Goal: Information Seeking & Learning: Learn about a topic

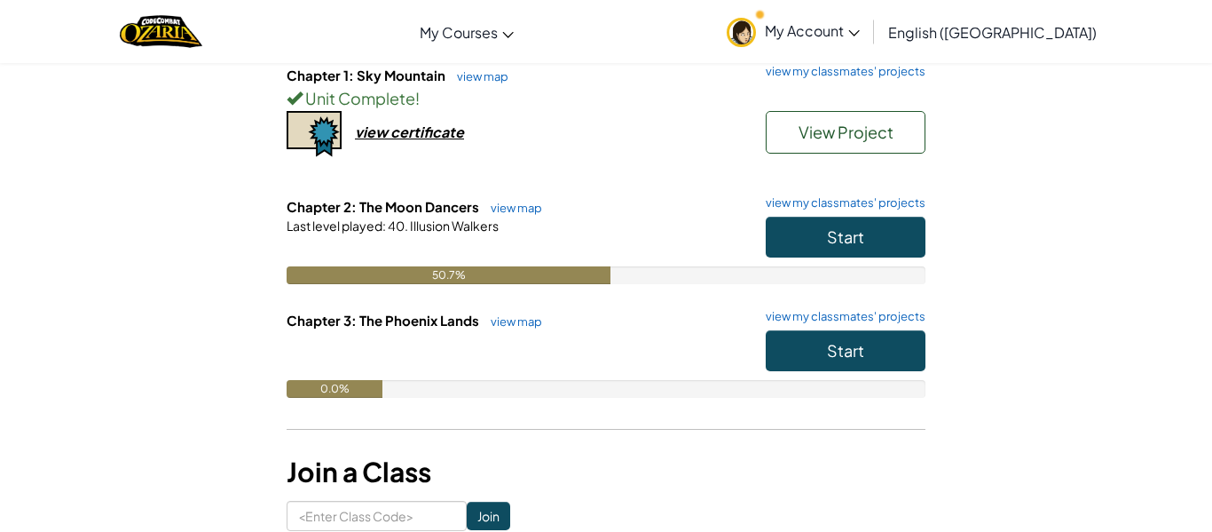
scroll to position [206, 0]
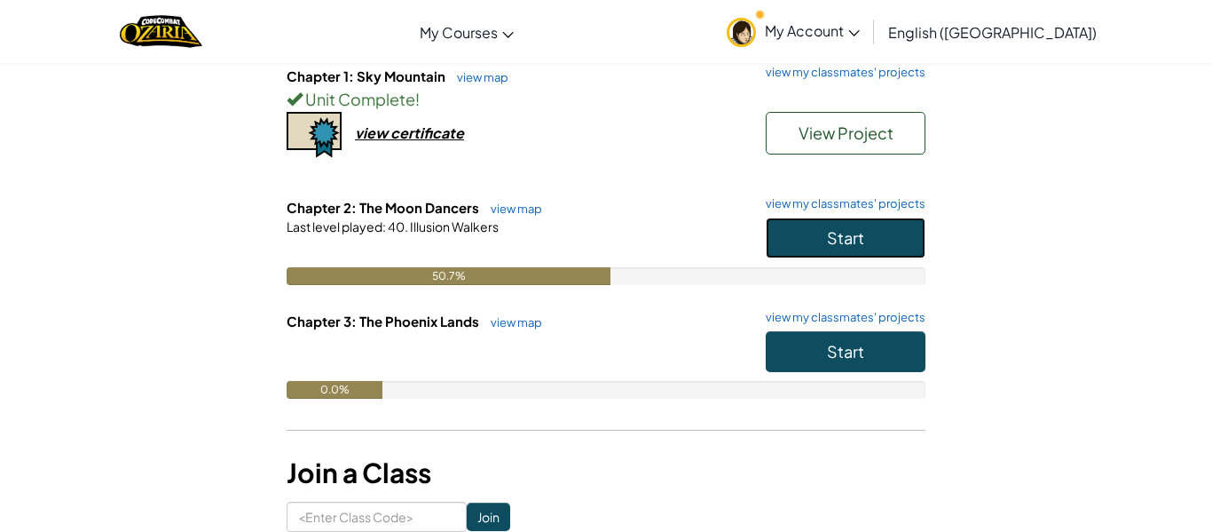
click at [841, 235] on span "Start" at bounding box center [845, 237] width 37 height 20
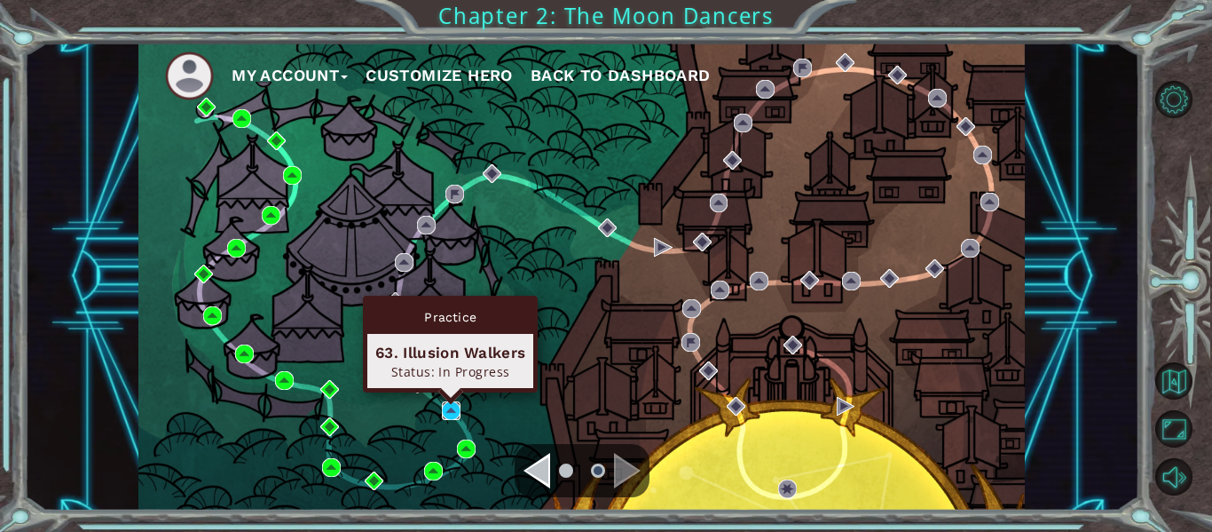
click at [454, 411] on img at bounding box center [451, 410] width 19 height 19
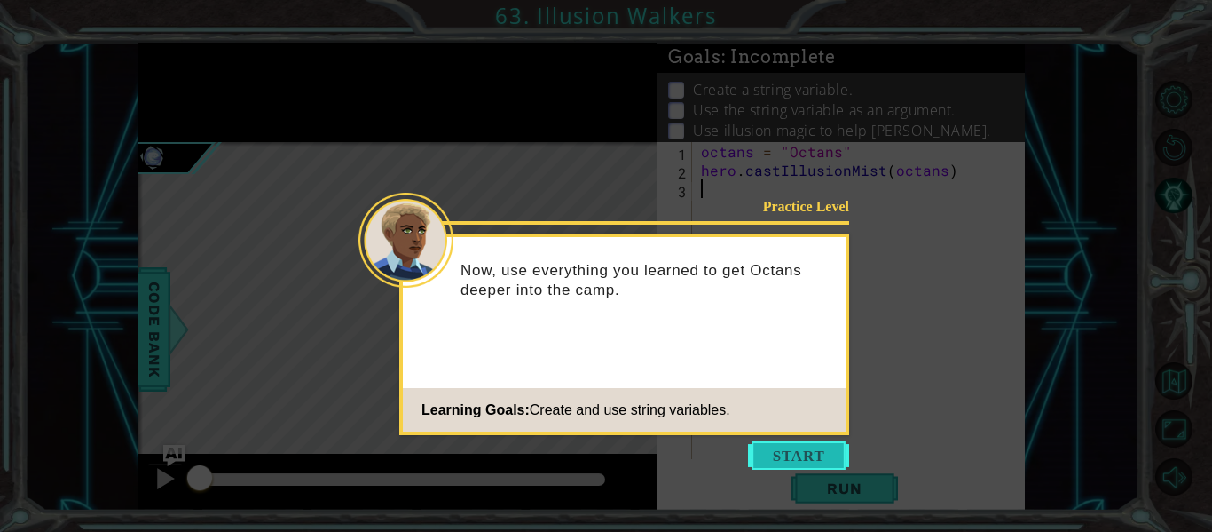
click at [802, 451] on button "Start" at bounding box center [798, 455] width 101 height 28
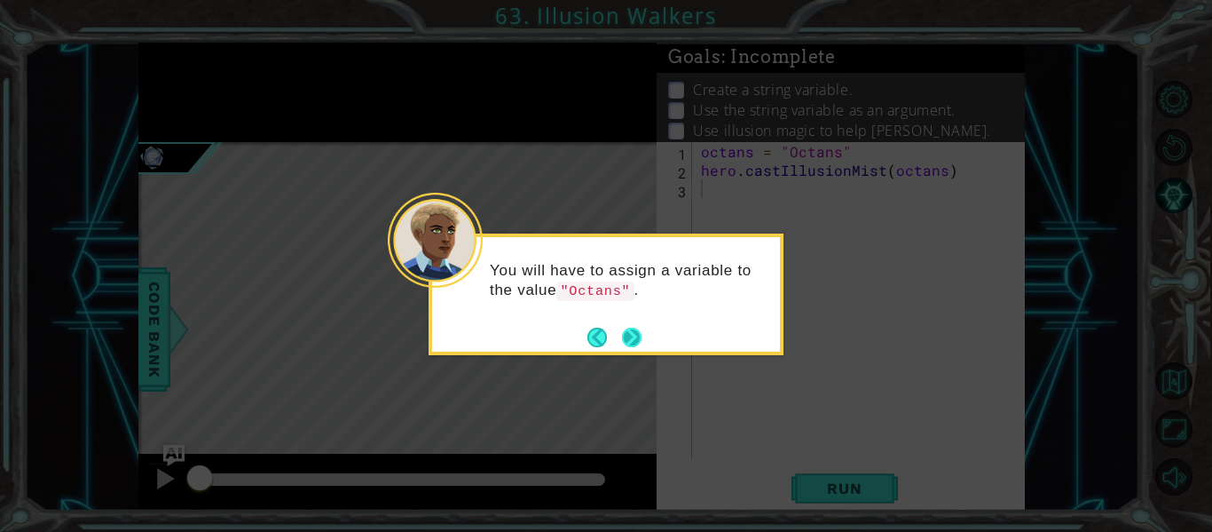
click at [637, 344] on button "Next" at bounding box center [632, 337] width 20 height 20
click at [634, 342] on button "Next" at bounding box center [632, 337] width 20 height 20
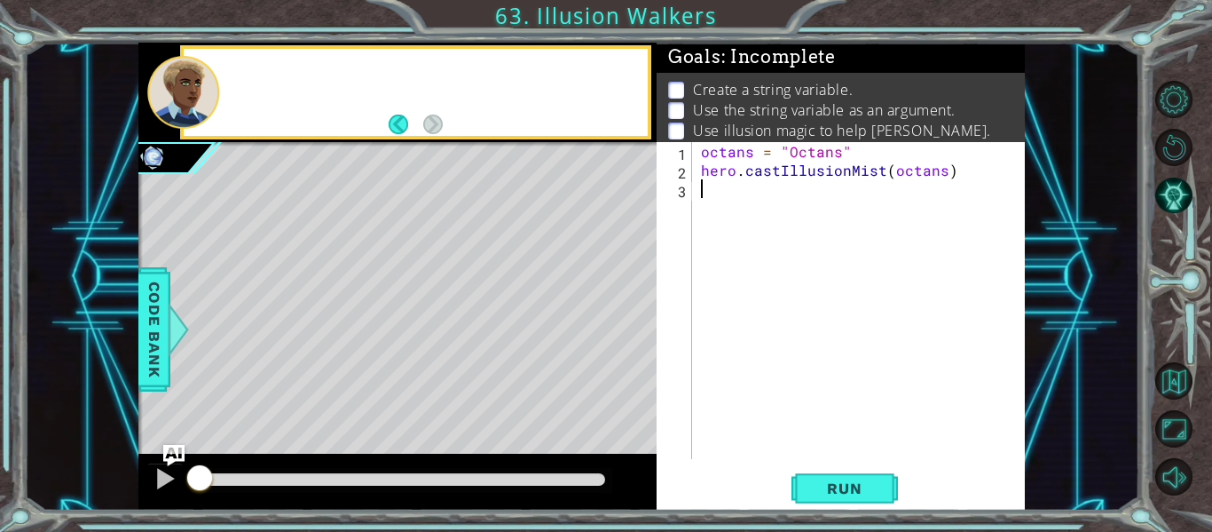
click at [634, 342] on div "Level Map" at bounding box center [548, 403] width 820 height 523
click at [854, 217] on div "octans = "Octans" hero . castIllusionMist ( octans )" at bounding box center [864, 319] width 333 height 354
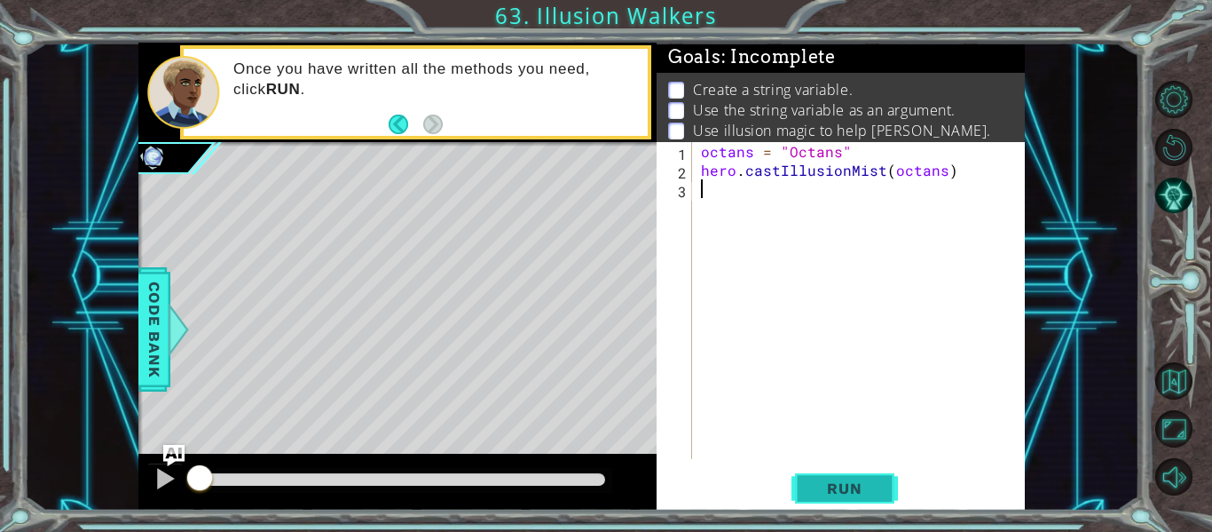
click at [830, 485] on span "Run" at bounding box center [844, 488] width 70 height 18
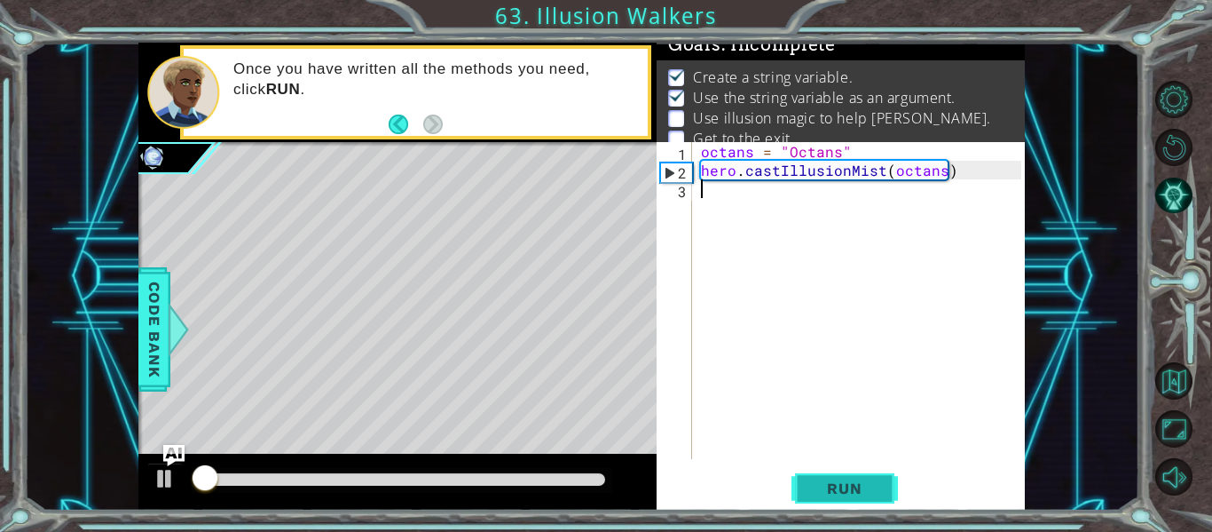
scroll to position [14, 0]
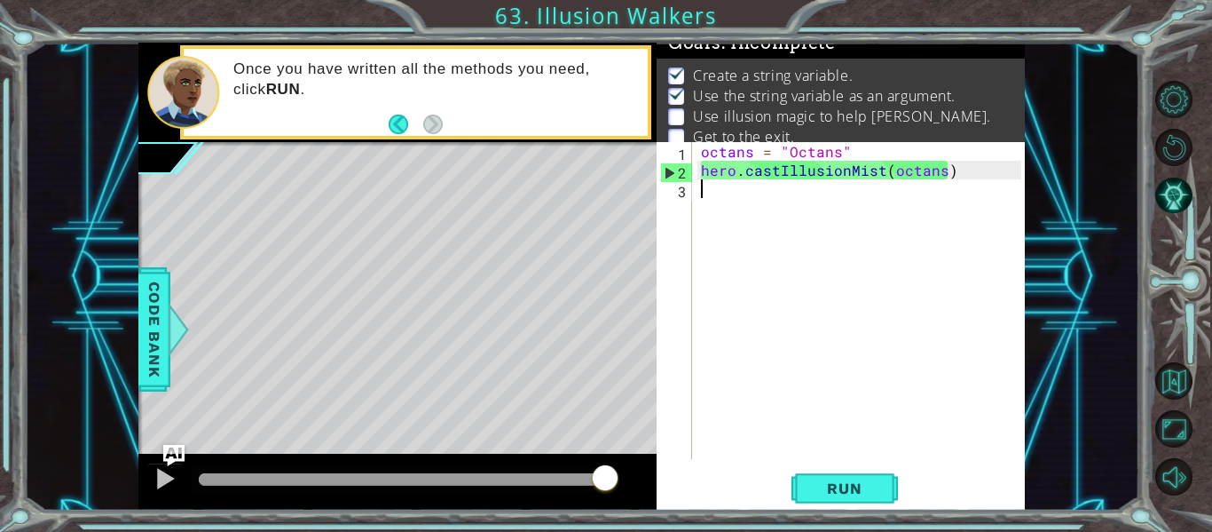
click at [807, 199] on div "octans = "Octans" hero . castIllusionMist ( octans )" at bounding box center [864, 319] width 333 height 354
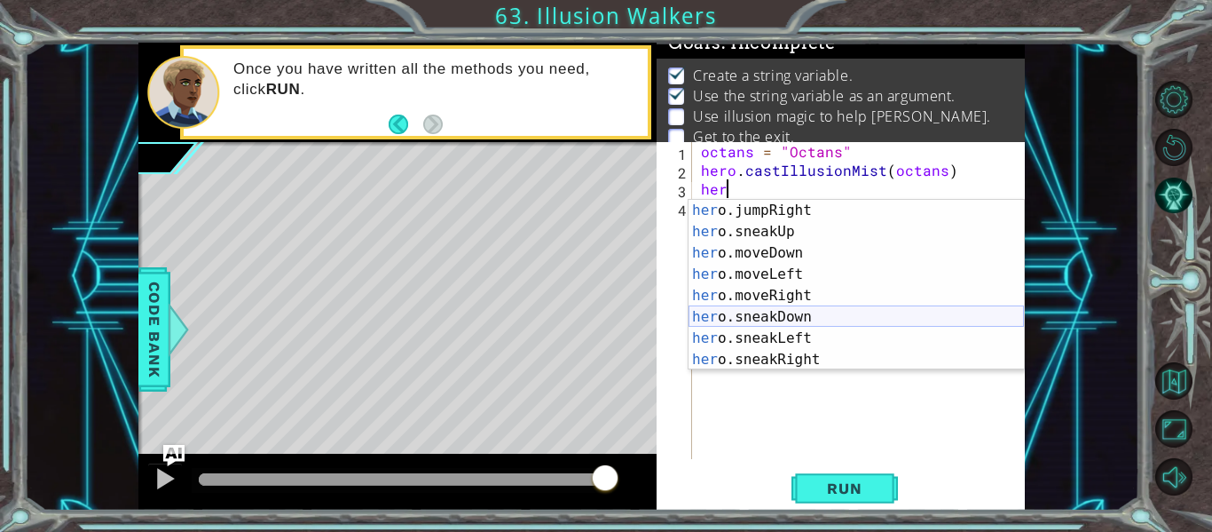
scroll to position [83, 0]
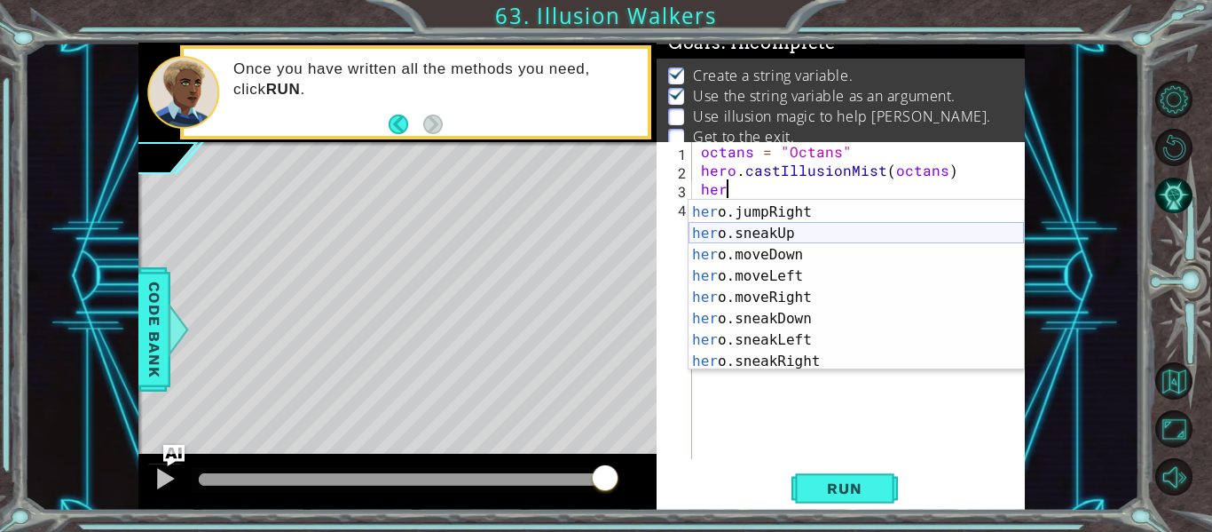
click at [772, 234] on div "her o.moveUp press enter her o.jumpRight press enter her o.sneakUp press enter …" at bounding box center [856, 286] width 335 height 213
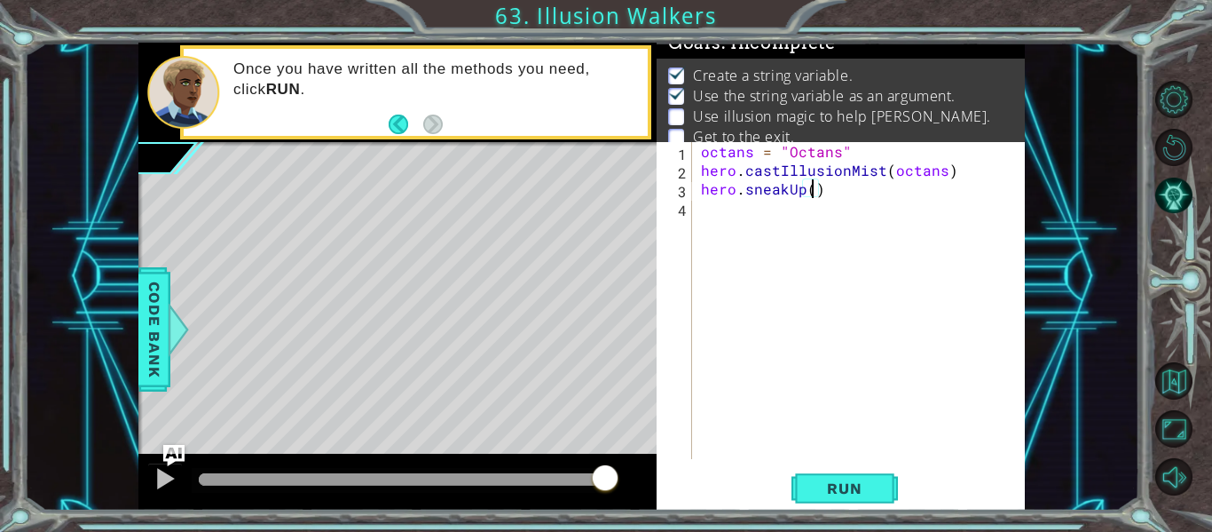
scroll to position [0, 7]
type textarea "hero.sneakUp(2)"
click at [816, 500] on button "Run" at bounding box center [845, 488] width 106 height 36
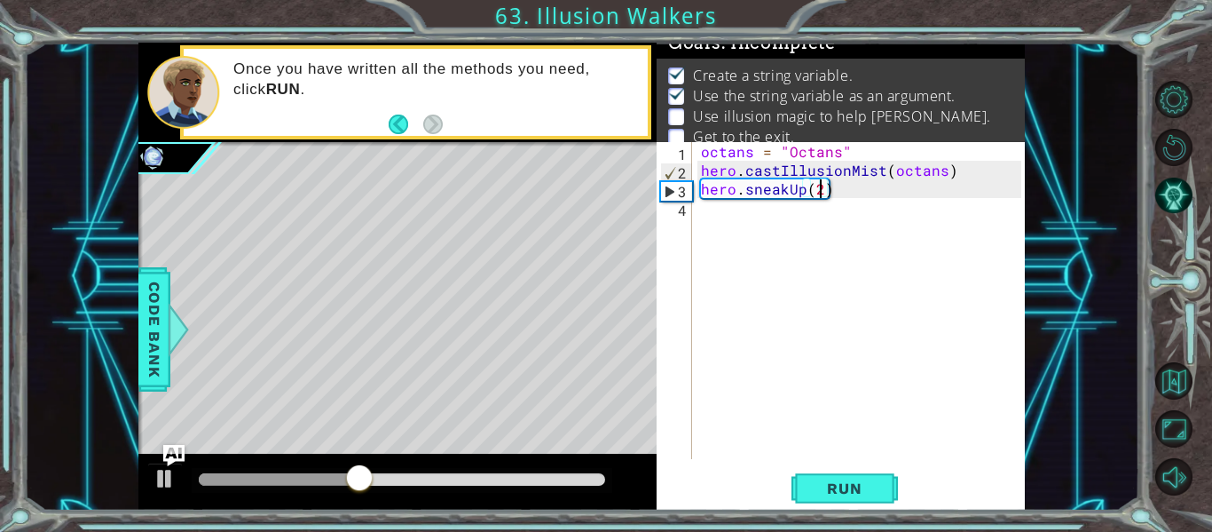
click at [727, 223] on div "octans = "Octans" hero . castIllusionMist ( octans ) hero . sneakUp ( 2 )" at bounding box center [864, 319] width 333 height 354
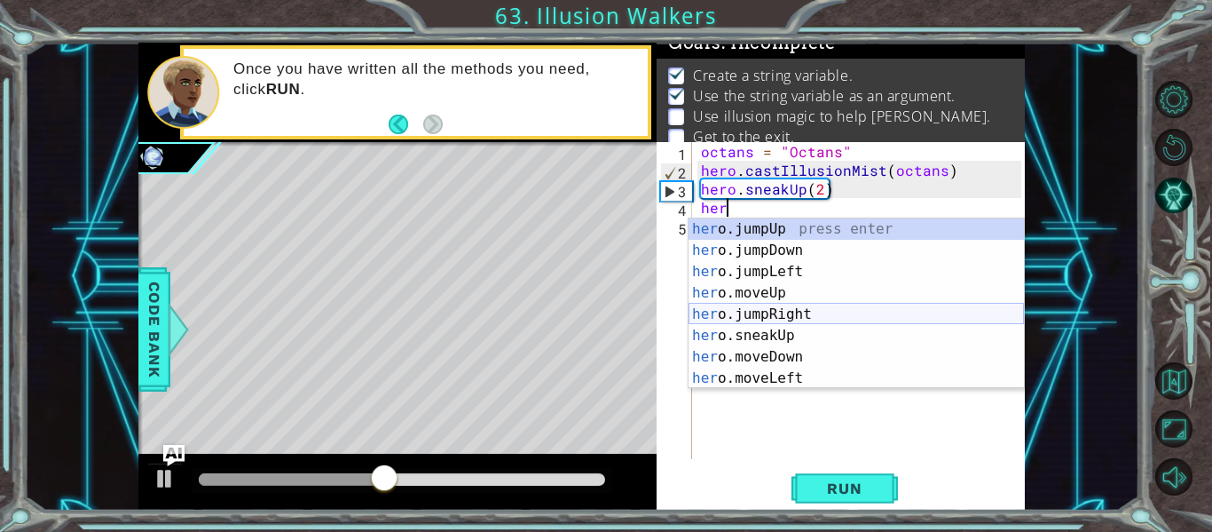
scroll to position [149, 0]
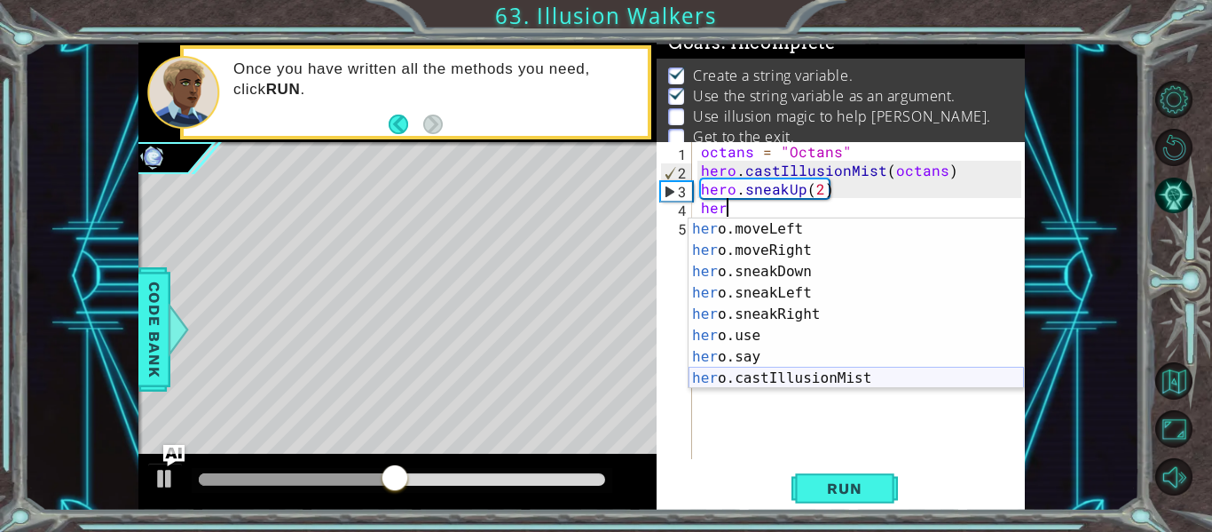
click at [792, 378] on div "her o.moveLeft press enter her o.moveRight press enter her o.sneakDown press en…" at bounding box center [856, 324] width 335 height 213
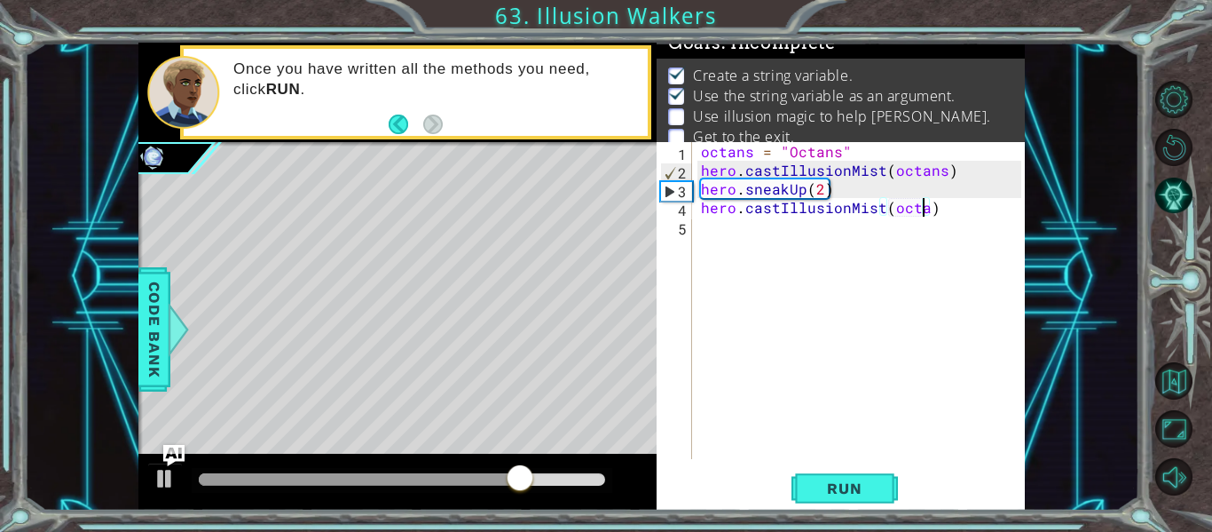
scroll to position [0, 14]
type textarea "hero.castIllusionMist(octans)"
click at [822, 247] on div "octans = "Octans" hero . castIllusionMist ( octans ) hero . sneakUp ( 2 ) hero …" at bounding box center [864, 319] width 333 height 354
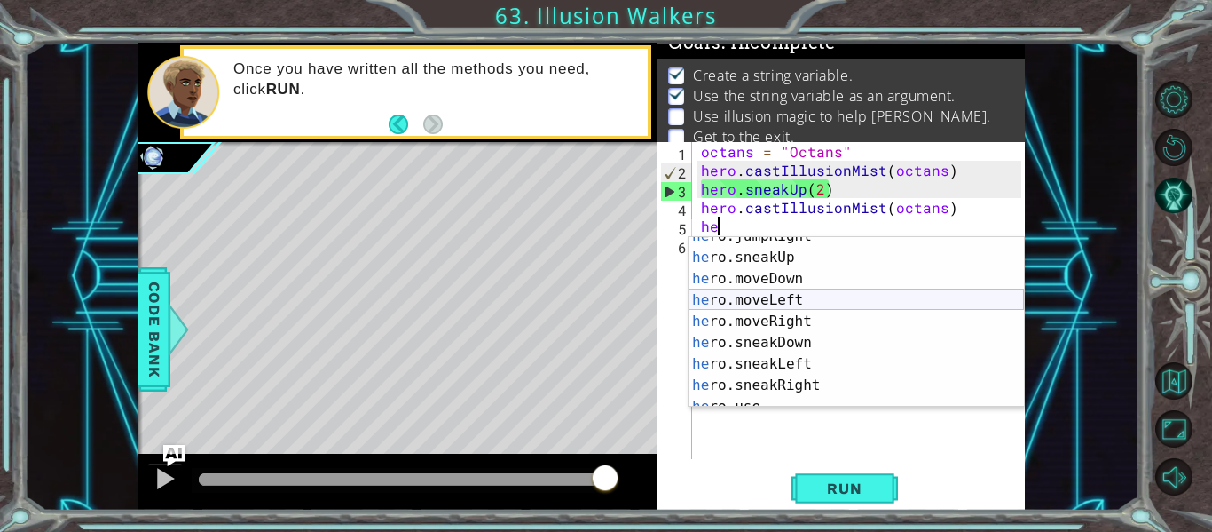
scroll to position [86, 0]
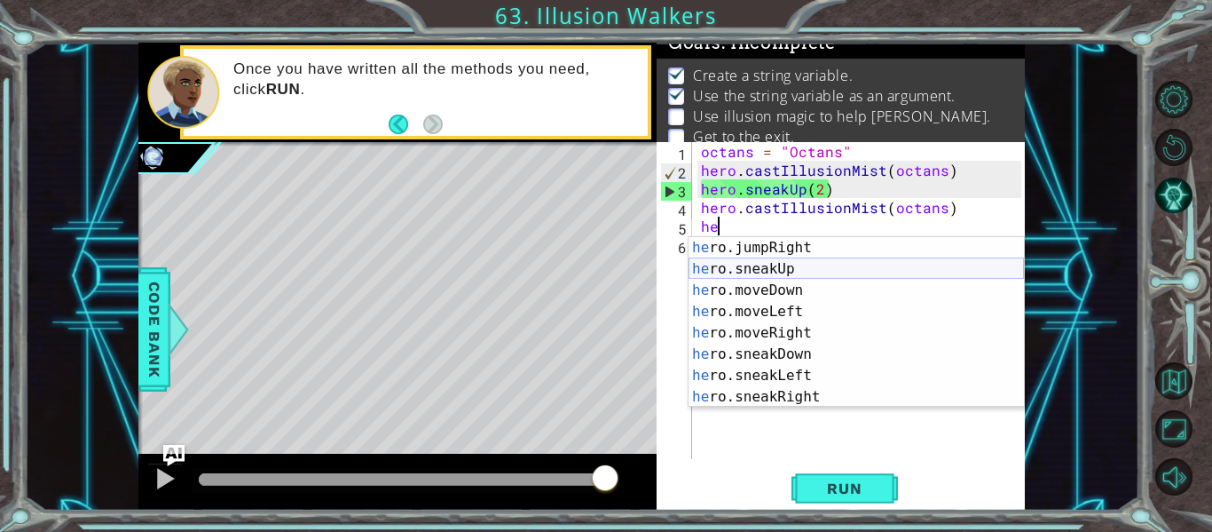
click at [794, 271] on div "he ro.jumpRight press enter he ro.sneakUp press enter he ro.moveDown press ente…" at bounding box center [856, 343] width 335 height 213
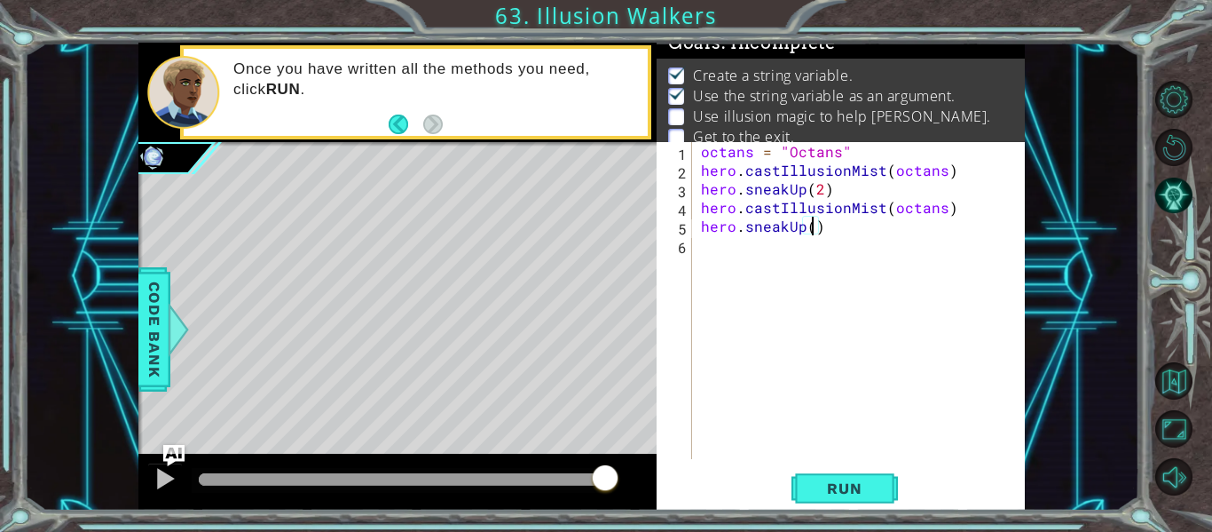
scroll to position [0, 7]
type textarea "hero.sneakUp(2)"
click at [820, 487] on span "Run" at bounding box center [844, 488] width 70 height 18
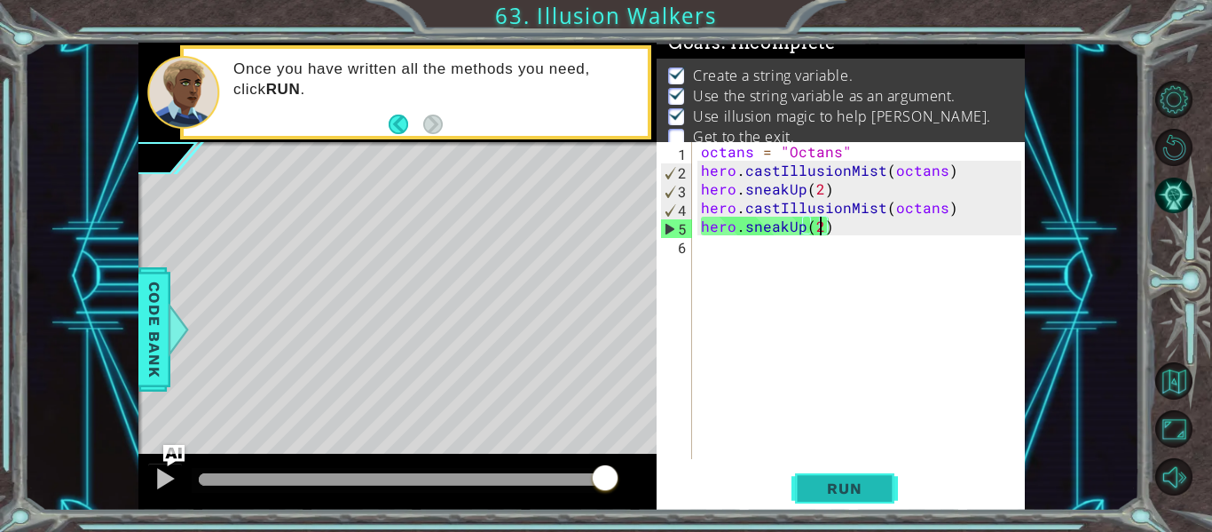
click at [839, 485] on span "Run" at bounding box center [844, 488] width 70 height 18
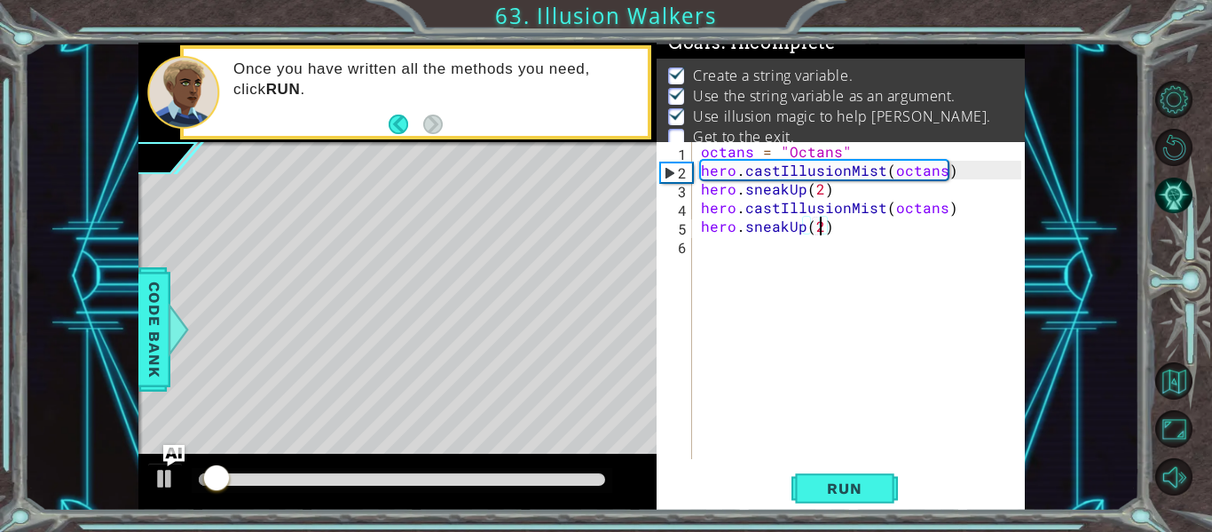
click at [728, 251] on div "octans = "Octans" hero . castIllusionMist ( octans ) hero . sneakUp ( 2 ) hero …" at bounding box center [864, 319] width 333 height 354
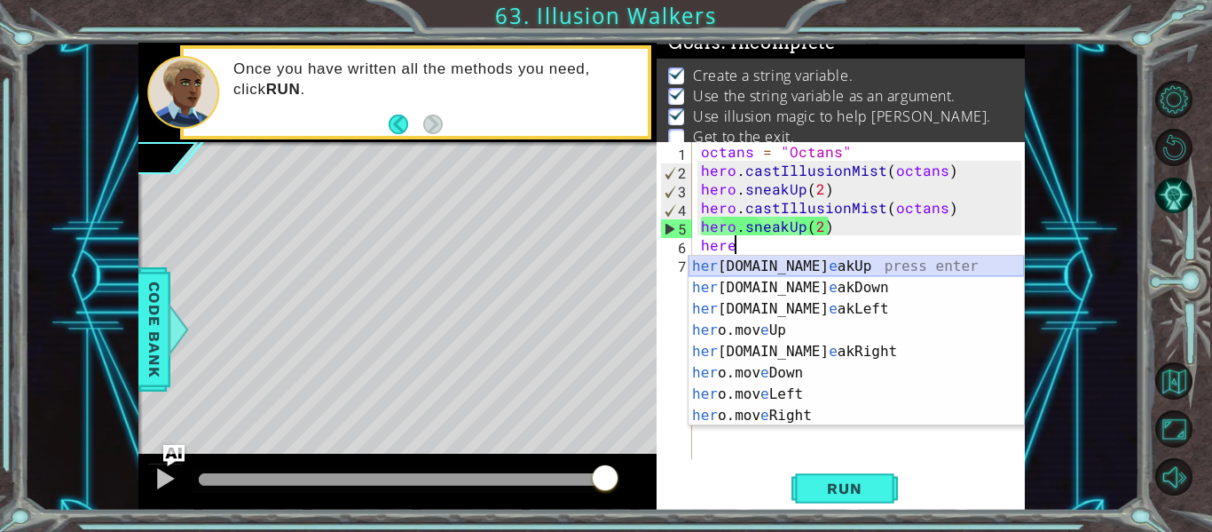
scroll to position [0, 0]
click at [800, 249] on div "octans = "Octans" hero . castIllusionMist ( octans ) hero . sneakUp ( 2 ) hero …" at bounding box center [864, 319] width 333 height 354
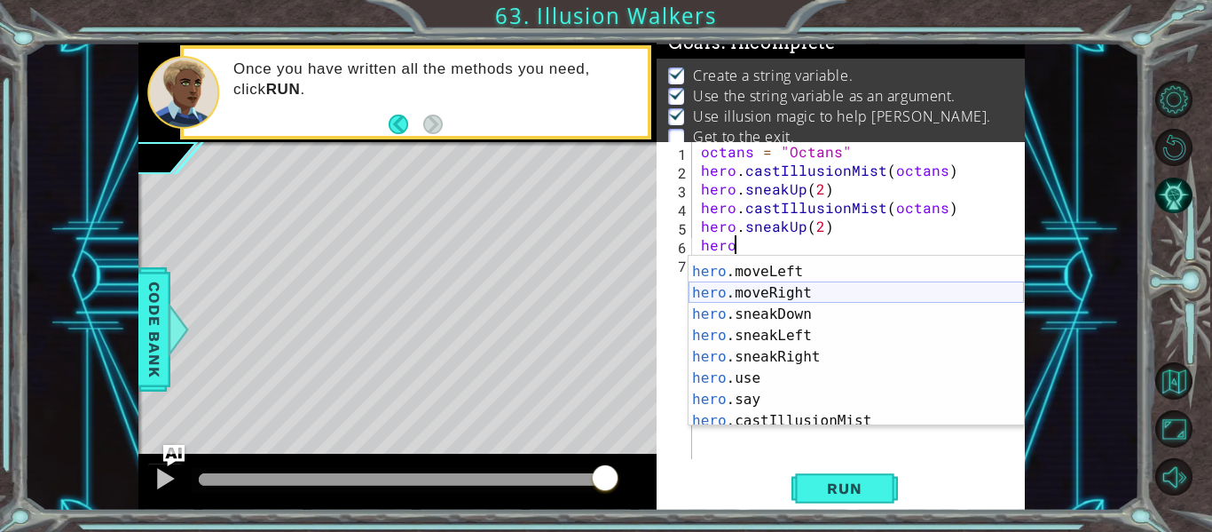
scroll to position [149, 0]
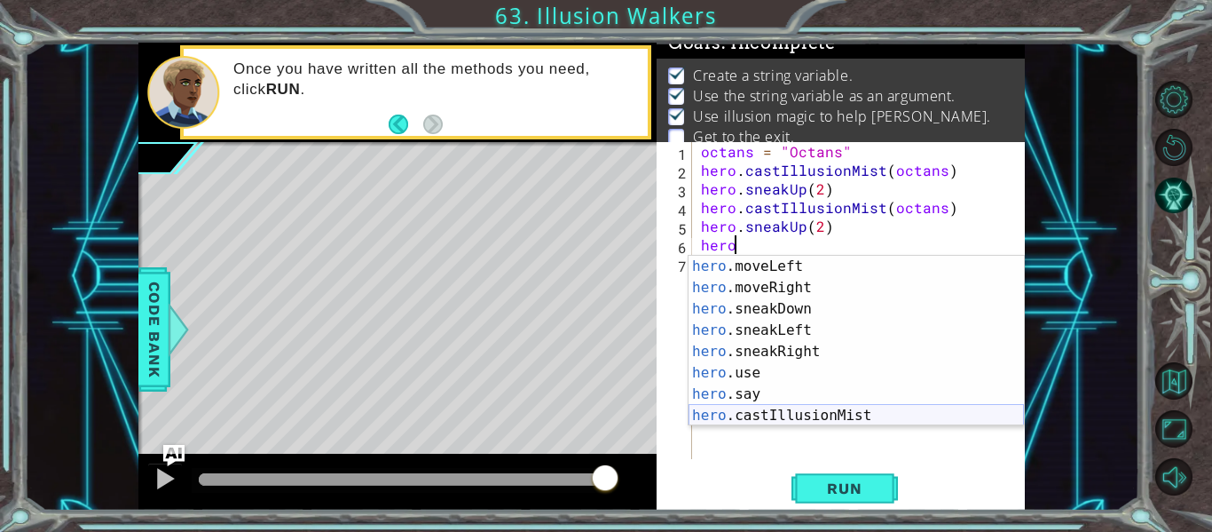
click at [884, 409] on div "hero .moveLeft press enter hero .moveRight press enter hero .sneakDown press en…" at bounding box center [856, 362] width 335 height 213
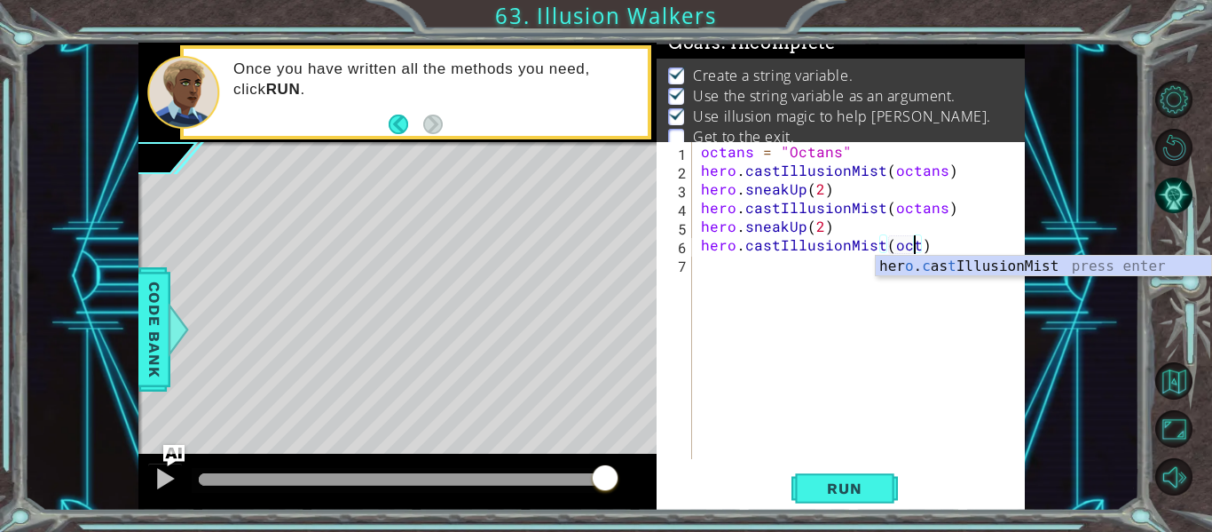
scroll to position [0, 14]
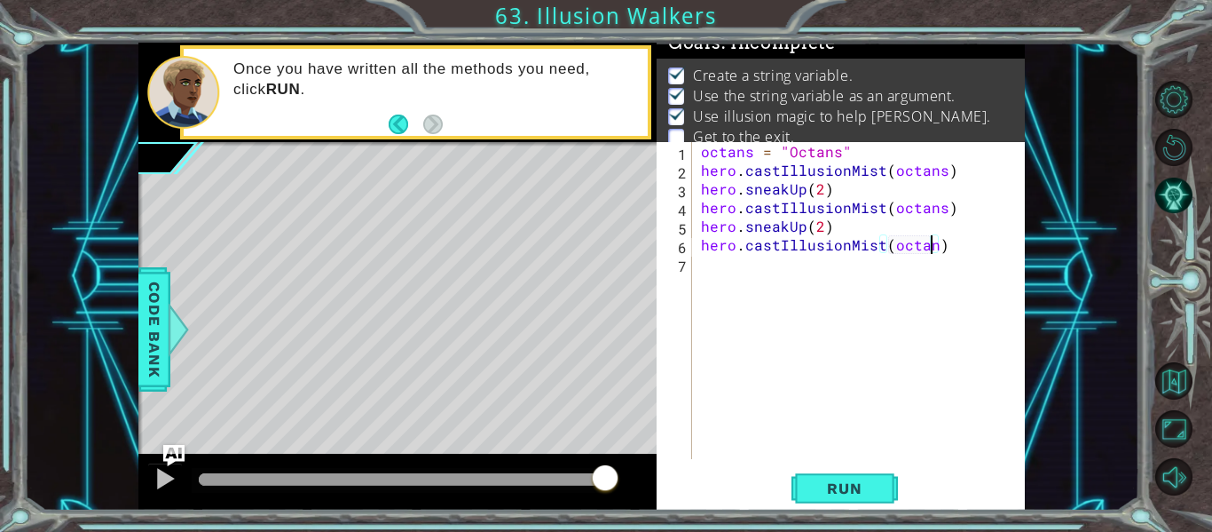
type textarea "hero.castIllusionMist(octans)"
click at [748, 277] on div "octans = "Octans" hero . castIllusionMist ( octans ) hero . sneakUp ( 2 ) hero …" at bounding box center [864, 319] width 333 height 354
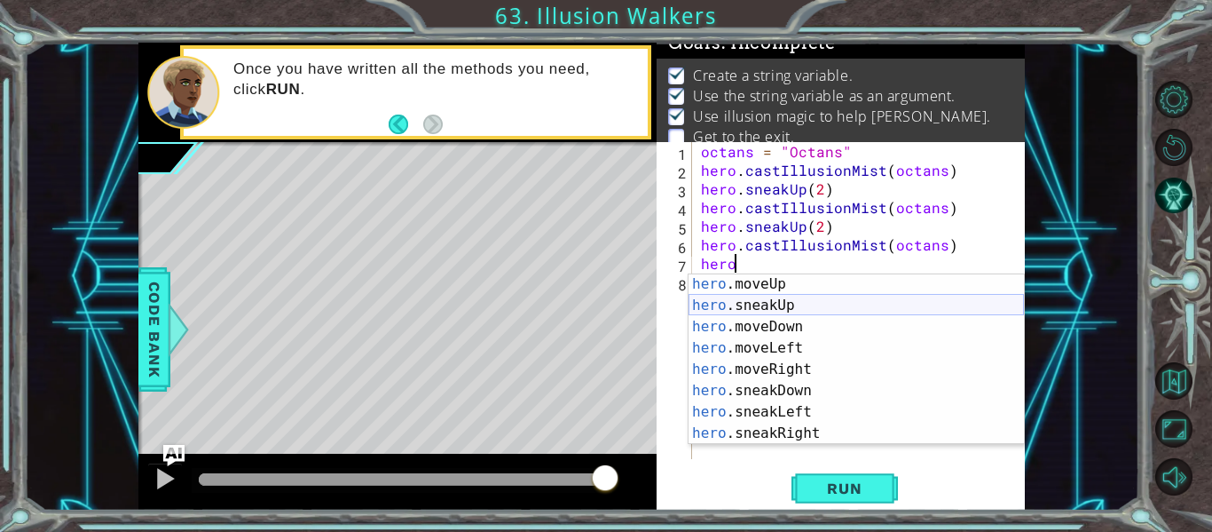
scroll to position [79, 0]
click at [811, 313] on div "hero .jumpRight press enter hero .moveUp press enter hero .sneakUp press enter …" at bounding box center [856, 365] width 335 height 213
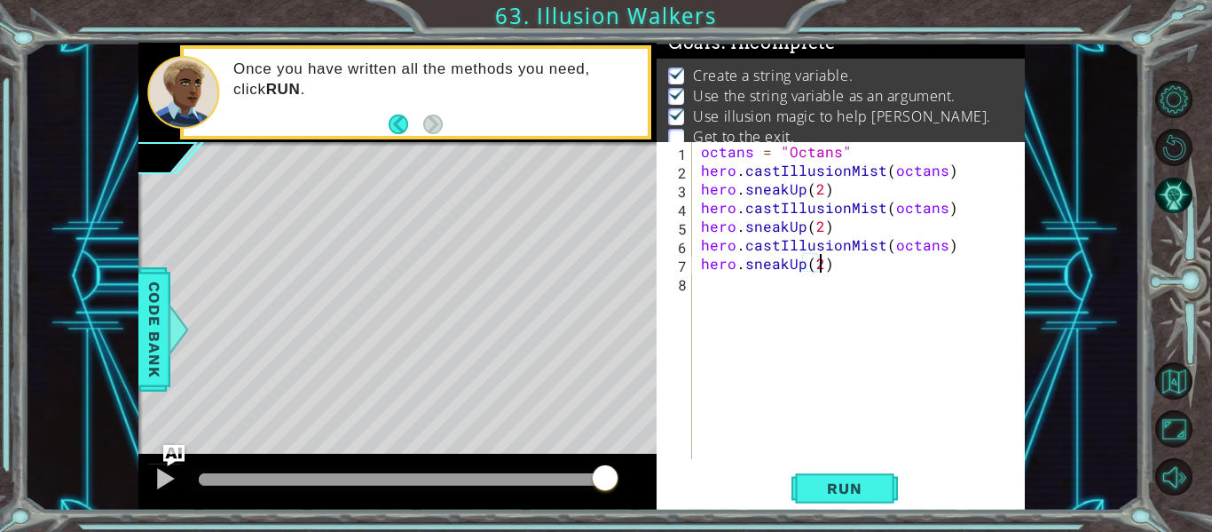
scroll to position [0, 7]
type textarea "hero.sneakUp(2)"
click at [871, 482] on span "Run" at bounding box center [844, 488] width 70 height 18
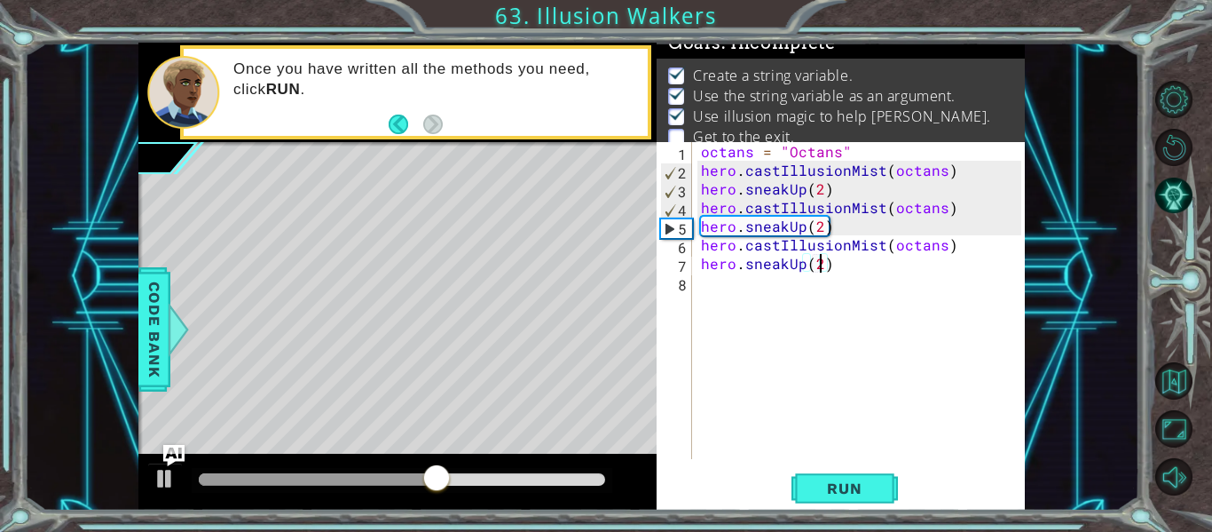
click at [723, 300] on div "octans = "Octans" hero . castIllusionMist ( octans ) hero . sneakUp ( 2 ) hero …" at bounding box center [864, 319] width 333 height 354
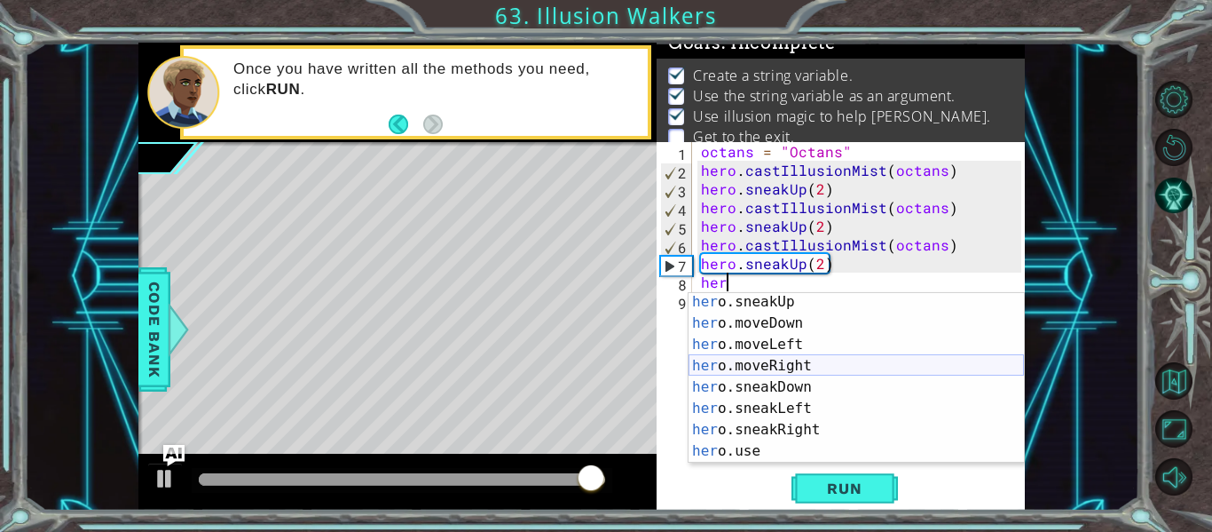
scroll to position [149, 0]
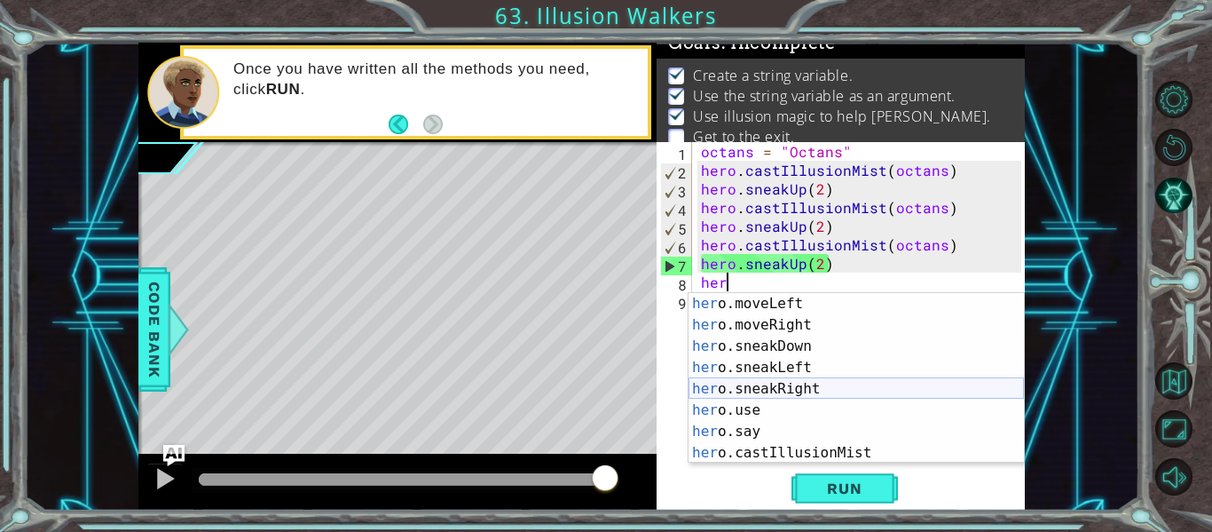
click at [819, 390] on div "her o.moveLeft press enter her o.moveRight press enter her o.sneakDown press en…" at bounding box center [856, 399] width 335 height 213
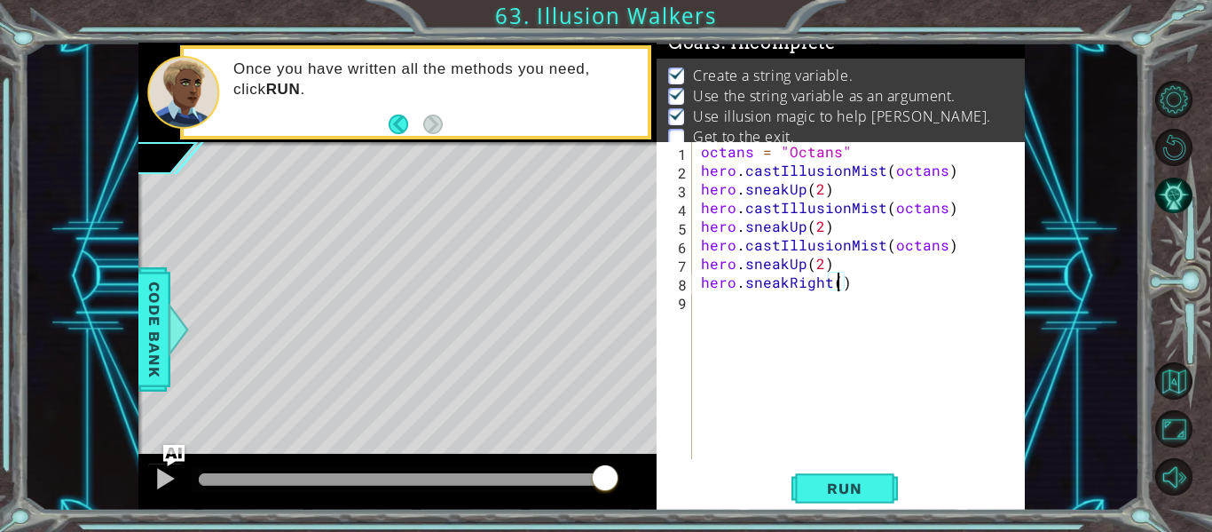
scroll to position [0, 9]
click at [821, 495] on span "Run" at bounding box center [844, 488] width 70 height 18
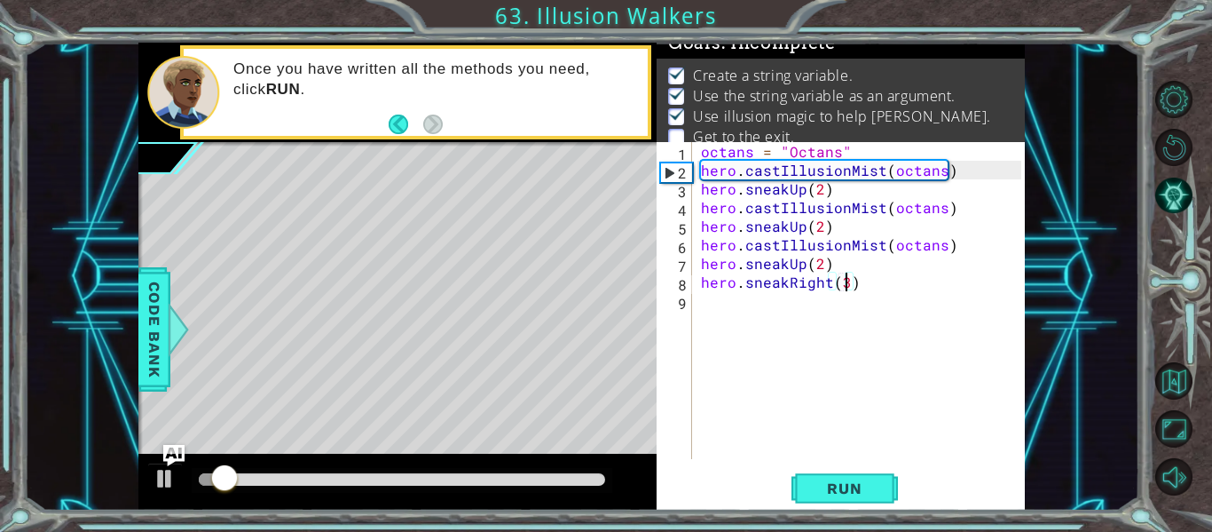
click at [816, 261] on div "octans = "Octans" hero . castIllusionMist ( octans ) hero . sneakUp ( 2 ) hero …" at bounding box center [864, 319] width 333 height 354
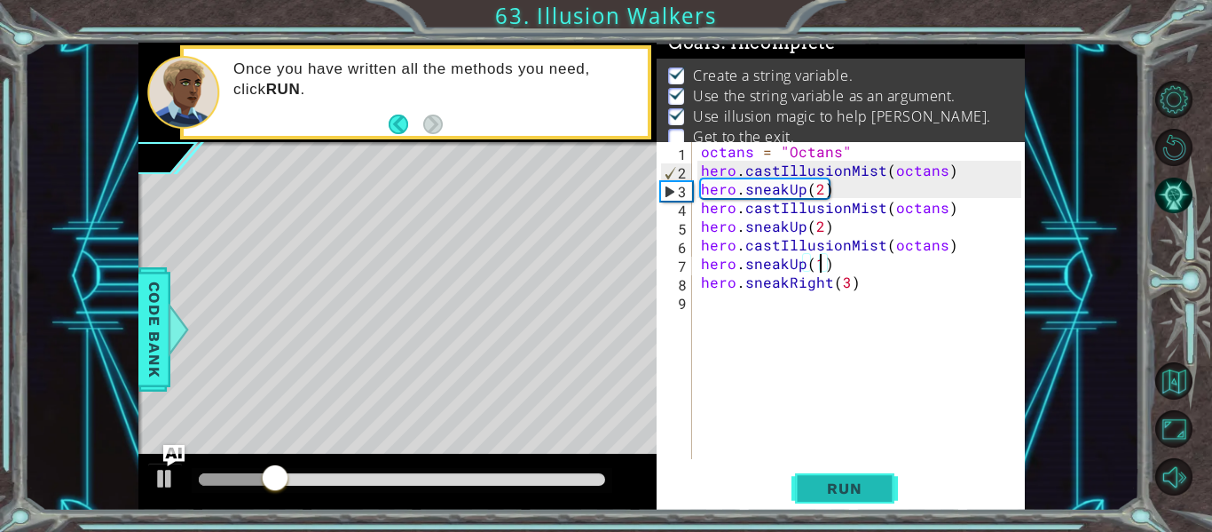
type textarea "hero.sneakUp(1)"
click at [845, 478] on button "Run" at bounding box center [845, 488] width 106 height 36
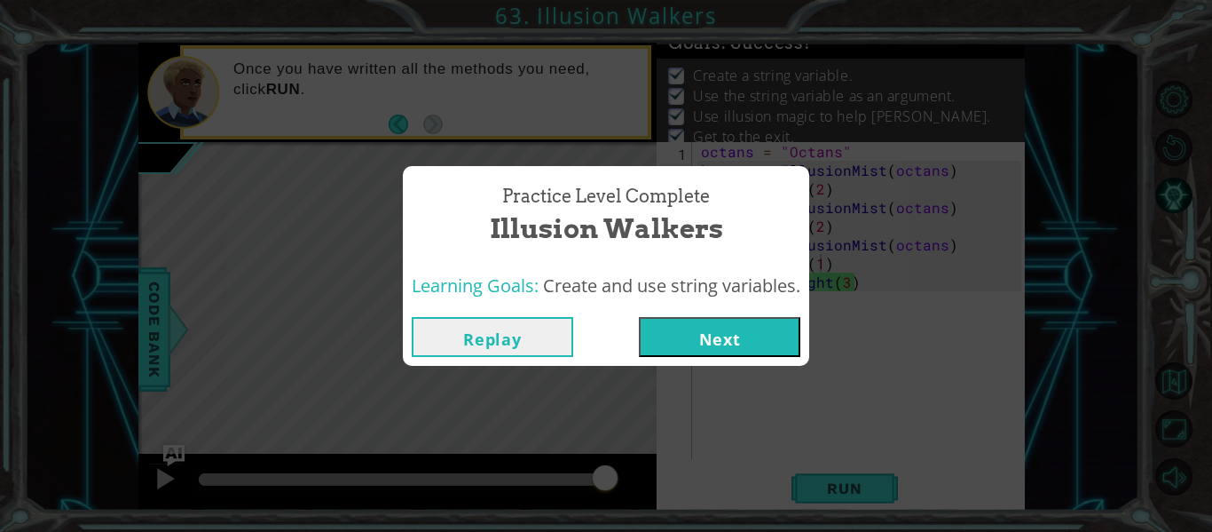
click at [724, 333] on button "Next" at bounding box center [720, 337] width 162 height 40
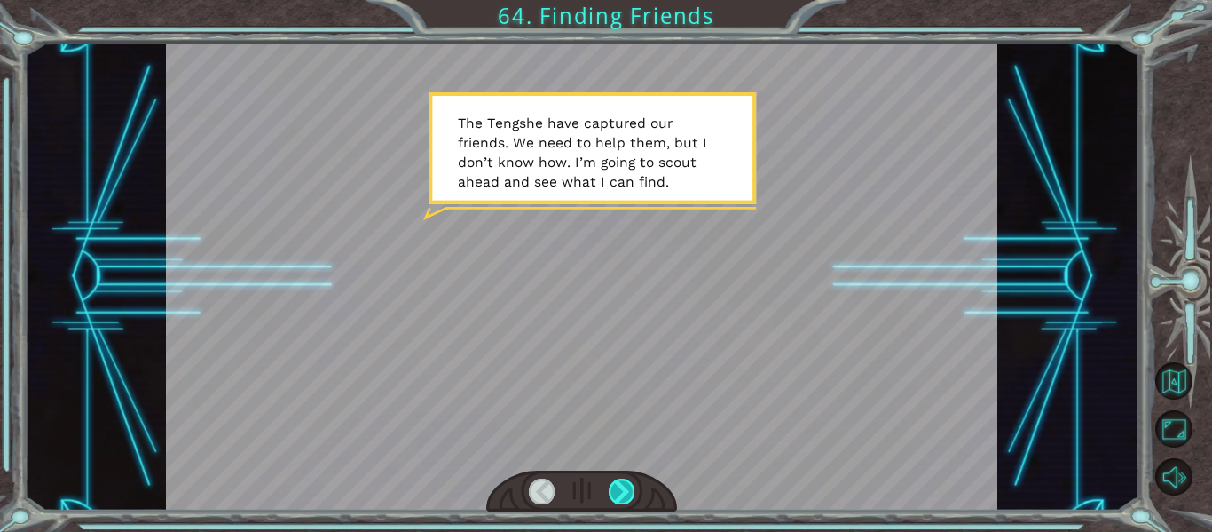
click at [609, 487] on div at bounding box center [622, 490] width 26 height 25
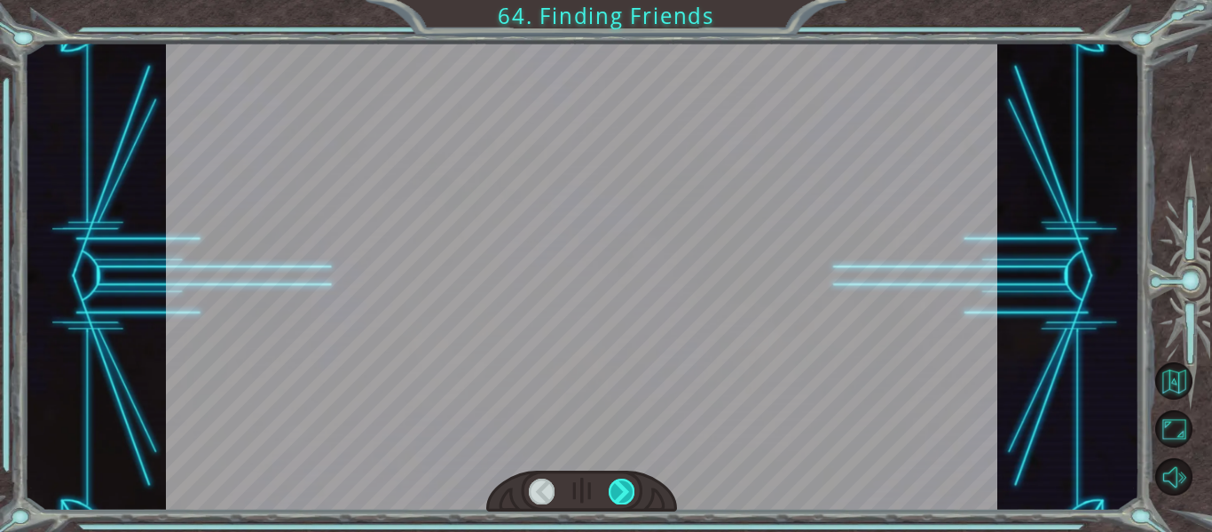
click at [609, 487] on div at bounding box center [622, 490] width 26 height 25
click at [636, 485] on div at bounding box center [582, 491] width 192 height 42
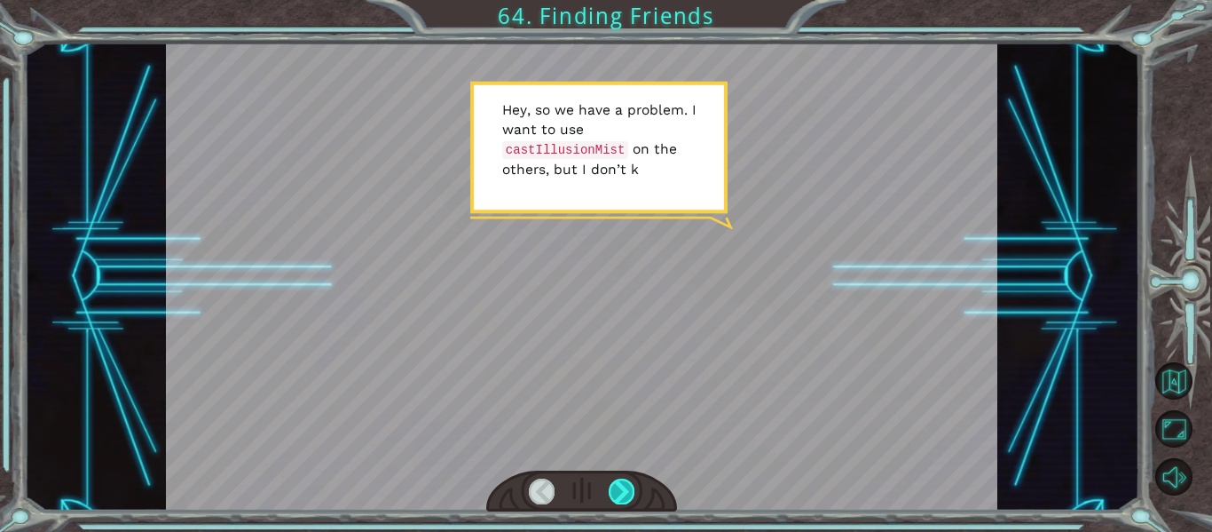
click at [615, 491] on div at bounding box center [622, 490] width 26 height 25
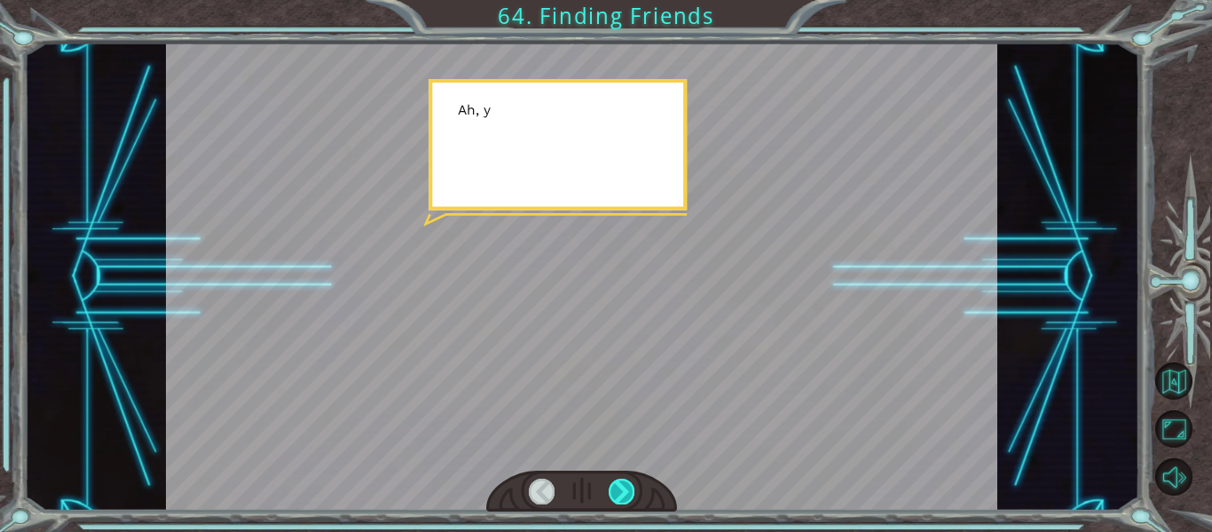
click at [615, 491] on div at bounding box center [622, 490] width 26 height 25
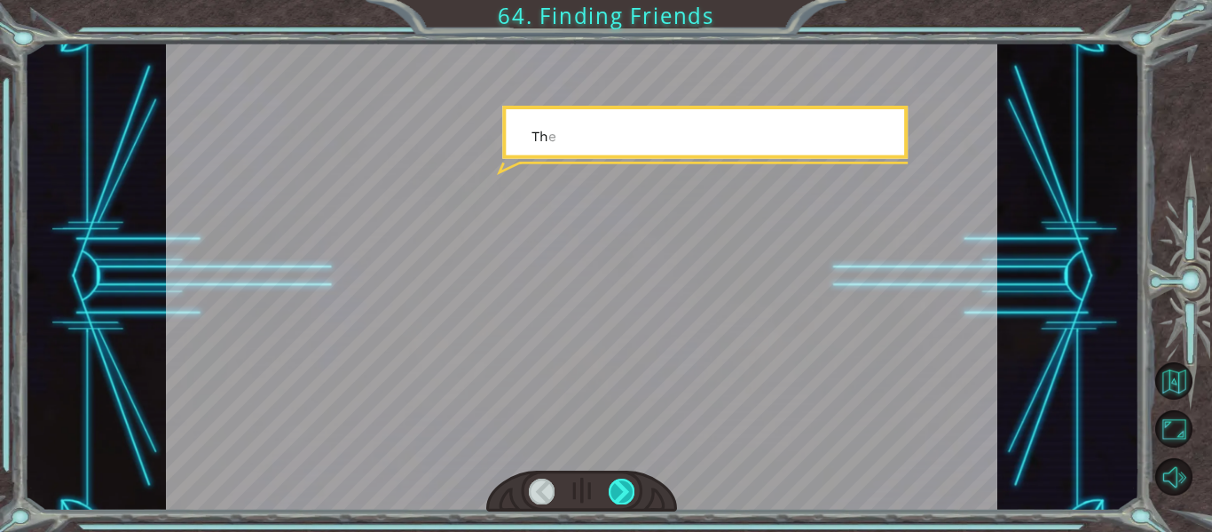
click at [615, 491] on div at bounding box center [622, 490] width 26 height 25
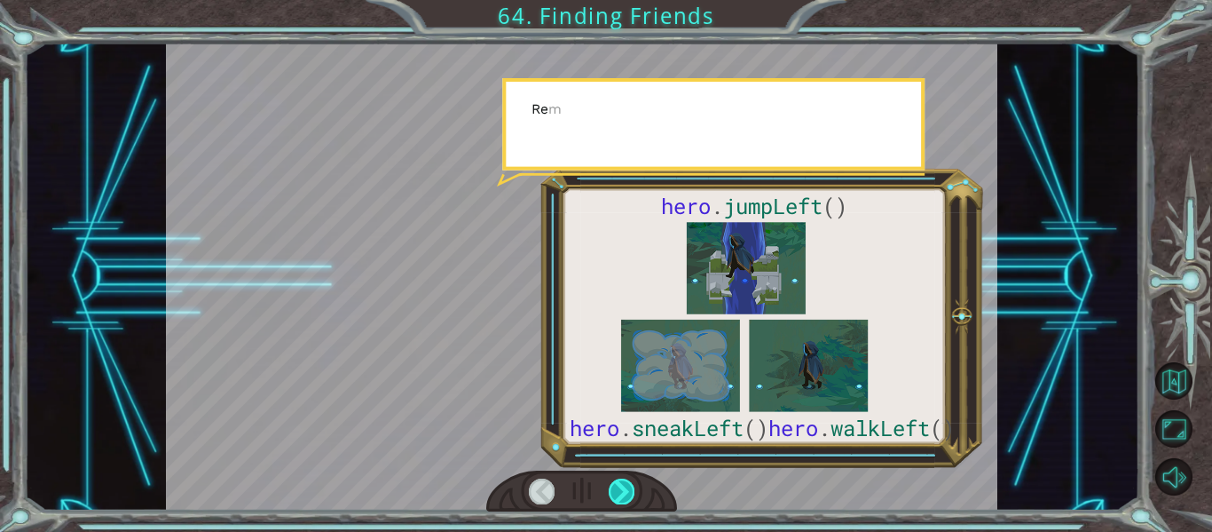
click at [615, 491] on div at bounding box center [622, 490] width 26 height 25
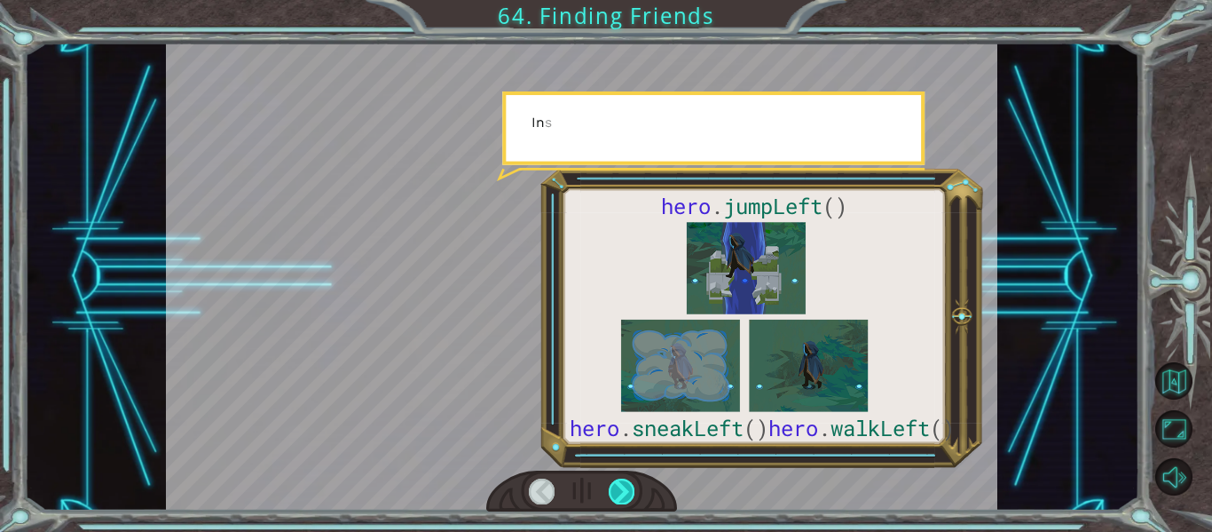
click at [615, 491] on div at bounding box center [622, 490] width 26 height 25
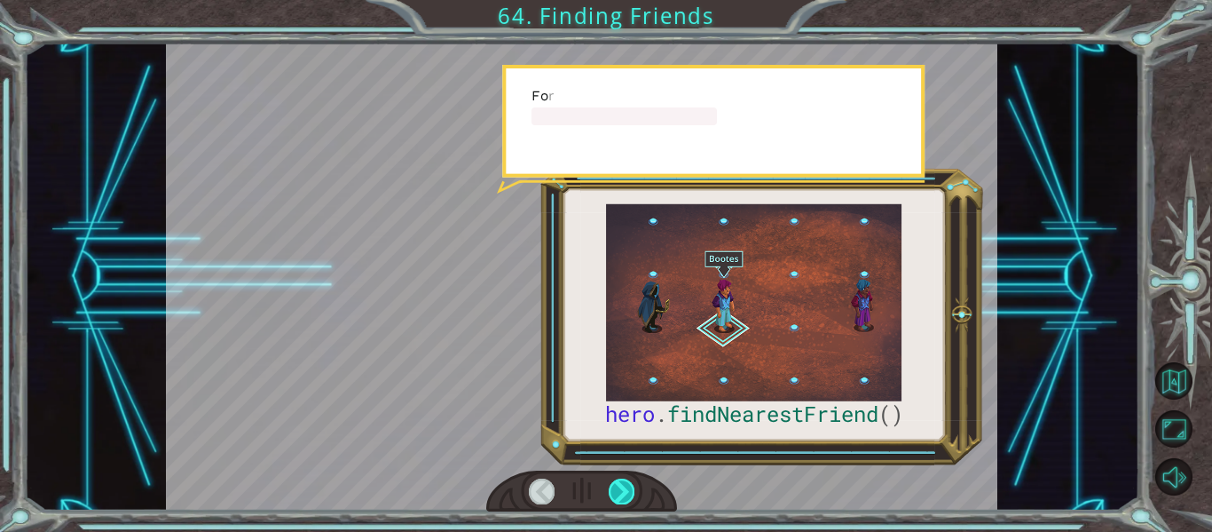
click at [615, 491] on div at bounding box center [622, 490] width 26 height 25
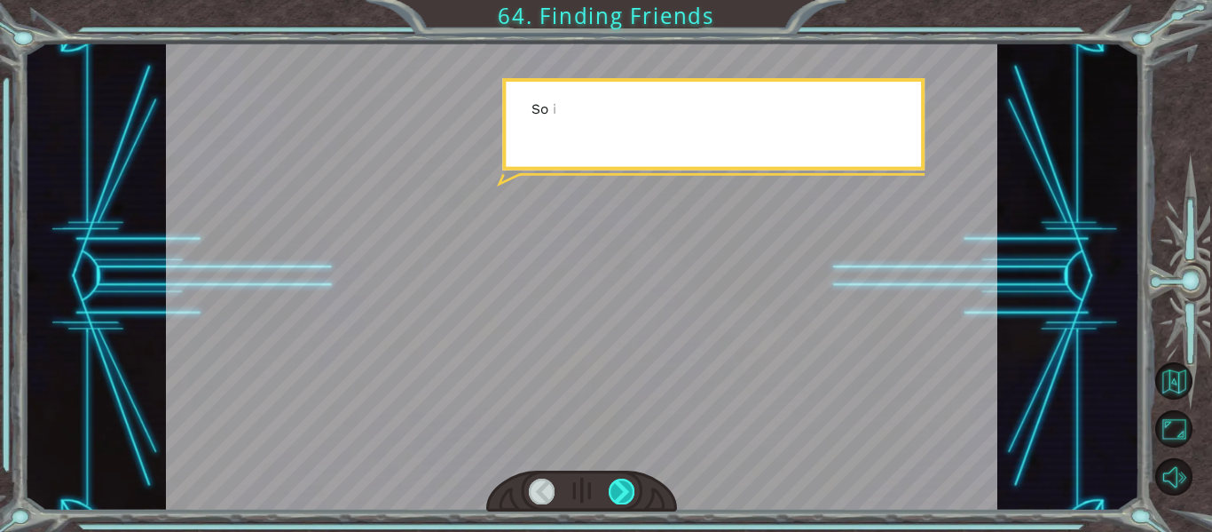
click at [615, 491] on div at bounding box center [622, 490] width 26 height 25
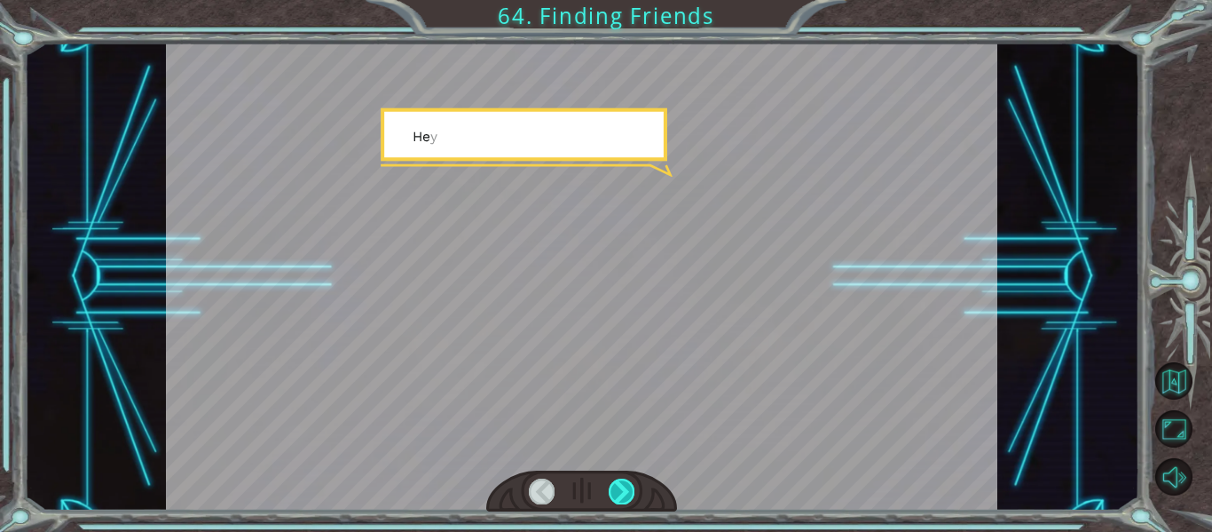
click at [615, 491] on div at bounding box center [622, 490] width 26 height 25
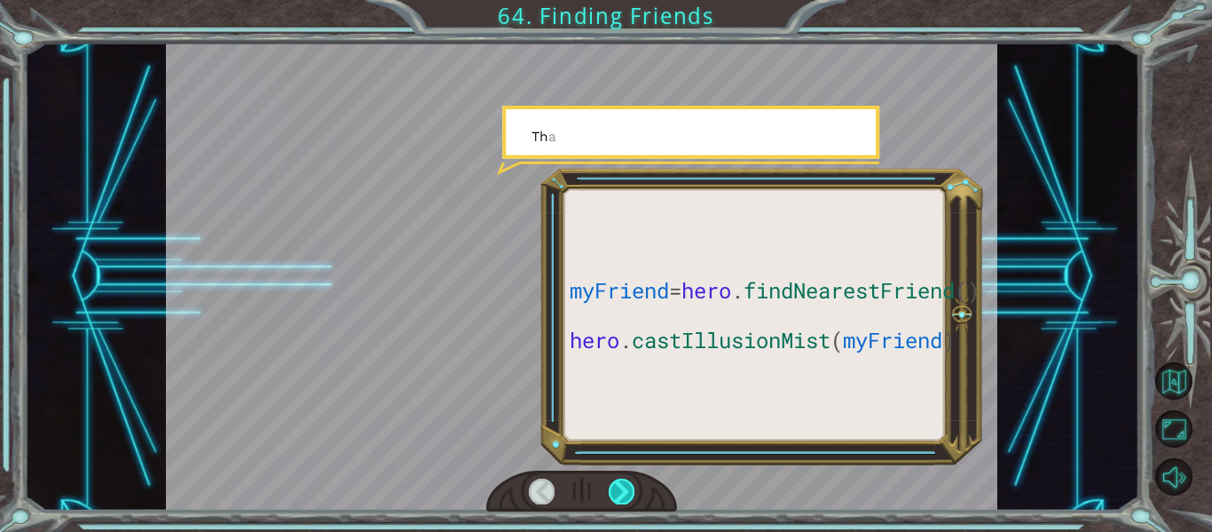
click at [615, 491] on div at bounding box center [622, 490] width 26 height 25
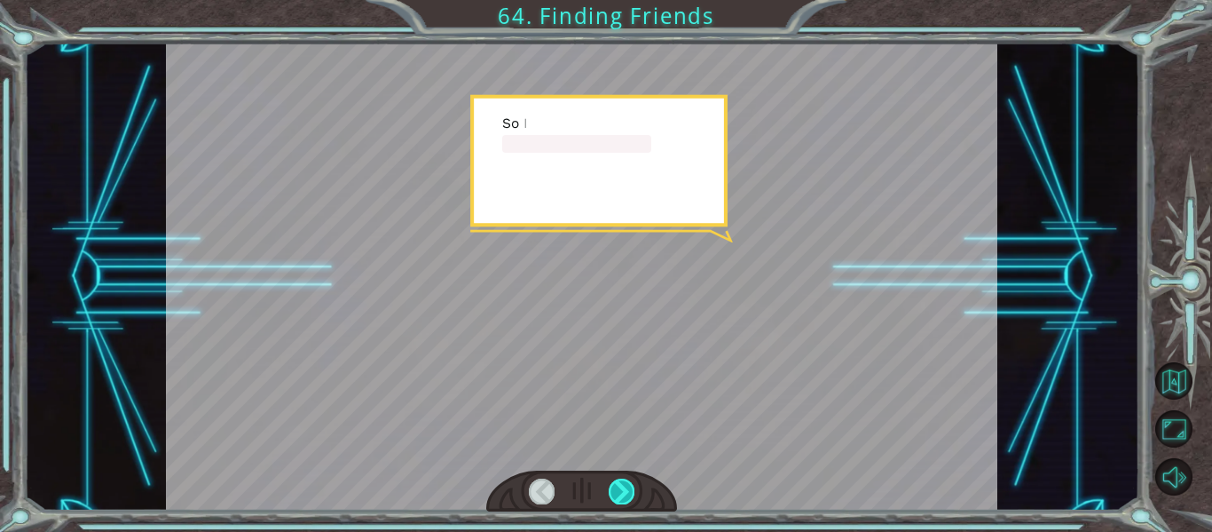
click at [615, 491] on div at bounding box center [622, 490] width 26 height 25
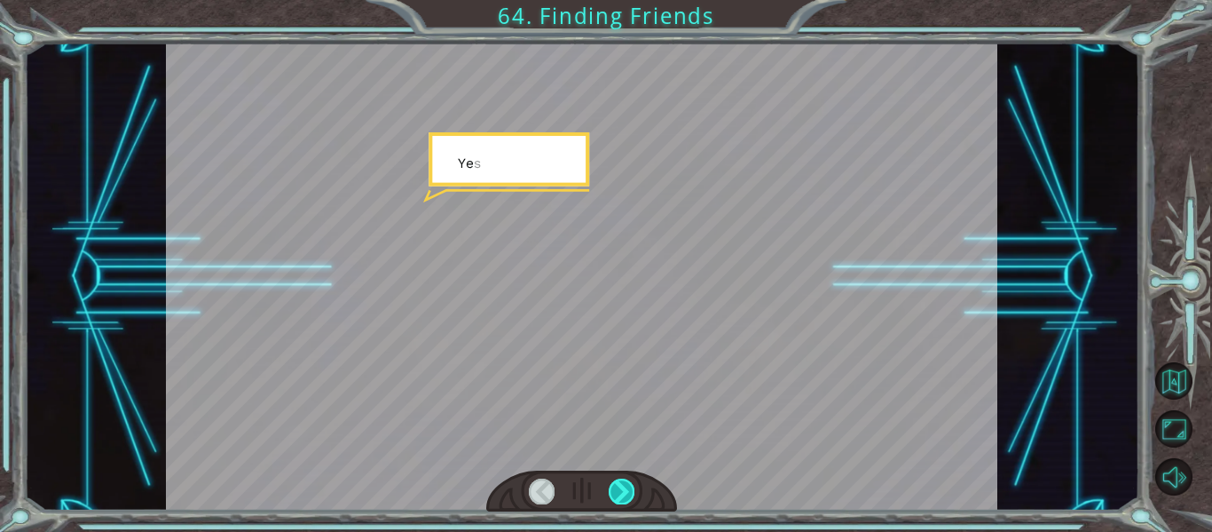
click at [615, 491] on div at bounding box center [622, 490] width 26 height 25
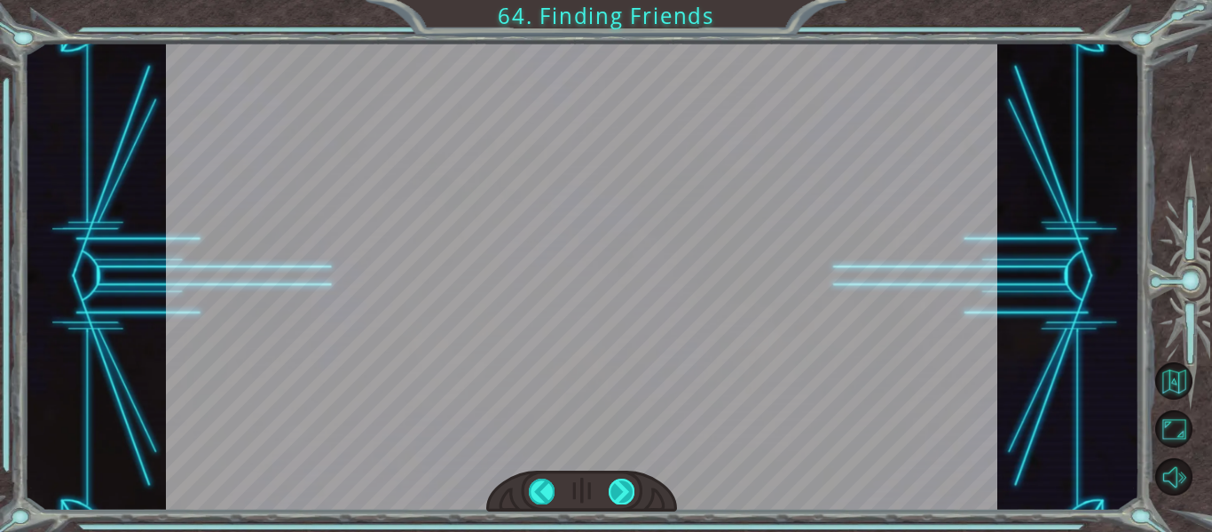
click at [615, 491] on div at bounding box center [622, 490] width 26 height 25
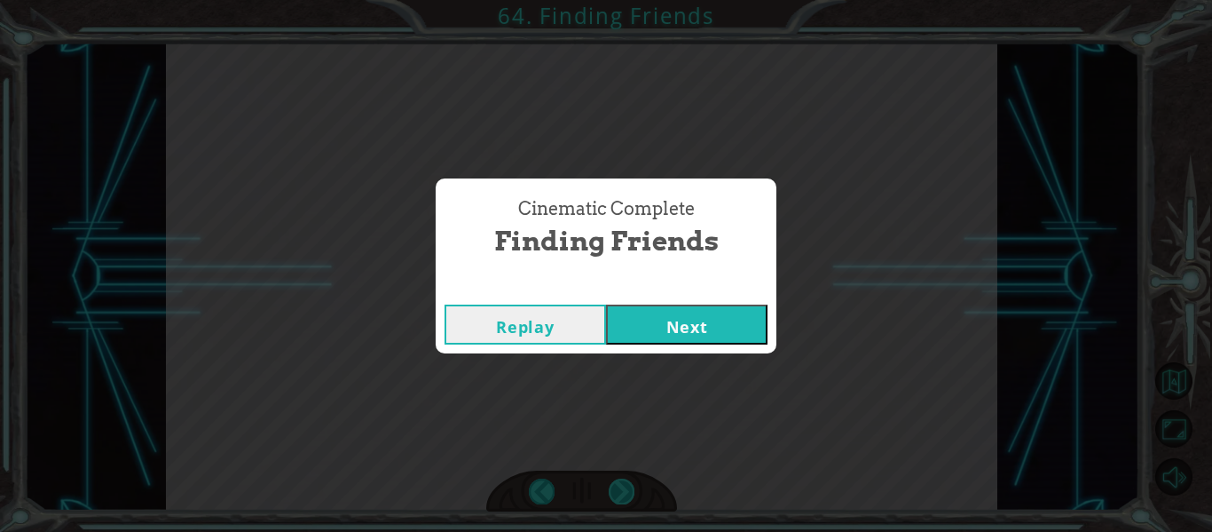
click at [615, 491] on div "Cinematic Complete Finding Friends Replay Next" at bounding box center [606, 266] width 1212 height 532
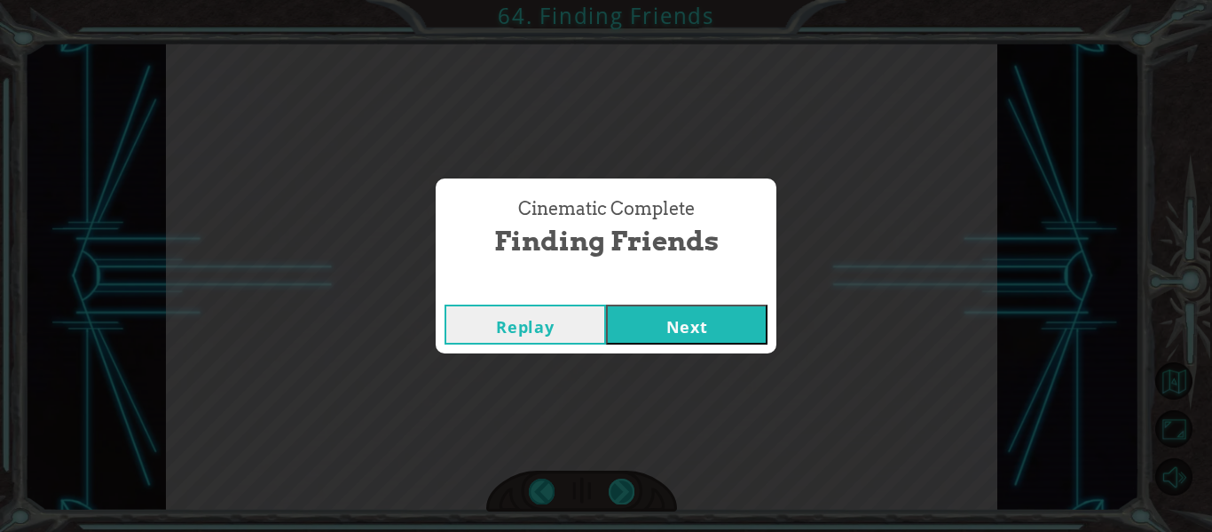
click at [615, 491] on div "Cinematic Complete Finding Friends Replay Next" at bounding box center [606, 266] width 1212 height 532
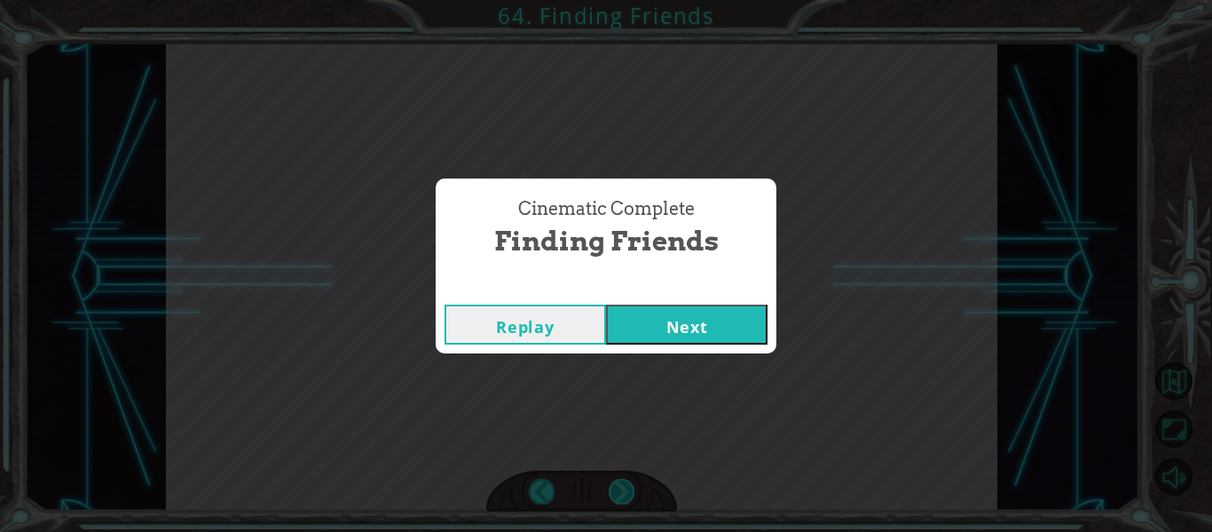
click at [615, 491] on div "Cinematic Complete Finding Friends Replay Next" at bounding box center [606, 266] width 1212 height 532
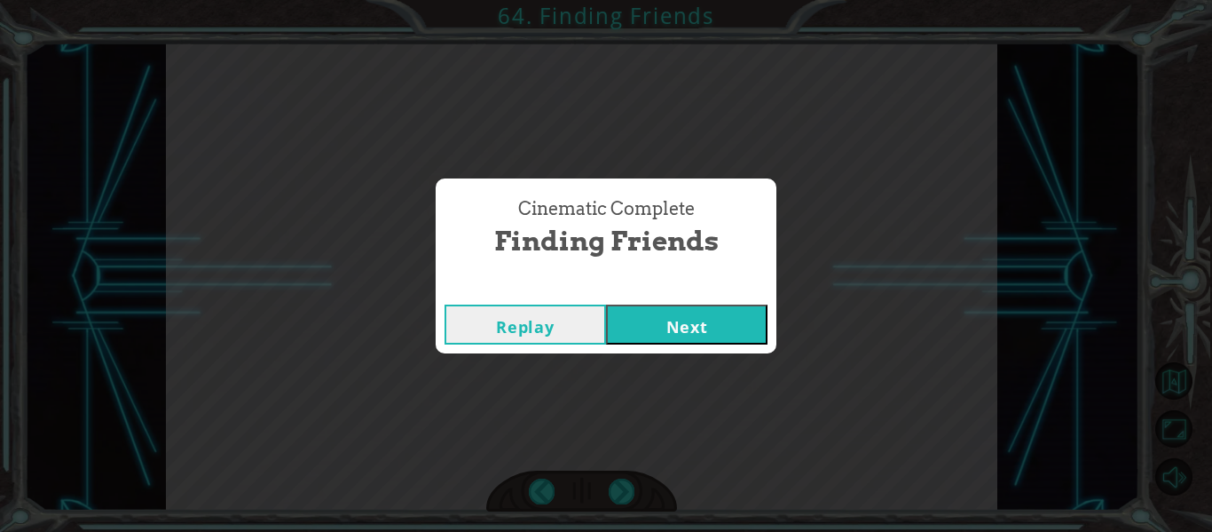
click at [690, 323] on button "Next" at bounding box center [687, 324] width 162 height 40
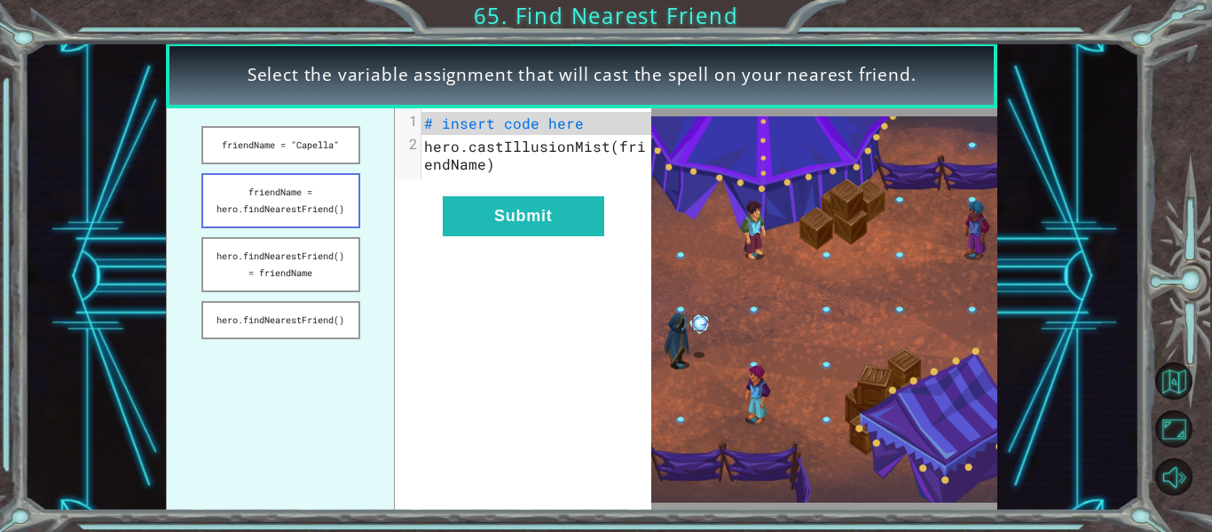
click at [290, 196] on button "friendName = hero.findNearestFriend()" at bounding box center [280, 200] width 159 height 55
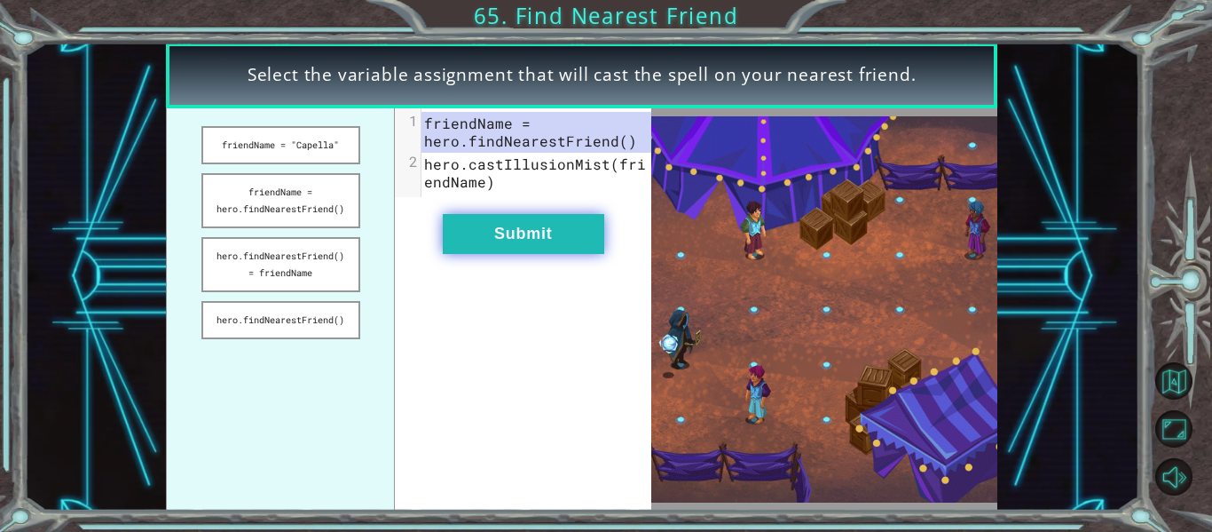
click at [507, 224] on button "Submit" at bounding box center [524, 234] width 162 height 40
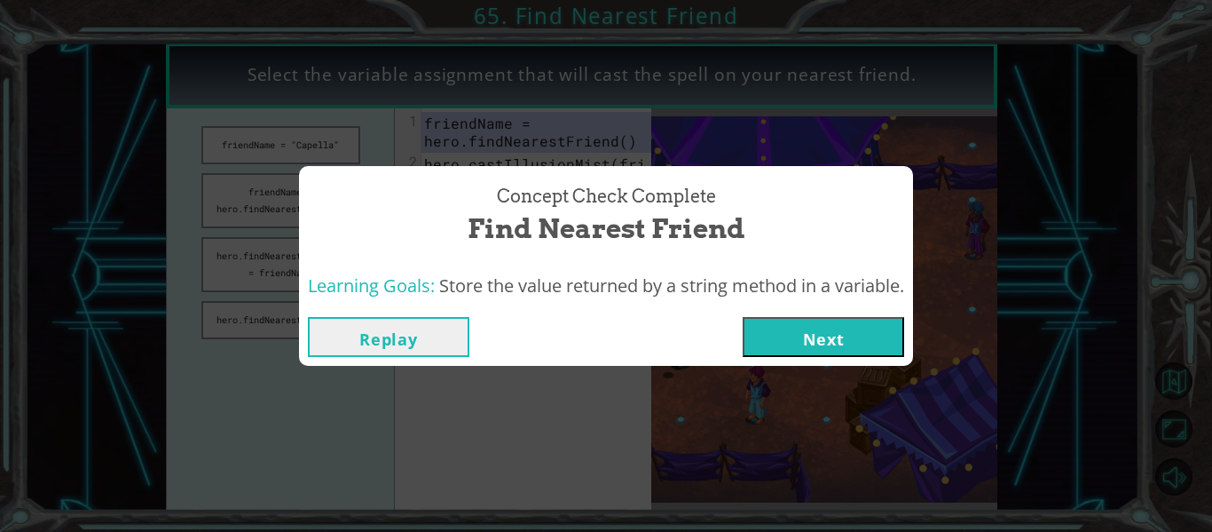
click at [879, 338] on button "Next" at bounding box center [824, 337] width 162 height 40
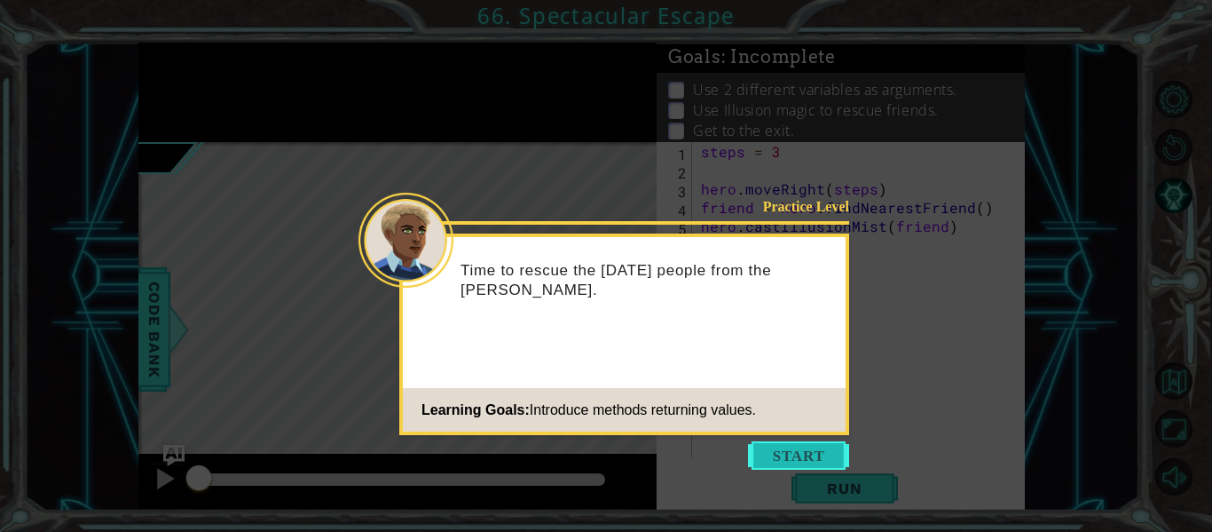
click at [774, 442] on button "Start" at bounding box center [798, 455] width 101 height 28
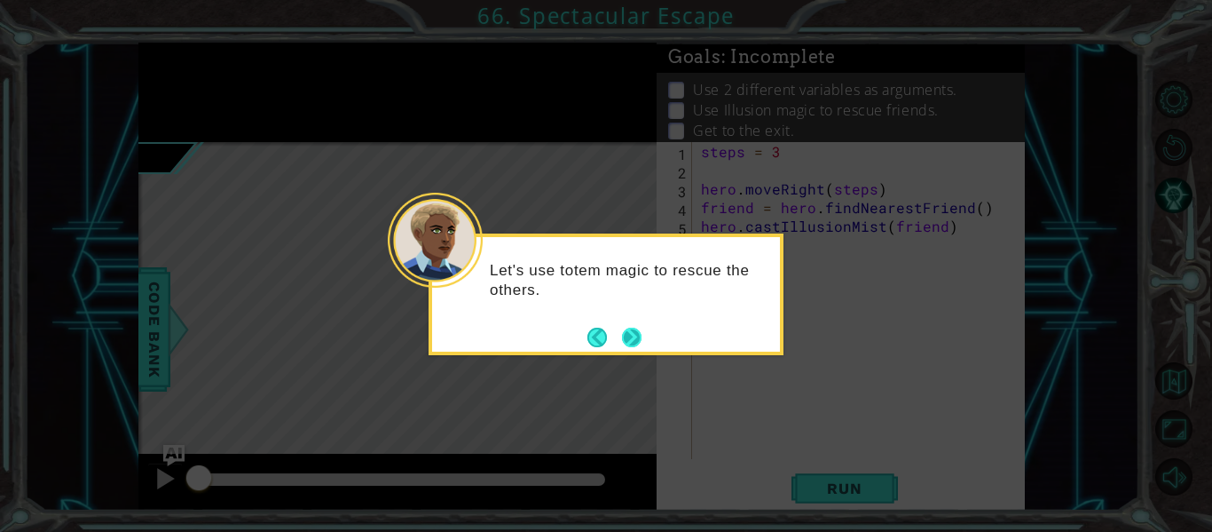
click at [634, 336] on button "Next" at bounding box center [632, 337] width 32 height 32
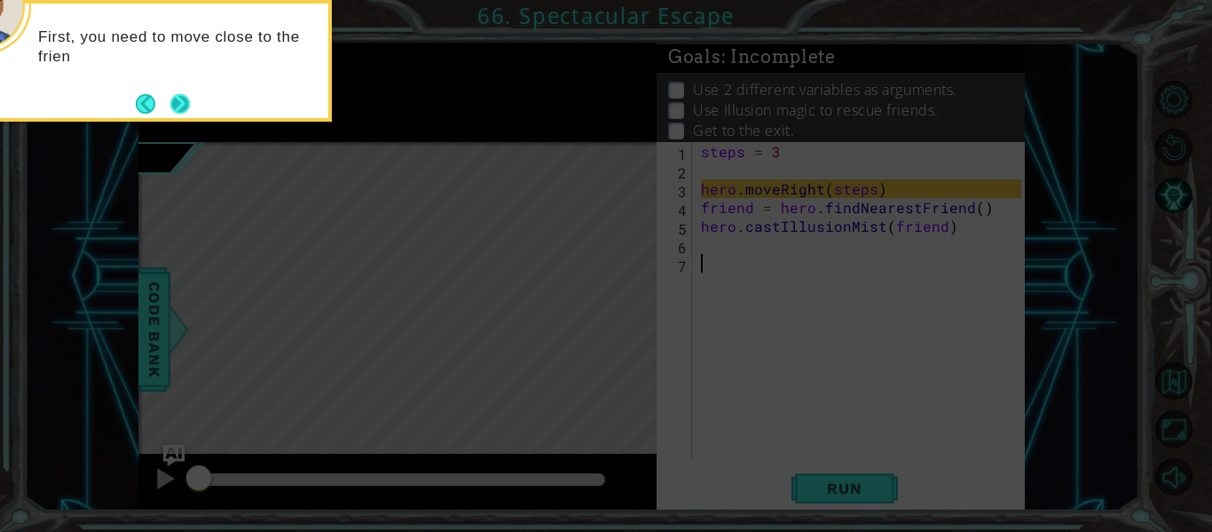
click at [181, 100] on button "Next" at bounding box center [180, 103] width 22 height 22
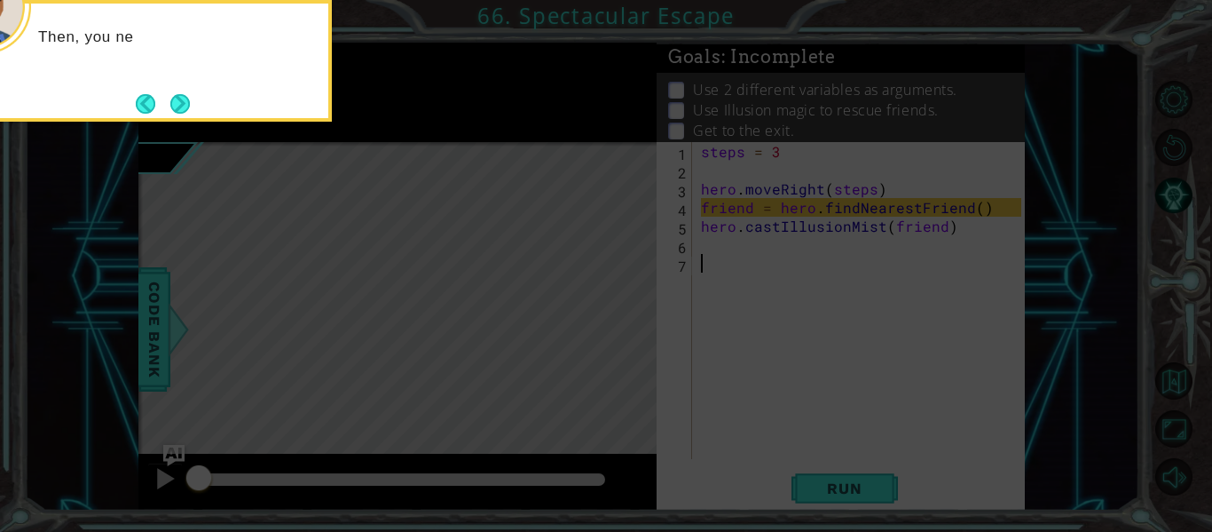
click at [181, 100] on button "Next" at bounding box center [181, 104] width 26 height 26
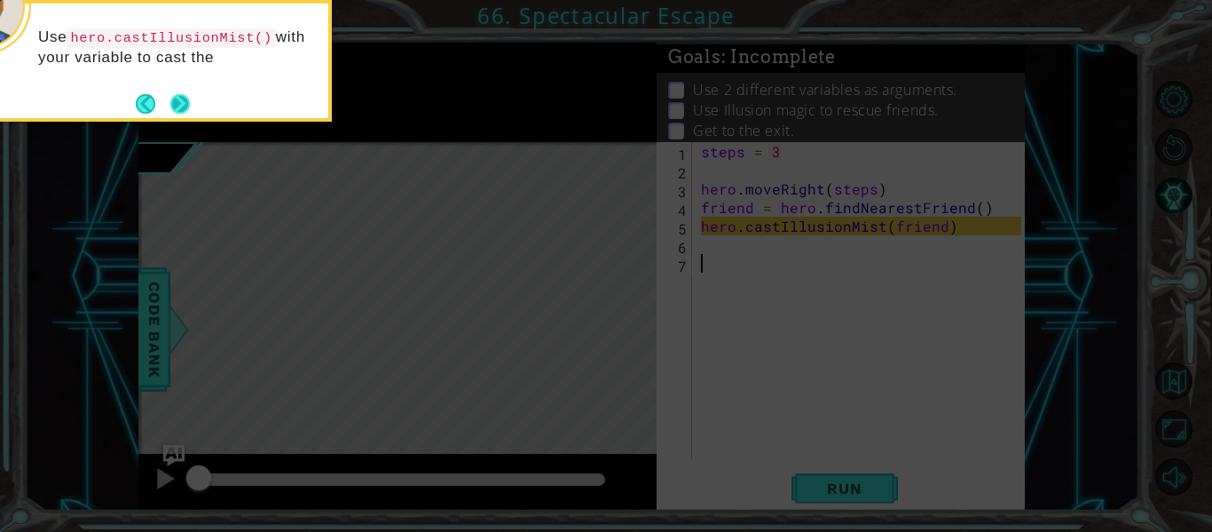
click at [180, 108] on button "Next" at bounding box center [180, 104] width 28 height 28
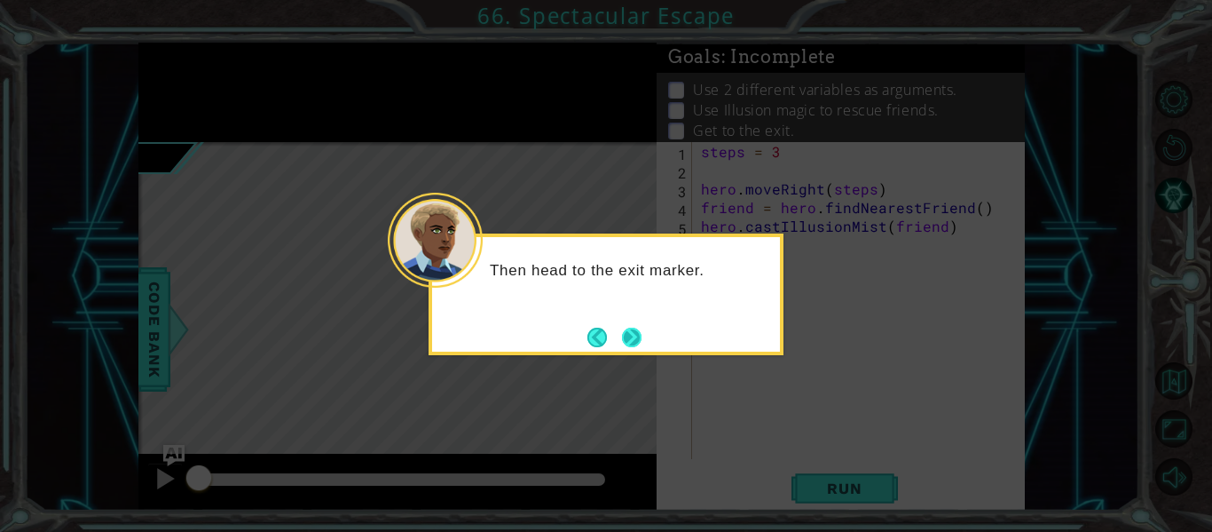
click at [638, 327] on button "Next" at bounding box center [631, 336] width 29 height 29
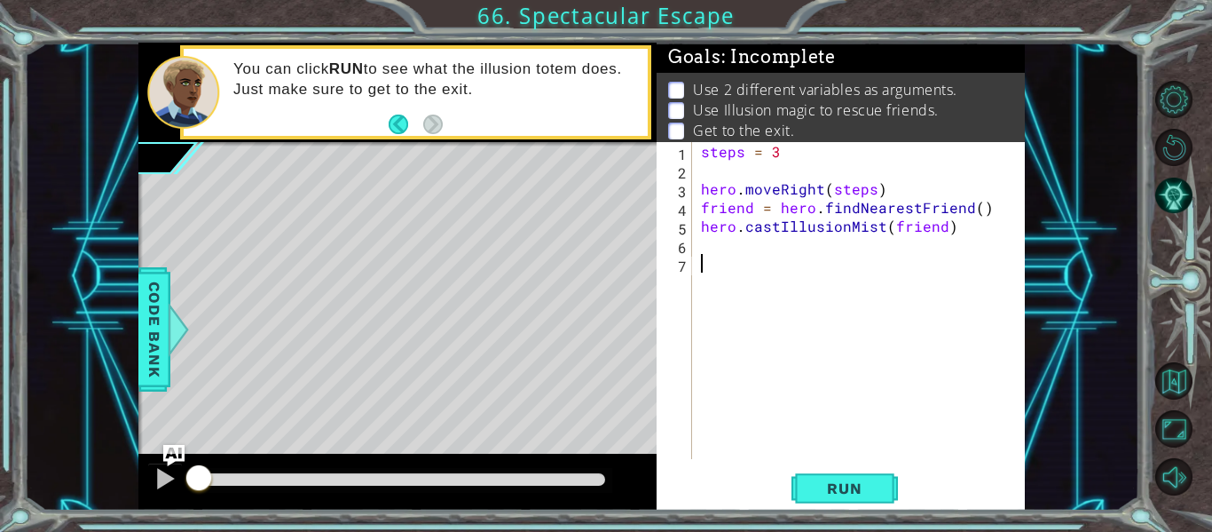
click at [727, 245] on div "steps = 3 hero . moveRight ( steps ) friend = hero . findNearestFriend ( ) hero…" at bounding box center [864, 319] width 333 height 354
click at [870, 486] on span "Run" at bounding box center [844, 488] width 70 height 18
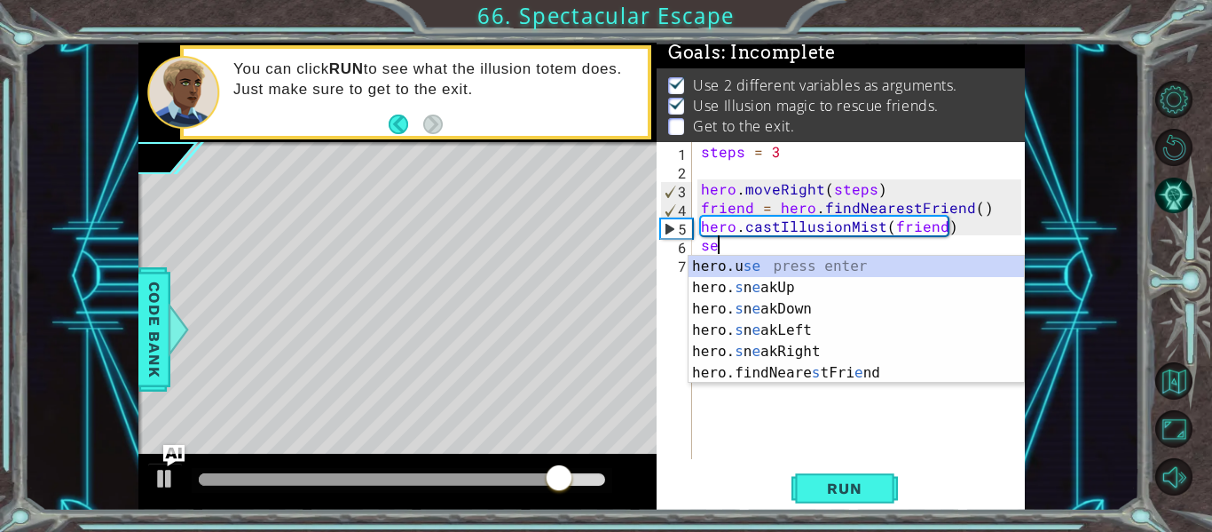
type textarea "s"
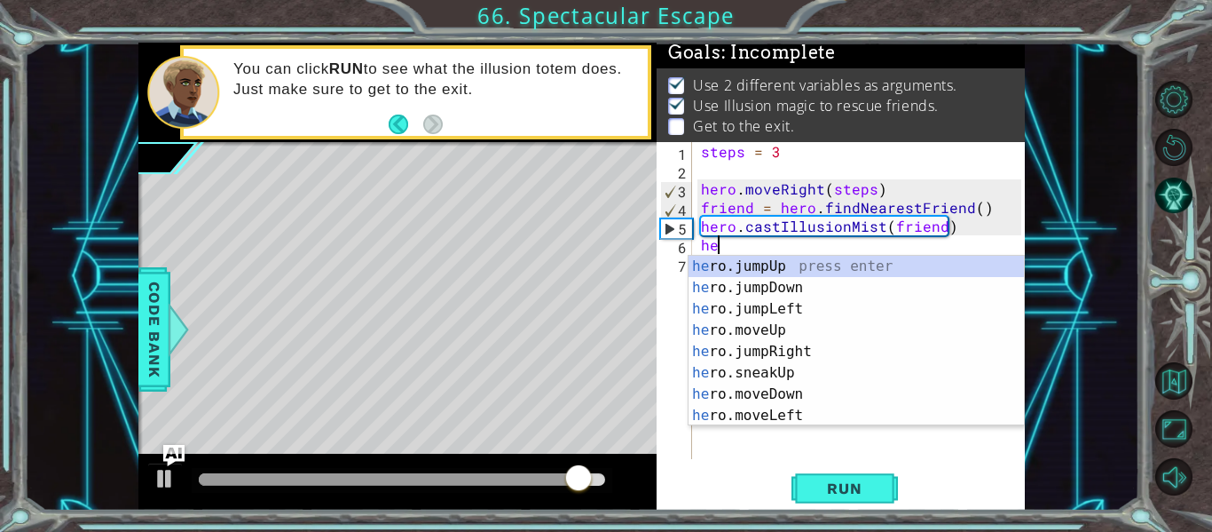
scroll to position [0, 1]
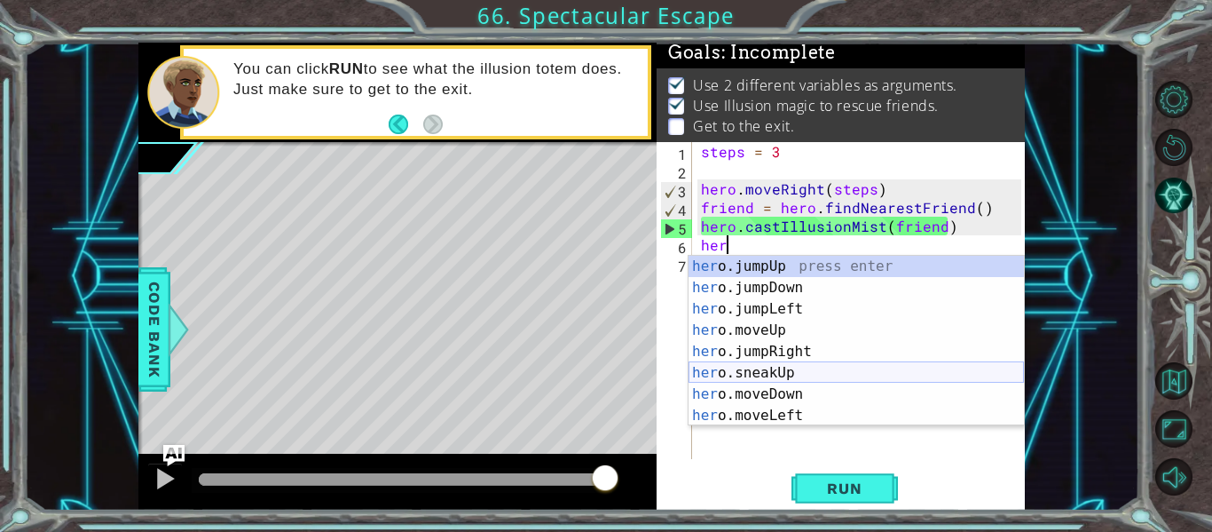
click at [808, 371] on div "her o.jumpUp press enter her o.jumpDown press enter her o.jumpLeft press enter …" at bounding box center [856, 362] width 335 height 213
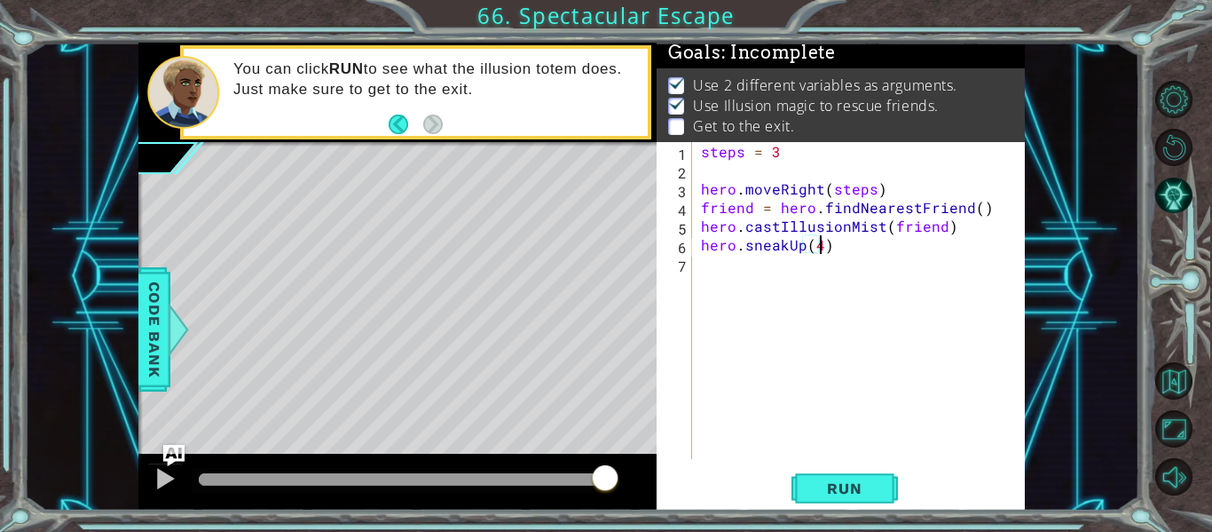
scroll to position [0, 7]
click at [865, 493] on span "Run" at bounding box center [844, 488] width 70 height 18
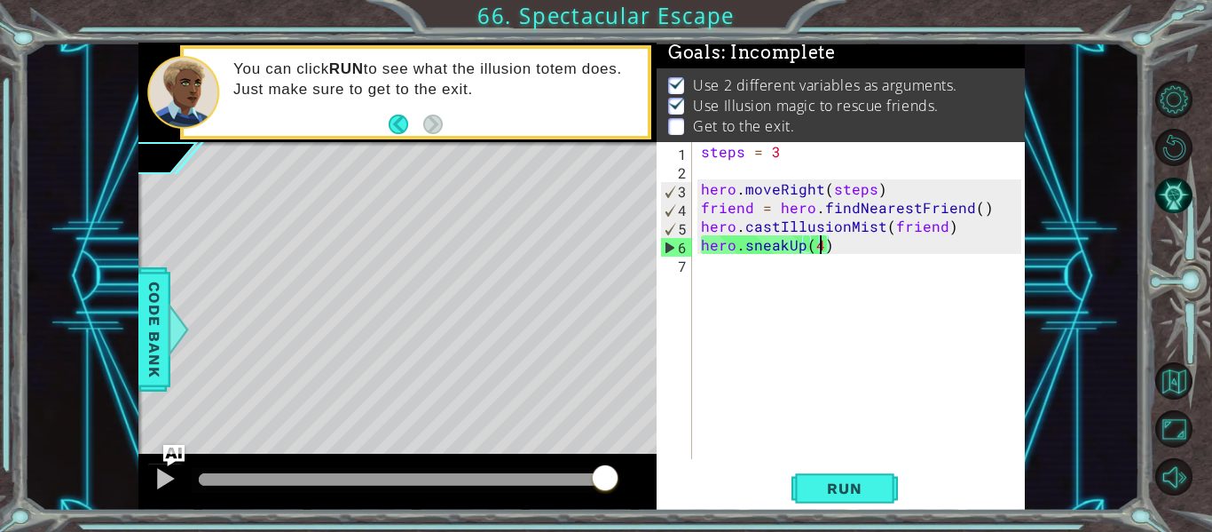
click at [803, 246] on div "steps = 3 hero . moveRight ( steps ) friend = hero . findNearestFriend ( ) hero…" at bounding box center [864, 319] width 333 height 354
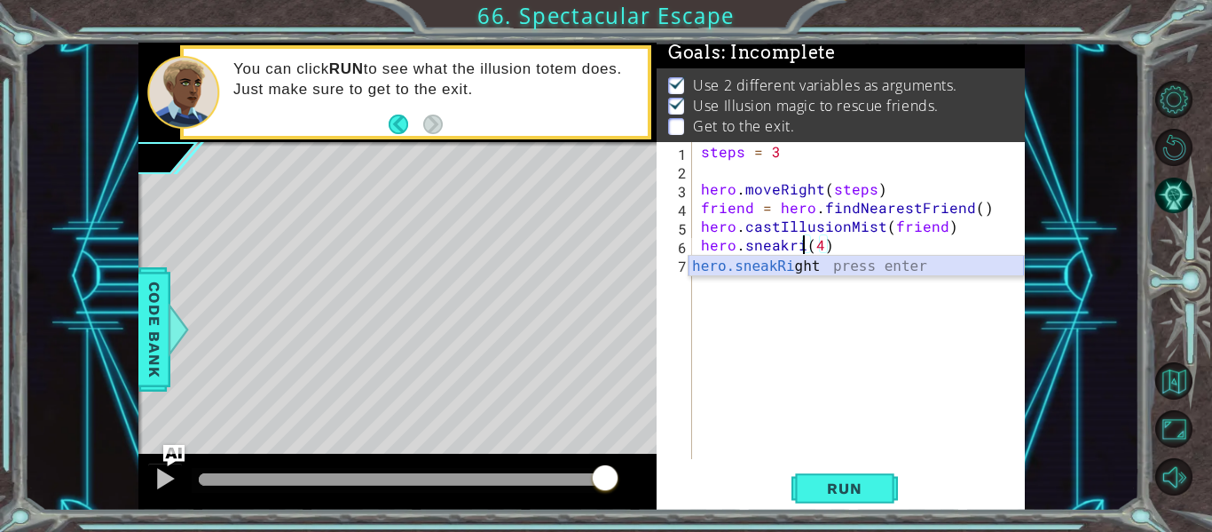
click at [799, 270] on div "hero.sneakRi ght press enter" at bounding box center [856, 288] width 335 height 64
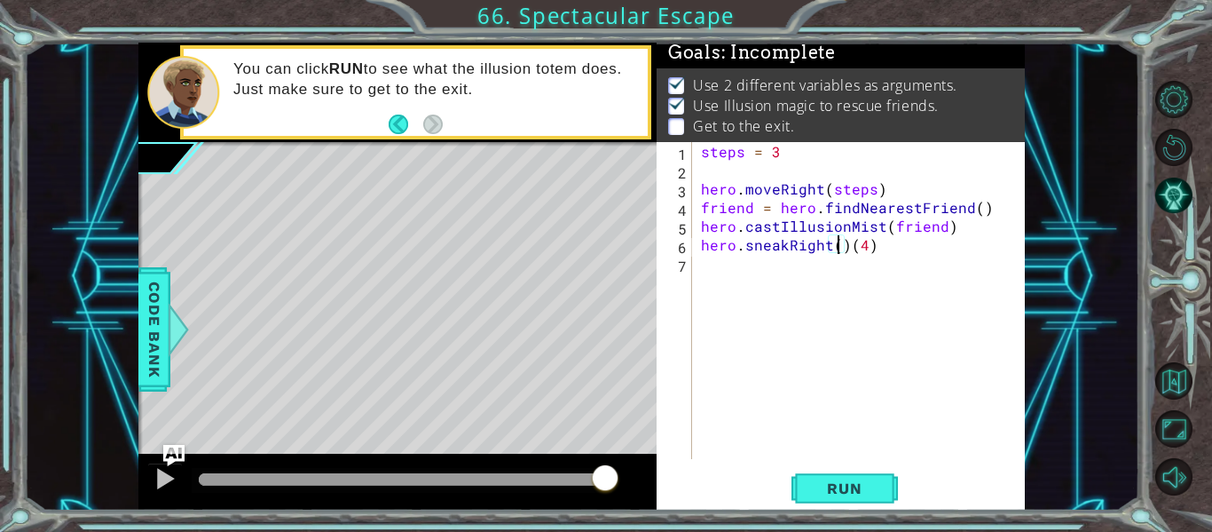
click at [841, 244] on div "steps = 3 hero . moveRight ( steps ) friend = hero . findNearestFriend ( ) hero…" at bounding box center [864, 319] width 333 height 354
click at [846, 249] on div "steps = 3 hero . moveRight ( steps ) friend = hero . findNearestFriend ( ) hero…" at bounding box center [864, 319] width 333 height 354
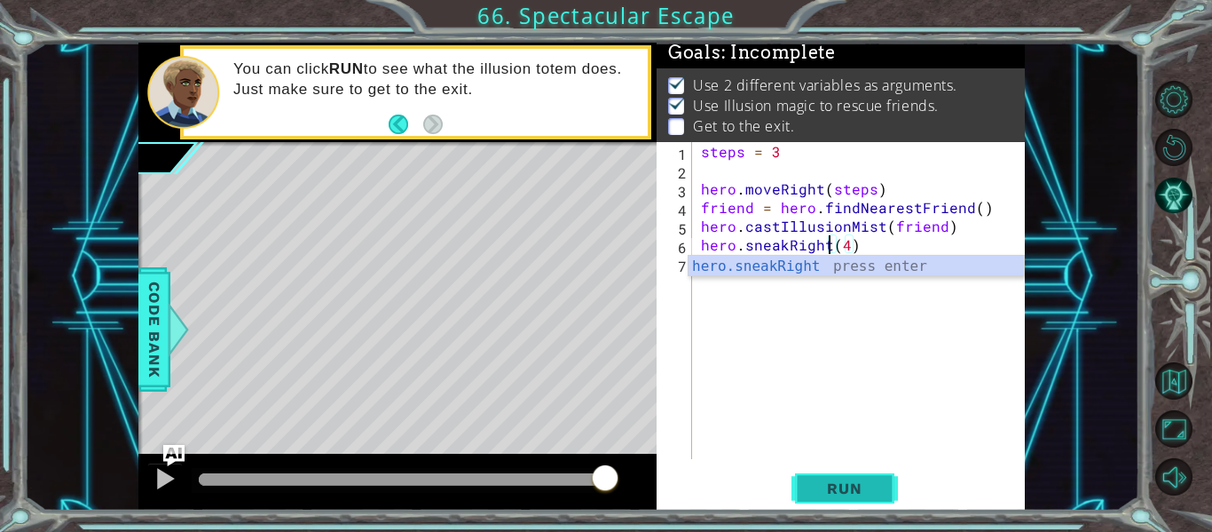
type textarea "hero.sneakRight(4)"
click at [832, 486] on span "Run" at bounding box center [844, 488] width 70 height 18
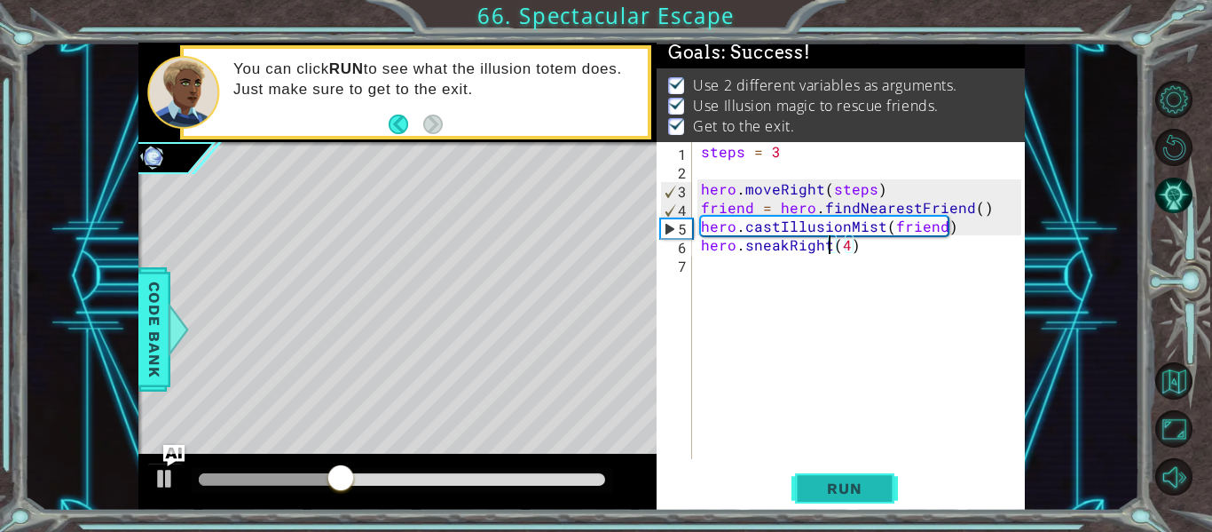
click at [858, 488] on span "Run" at bounding box center [844, 488] width 70 height 18
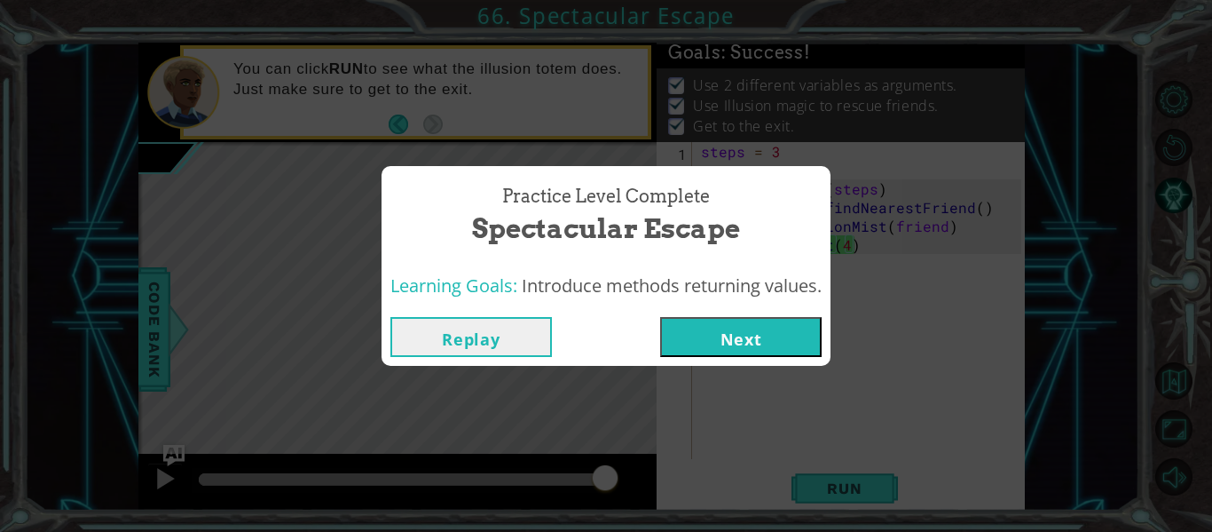
click at [789, 337] on button "Next" at bounding box center [741, 337] width 162 height 40
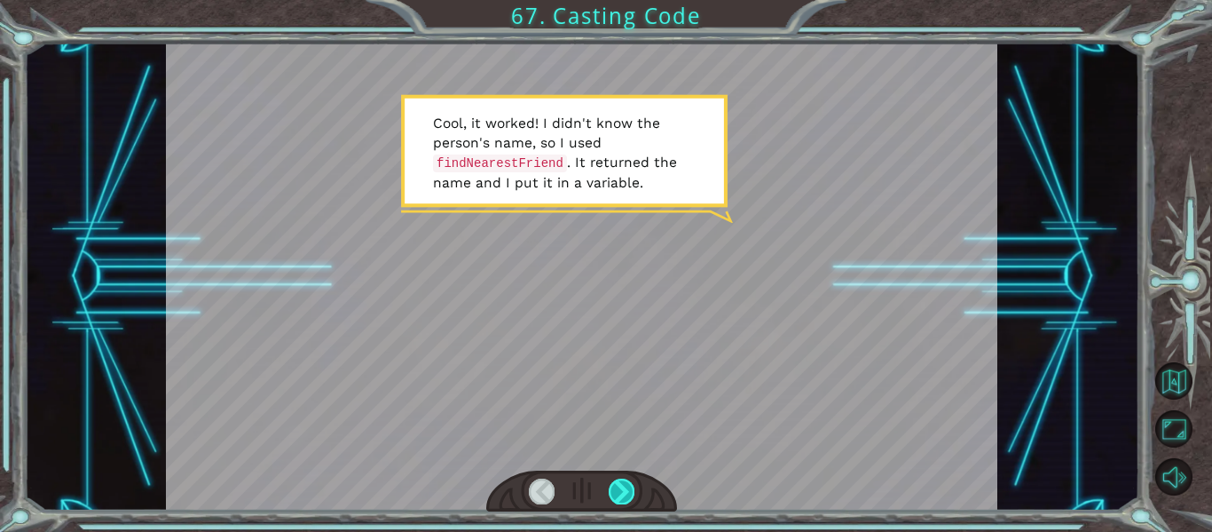
click at [620, 486] on div at bounding box center [622, 490] width 26 height 25
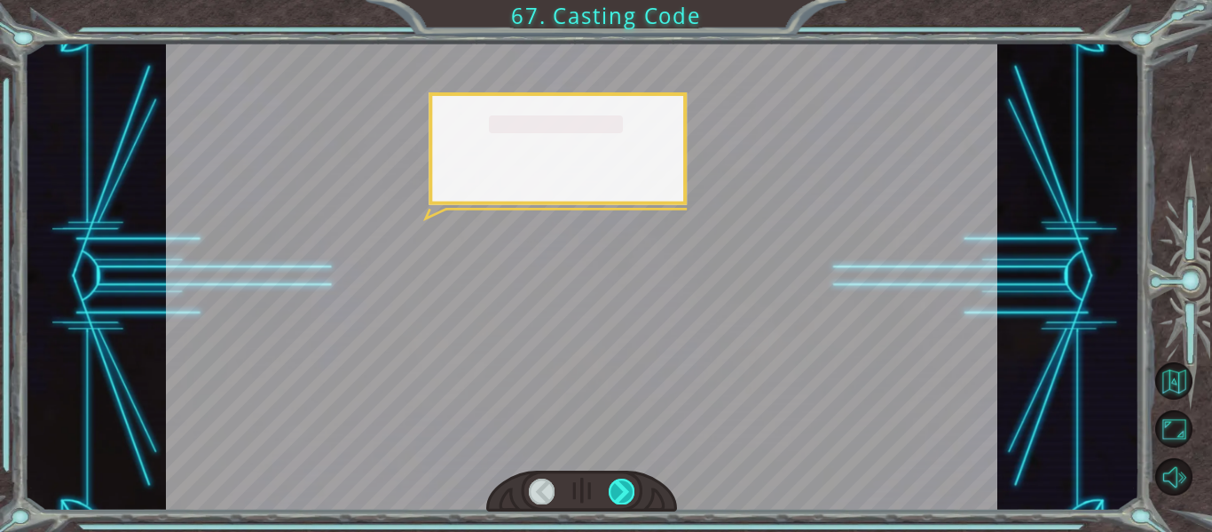
click at [620, 486] on div at bounding box center [622, 490] width 26 height 25
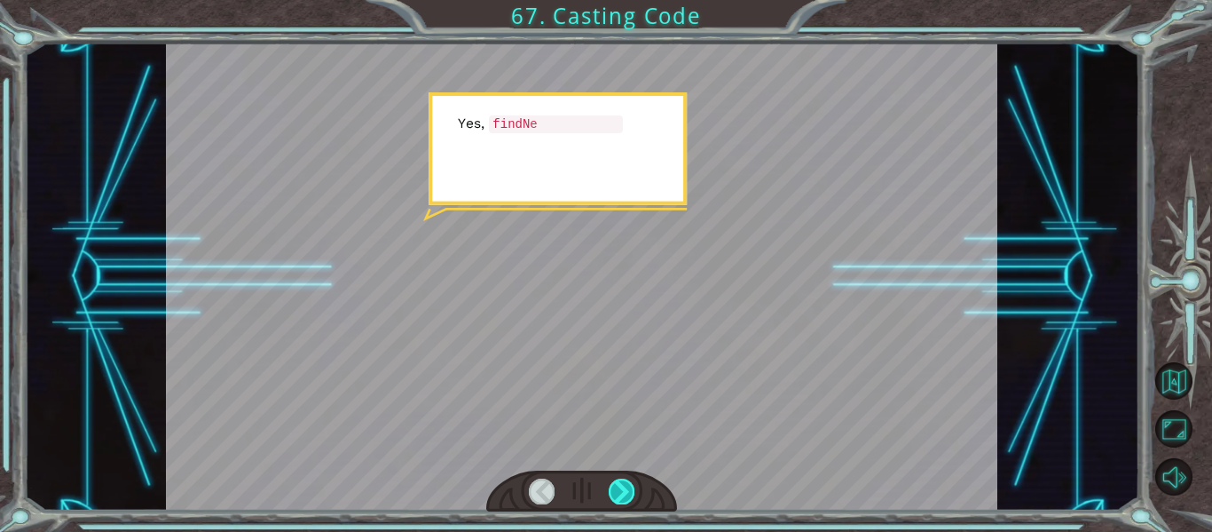
click at [620, 486] on div at bounding box center [622, 490] width 26 height 25
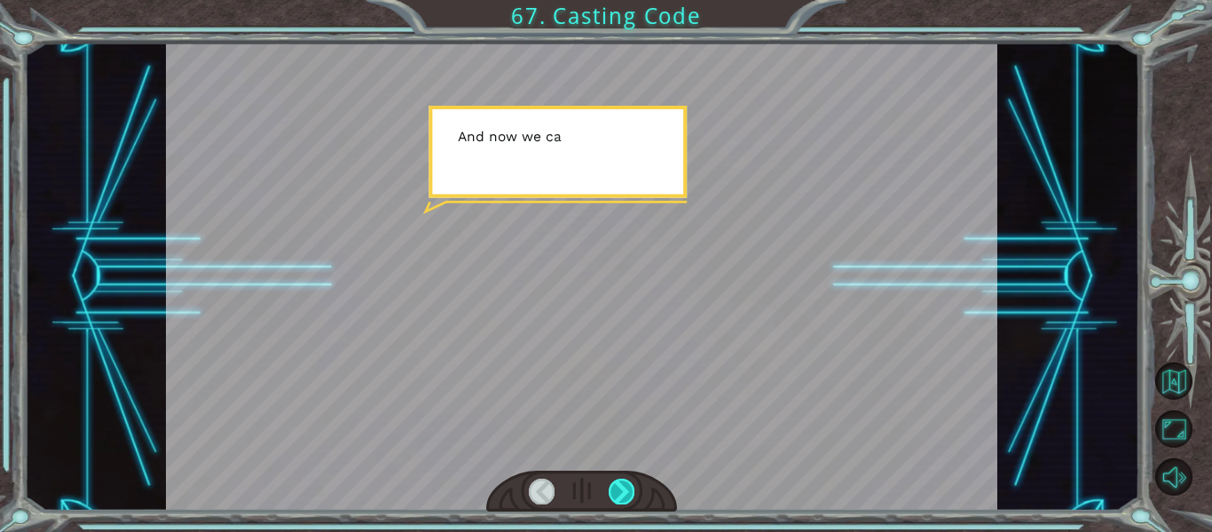
click at [620, 486] on div at bounding box center [622, 490] width 26 height 25
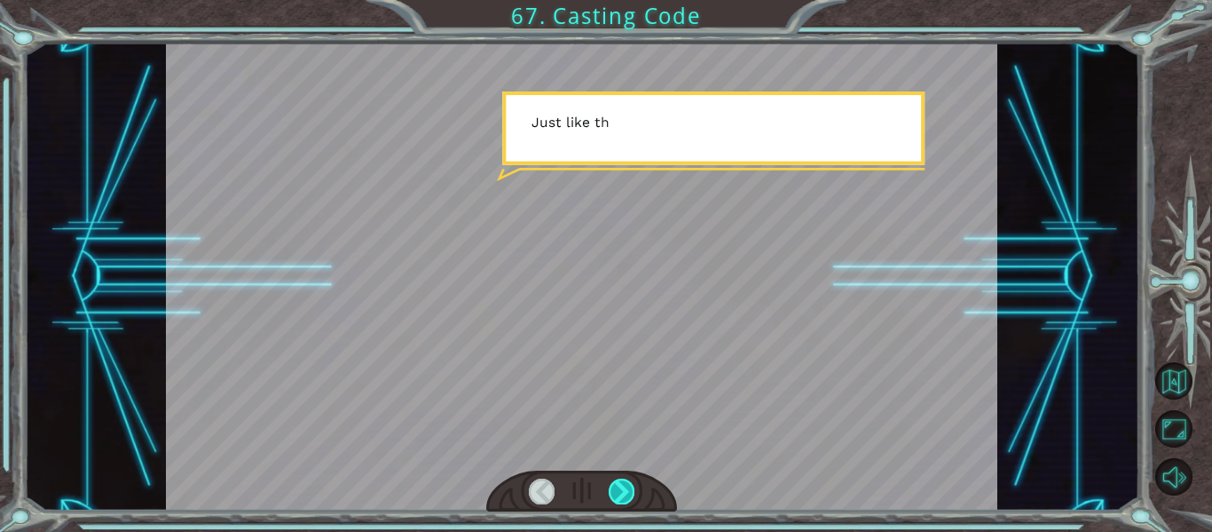
click at [620, 486] on div at bounding box center [622, 490] width 26 height 25
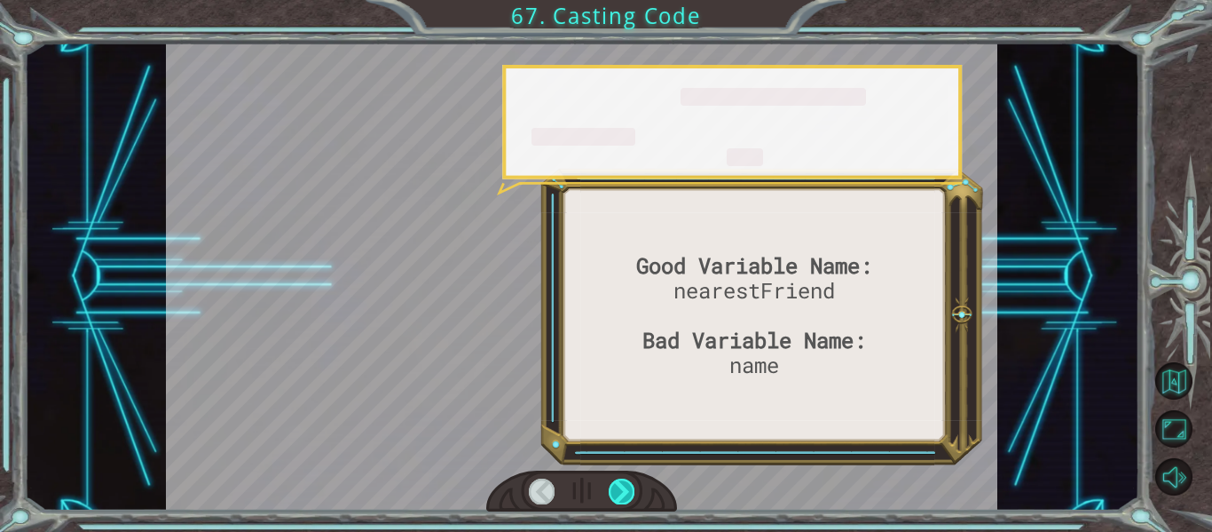
click at [620, 487] on div at bounding box center [622, 490] width 26 height 25
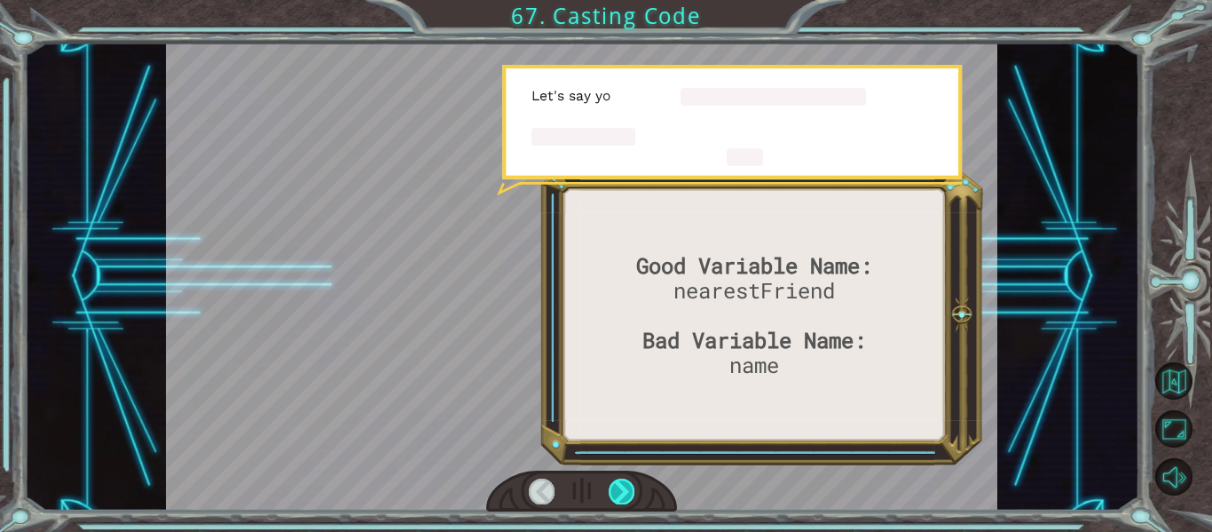
click at [620, 487] on div at bounding box center [622, 490] width 26 height 25
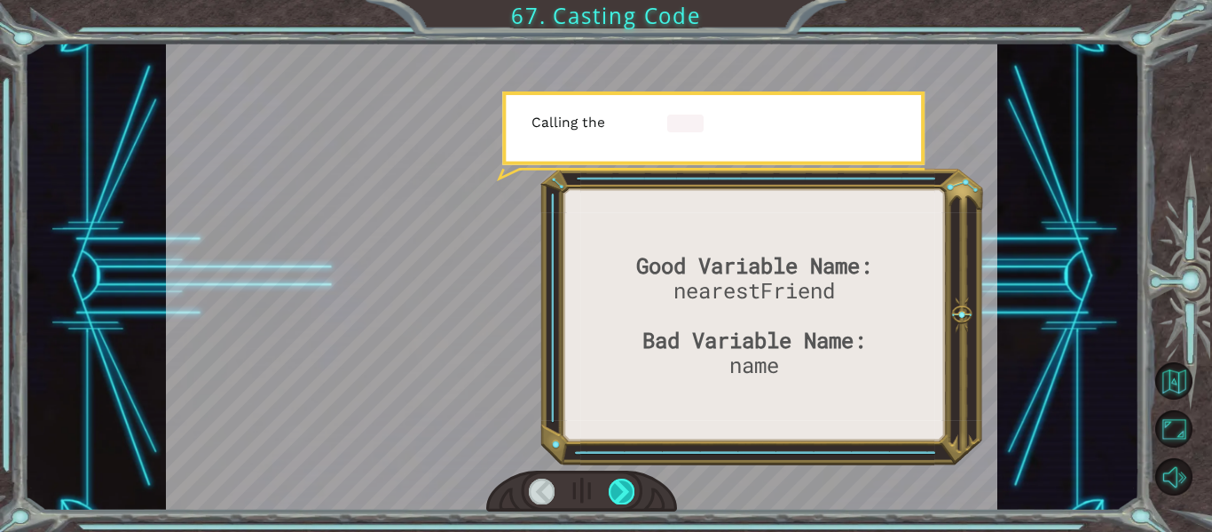
click at [620, 487] on div at bounding box center [622, 490] width 26 height 25
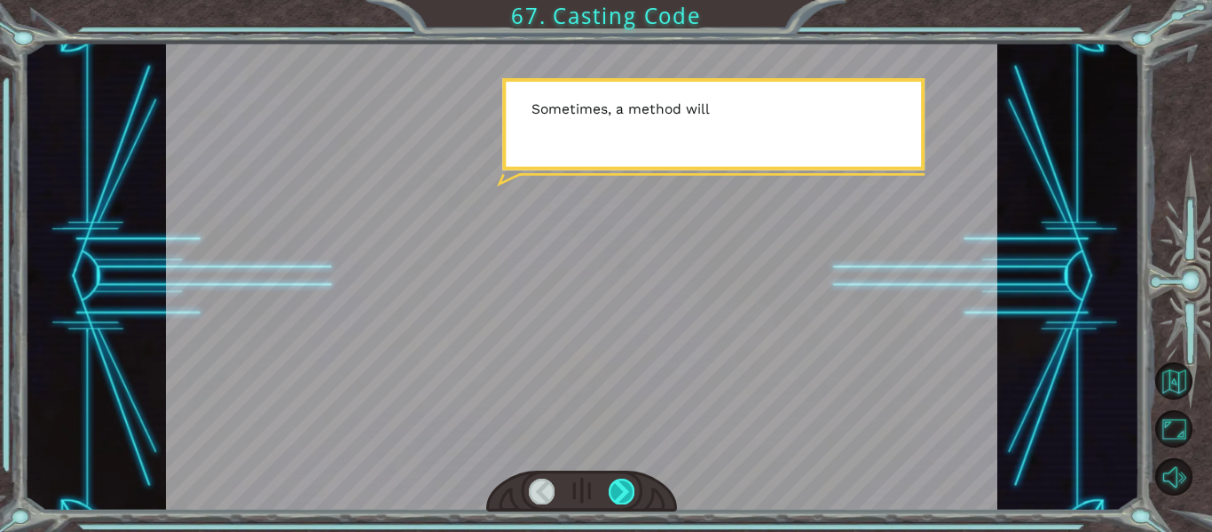
click at [620, 487] on div at bounding box center [622, 490] width 26 height 25
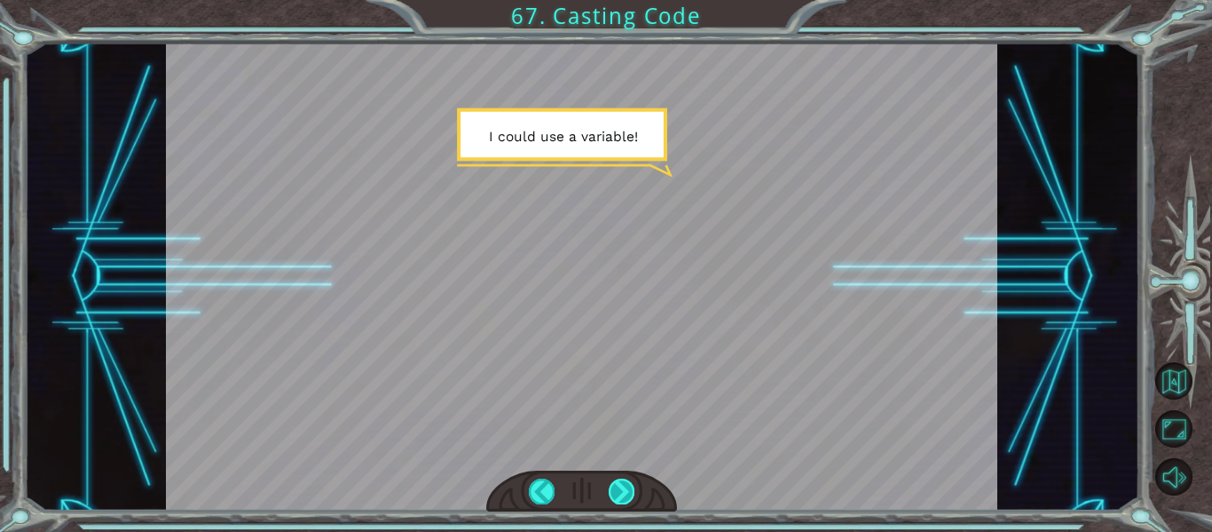
click at [614, 487] on div at bounding box center [622, 490] width 26 height 25
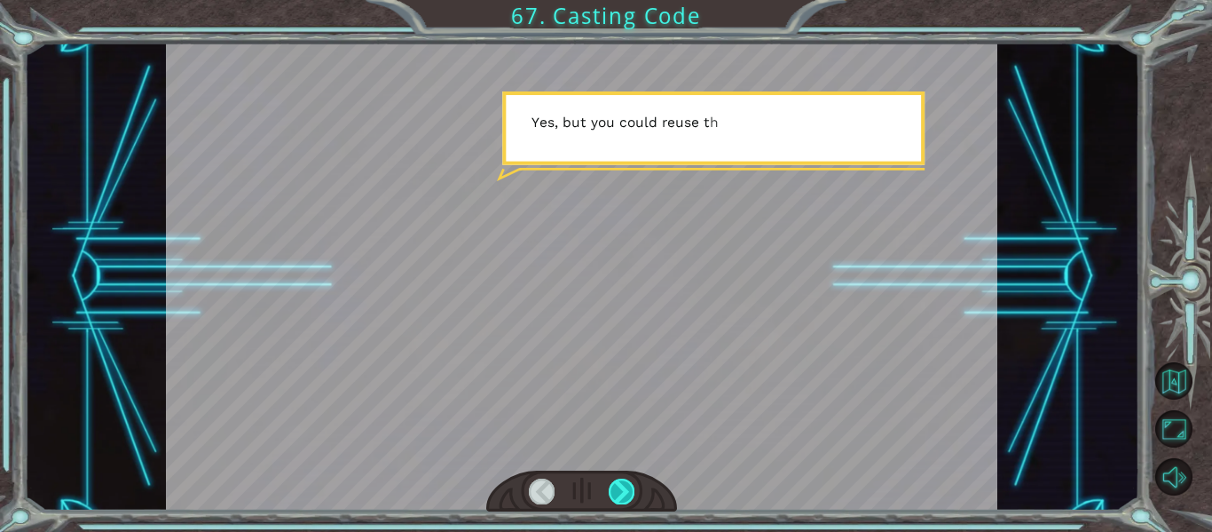
click at [614, 487] on div at bounding box center [622, 490] width 26 height 25
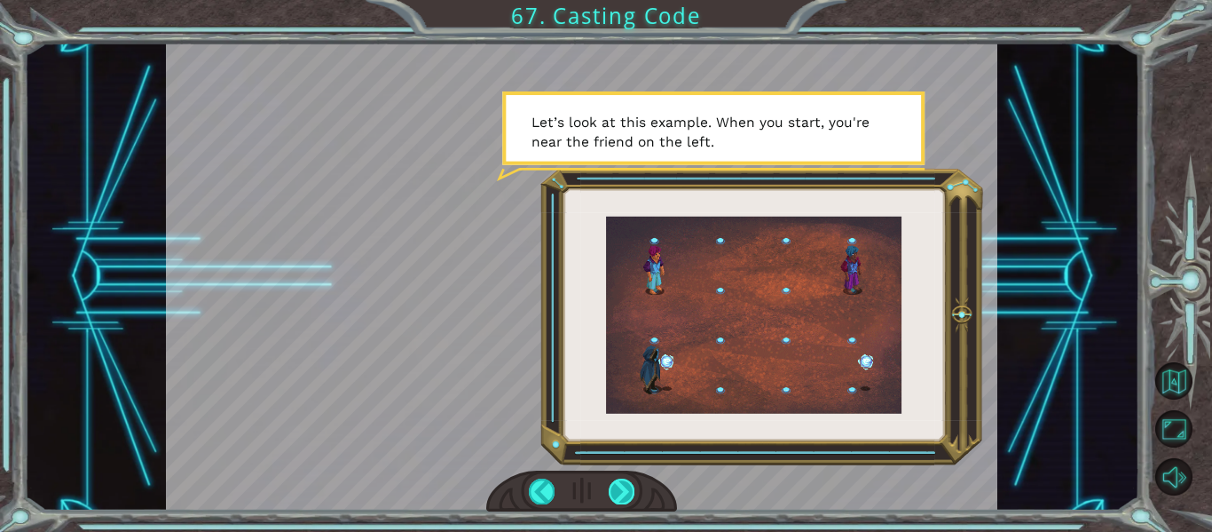
click at [624, 490] on div at bounding box center [622, 490] width 26 height 25
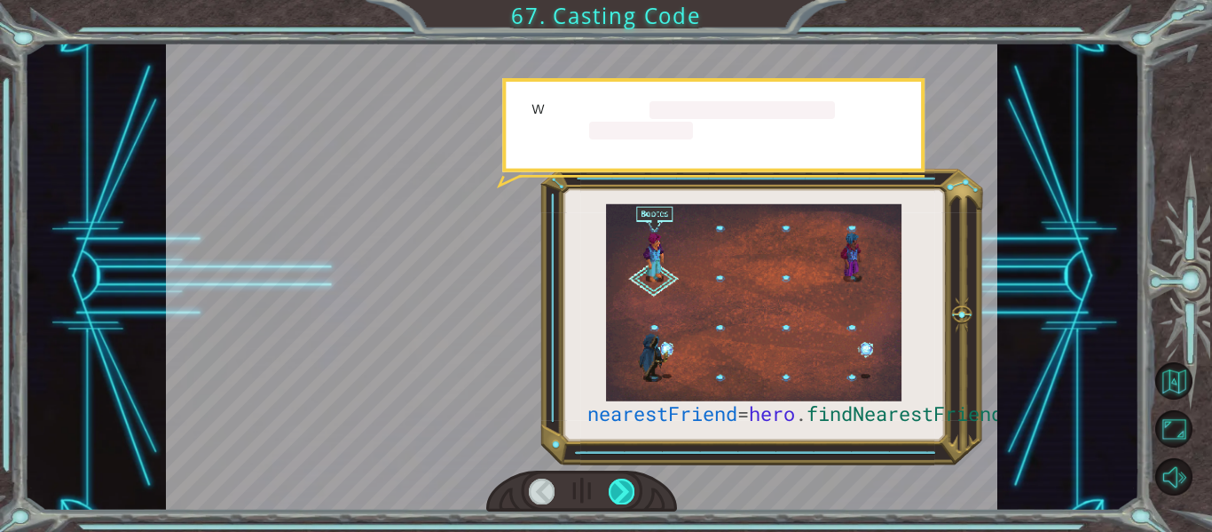
click at [624, 490] on div at bounding box center [622, 490] width 26 height 25
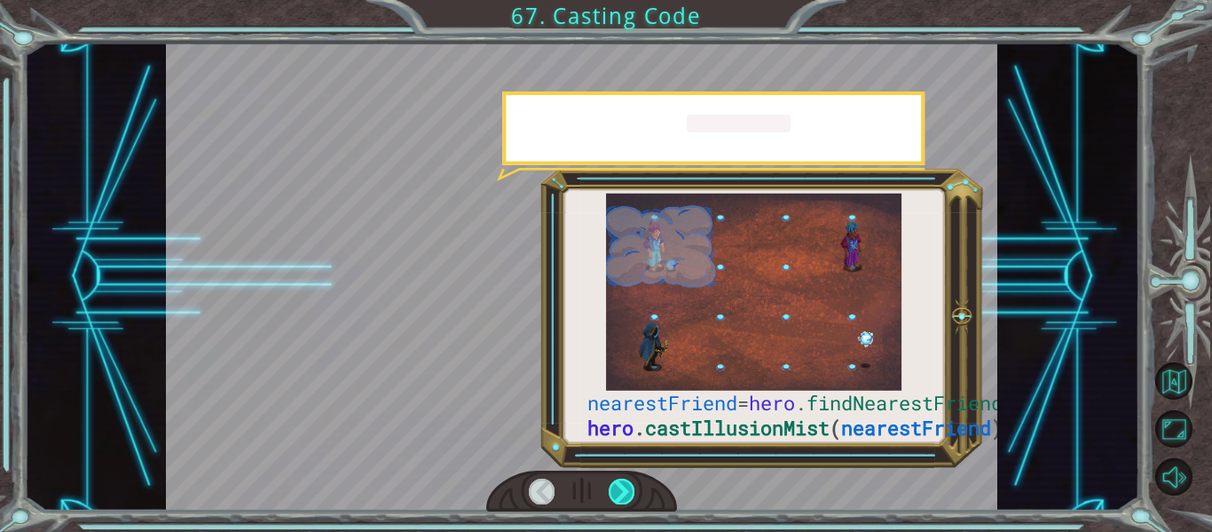
click at [624, 490] on div at bounding box center [622, 490] width 26 height 25
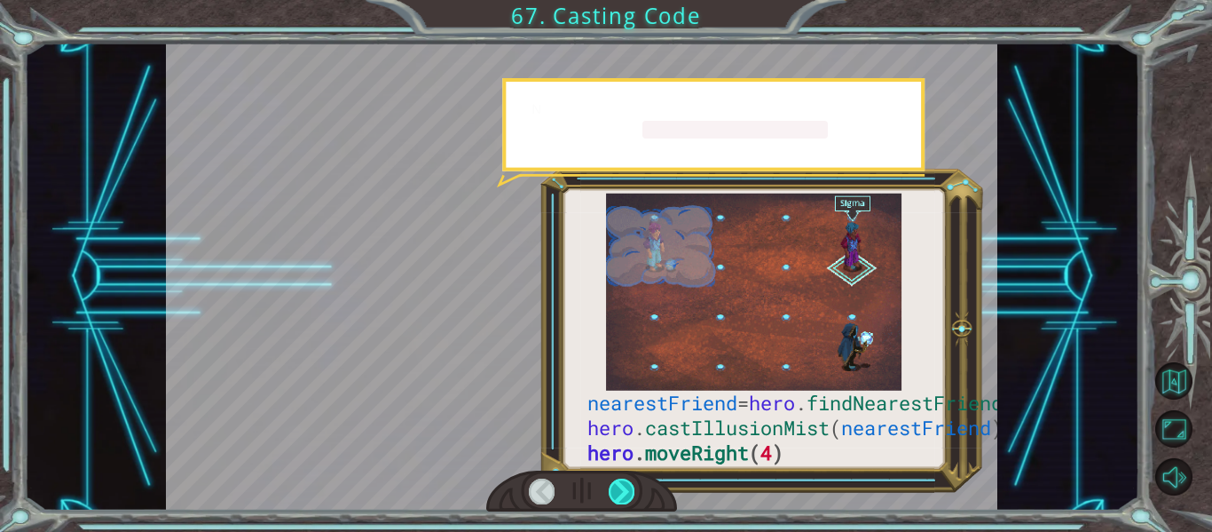
click at [624, 490] on div at bounding box center [622, 490] width 26 height 25
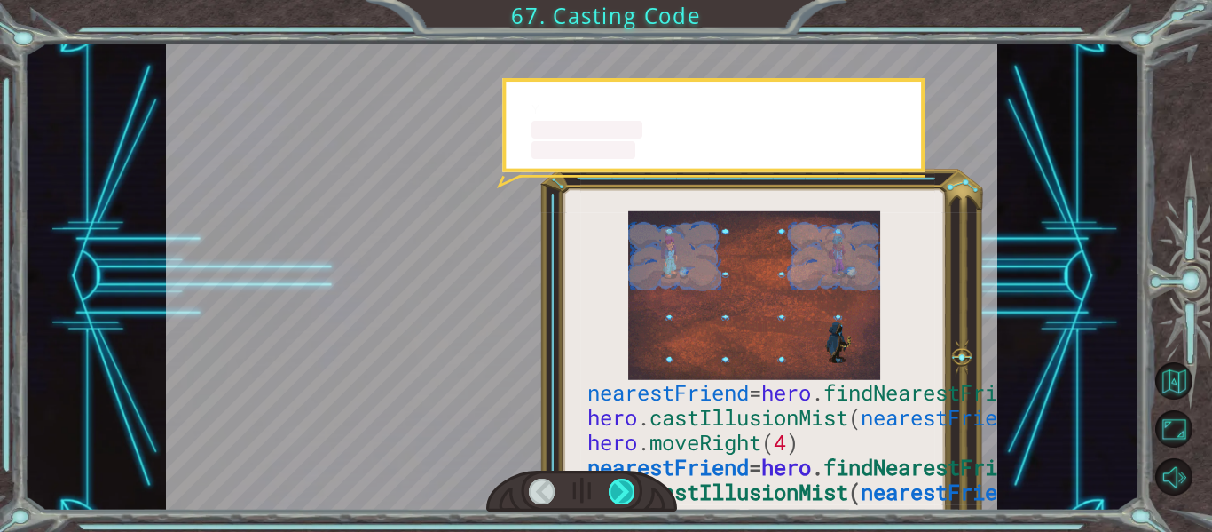
click at [624, 490] on div at bounding box center [622, 490] width 26 height 25
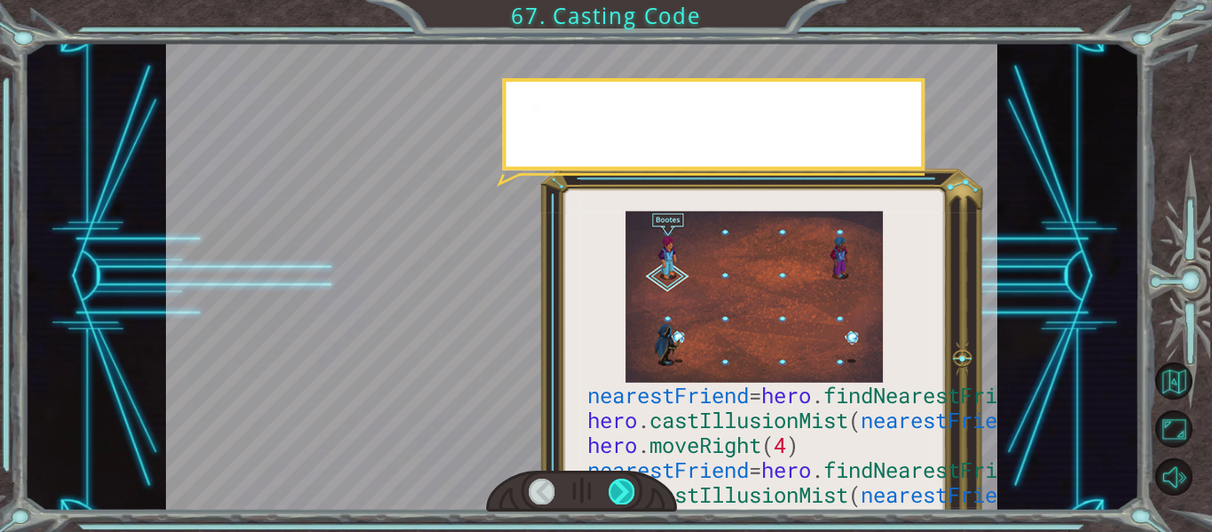
click at [624, 490] on div at bounding box center [622, 490] width 26 height 25
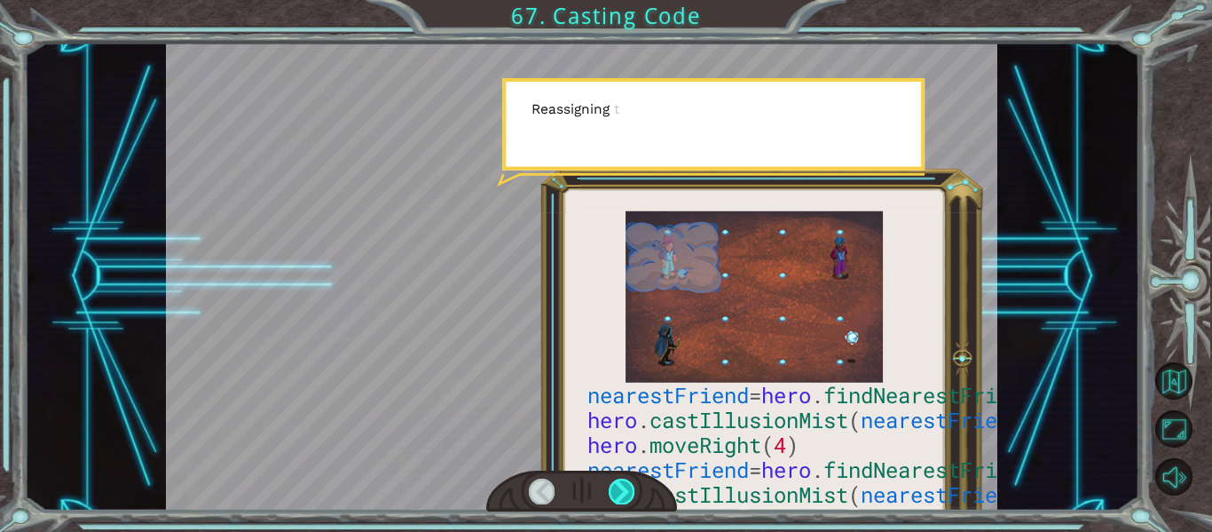
click at [624, 490] on div at bounding box center [622, 490] width 26 height 25
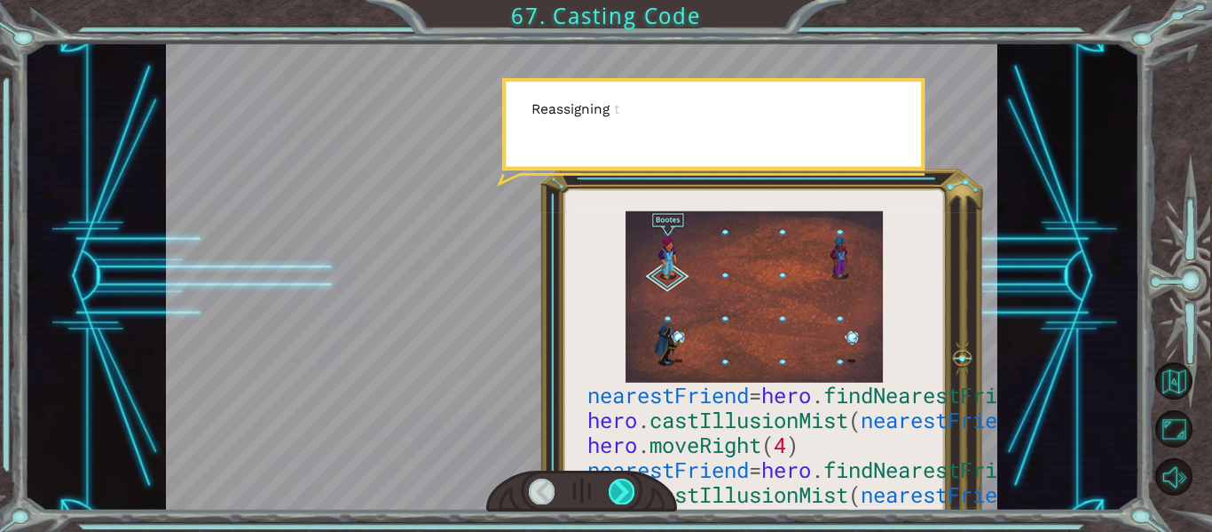
click at [624, 490] on div at bounding box center [622, 490] width 26 height 25
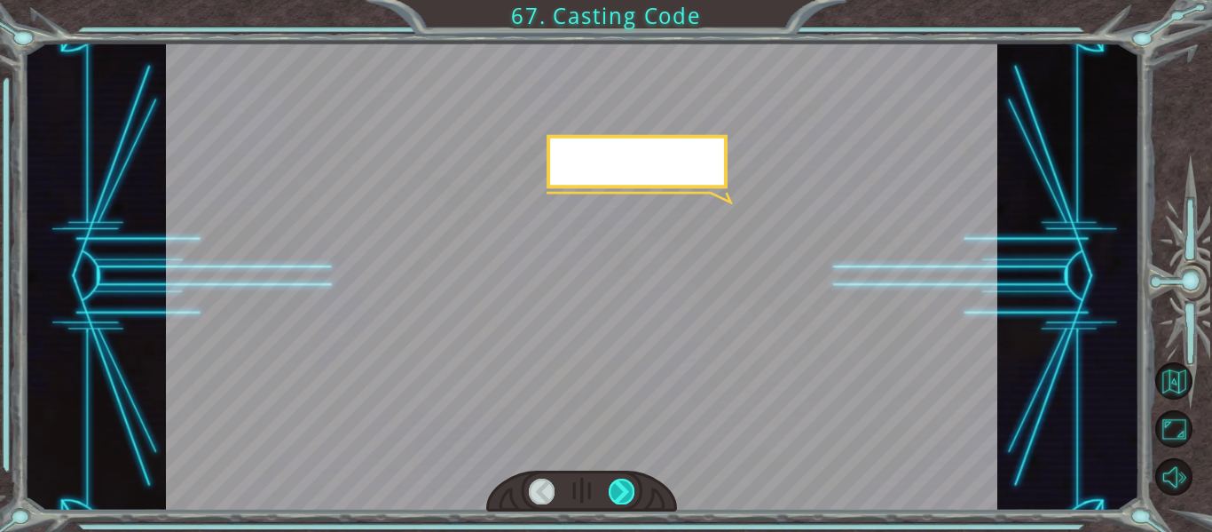
click at [624, 490] on div at bounding box center [622, 490] width 26 height 25
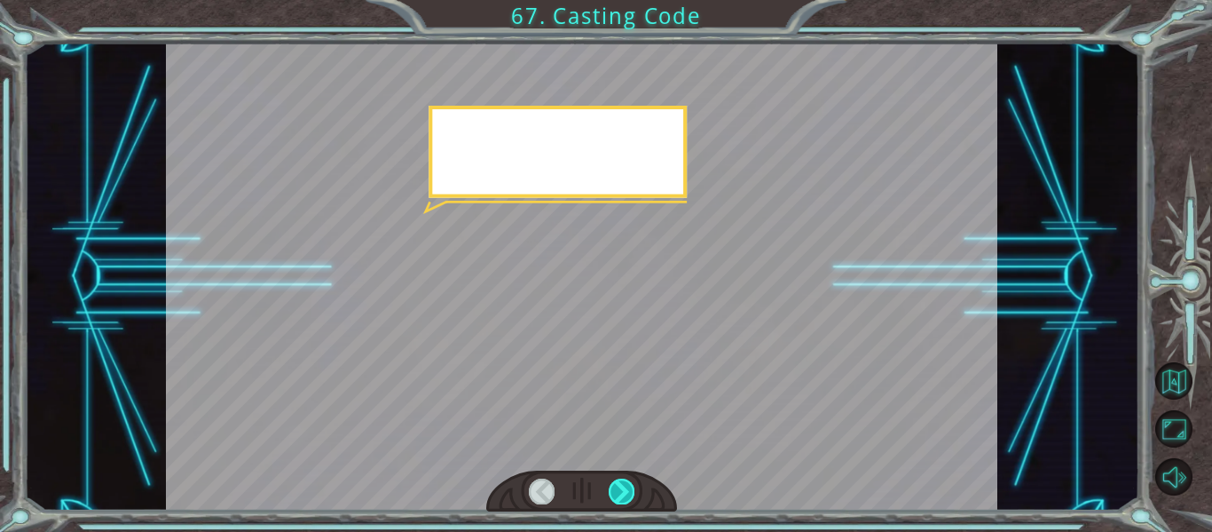
click at [624, 490] on div at bounding box center [622, 490] width 26 height 25
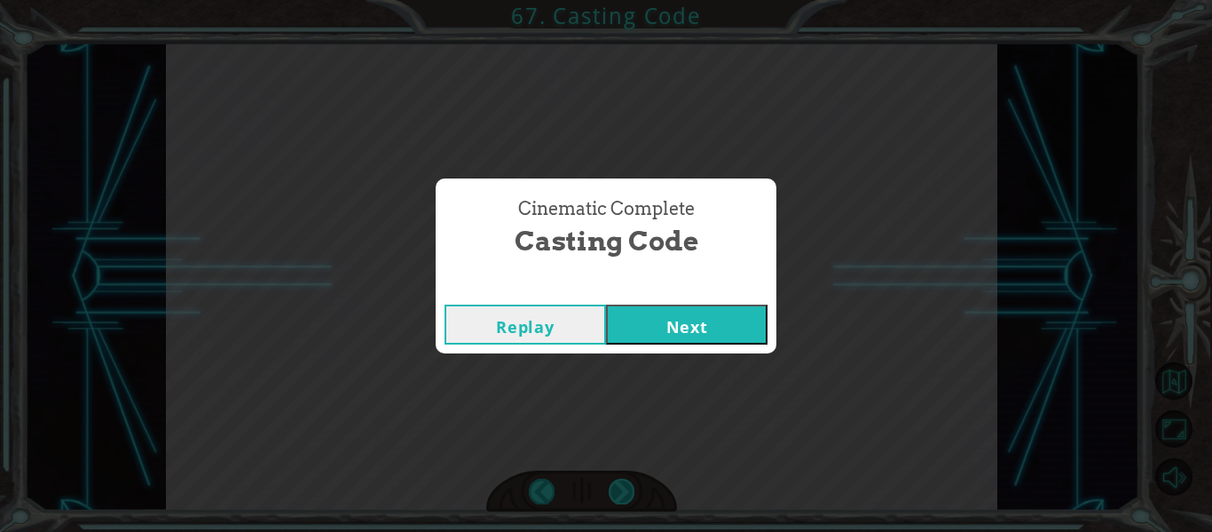
click at [624, 490] on div "Cinematic Complete Casting Code Replay Next" at bounding box center [606, 266] width 1212 height 532
click at [671, 330] on button "Next" at bounding box center [687, 324] width 162 height 40
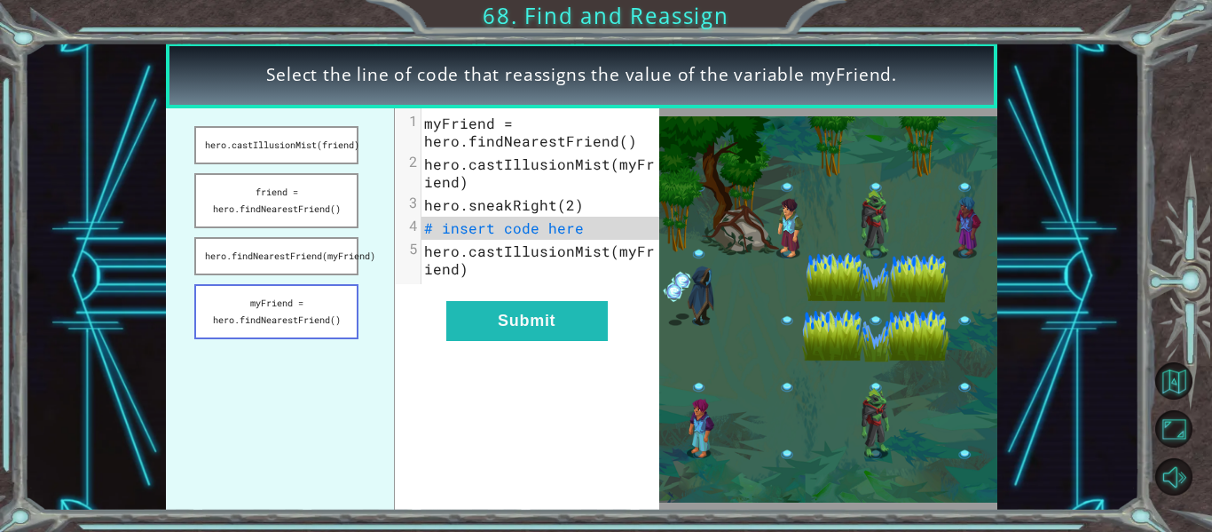
click at [235, 302] on button "myFriend = hero.findNearestFriend()" at bounding box center [276, 311] width 164 height 55
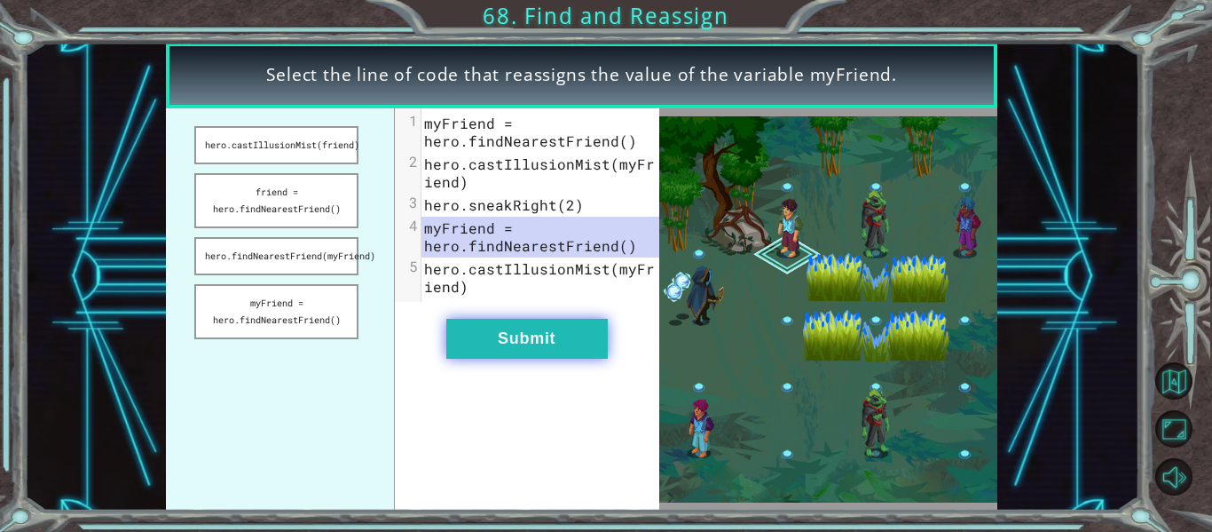
click at [582, 344] on button "Submit" at bounding box center [527, 339] width 162 height 40
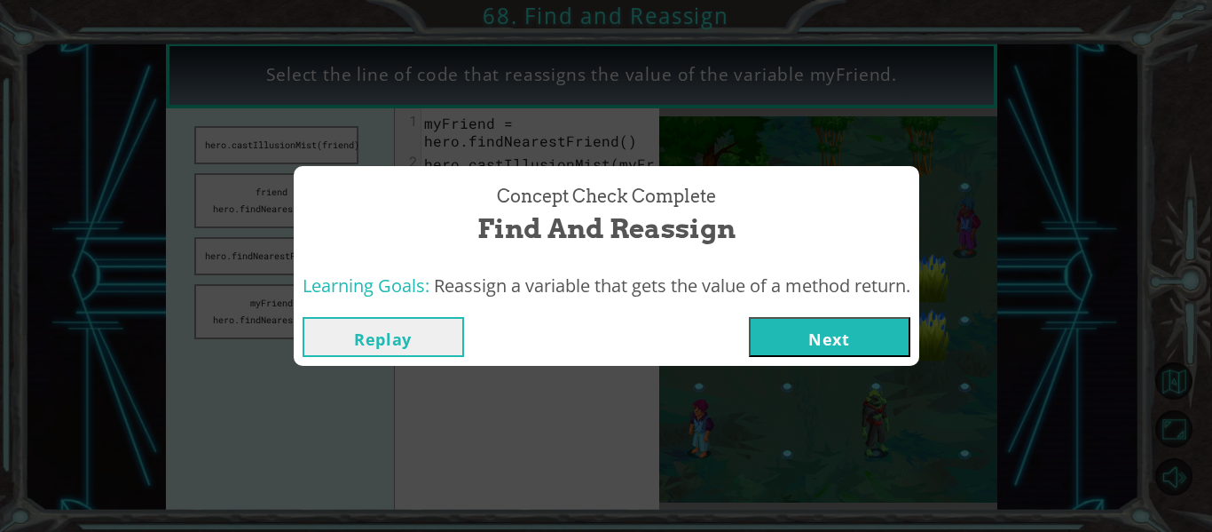
click at [796, 348] on button "Next" at bounding box center [830, 337] width 162 height 40
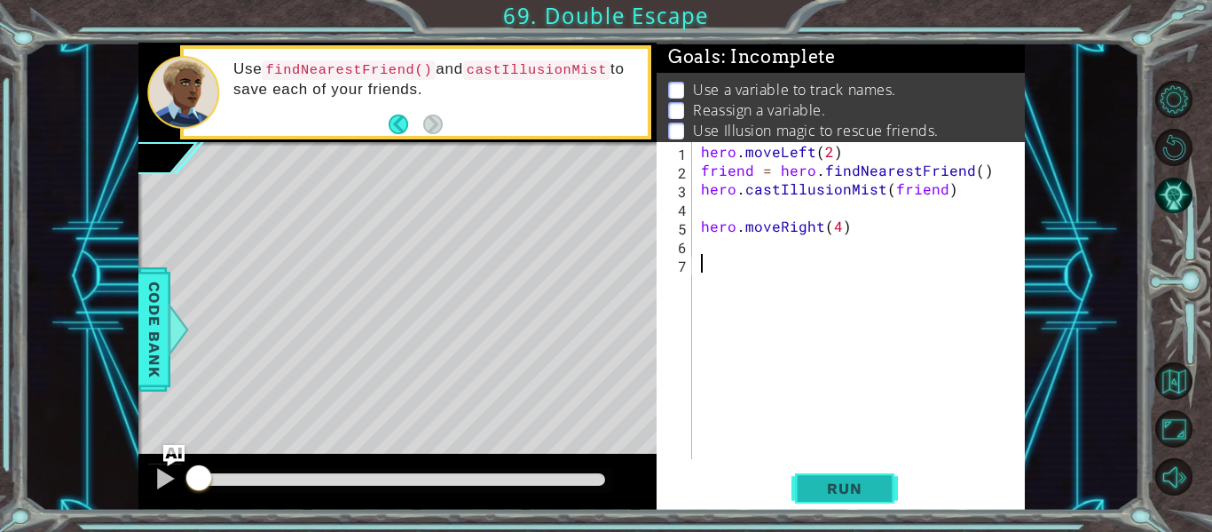
click at [848, 489] on span "Run" at bounding box center [844, 488] width 70 height 18
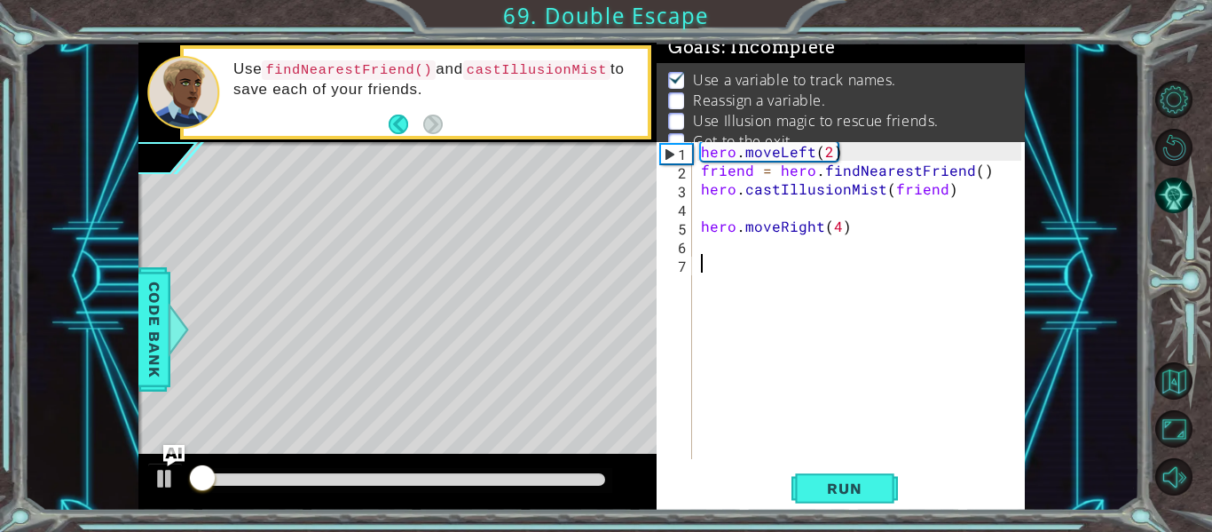
scroll to position [14, 0]
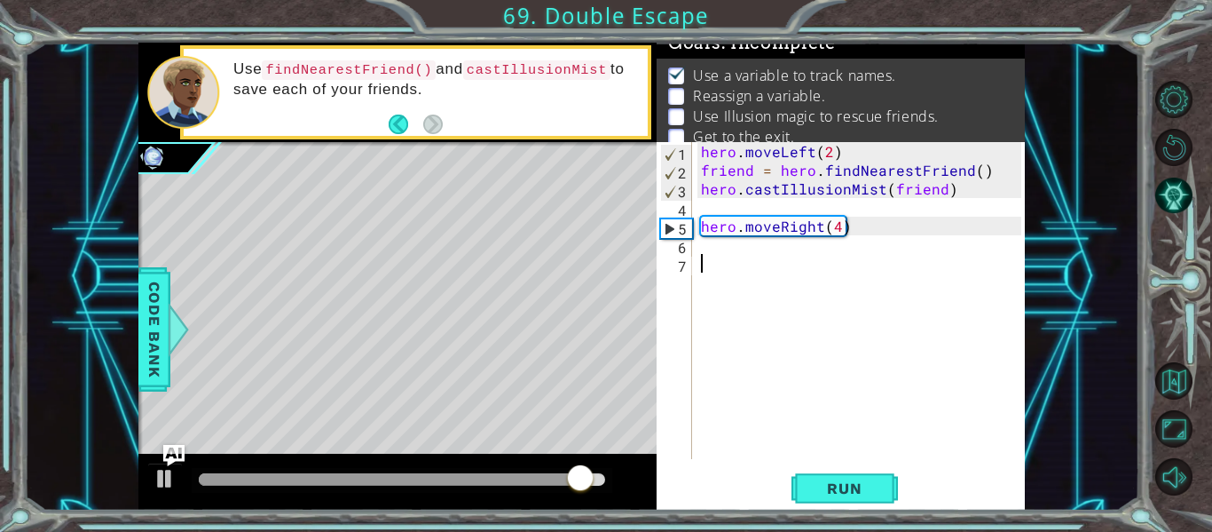
click at [719, 253] on div "hero . moveLeft ( 2 ) friend = hero . findNearestFriend ( ) hero . castIllusion…" at bounding box center [864, 319] width 333 height 354
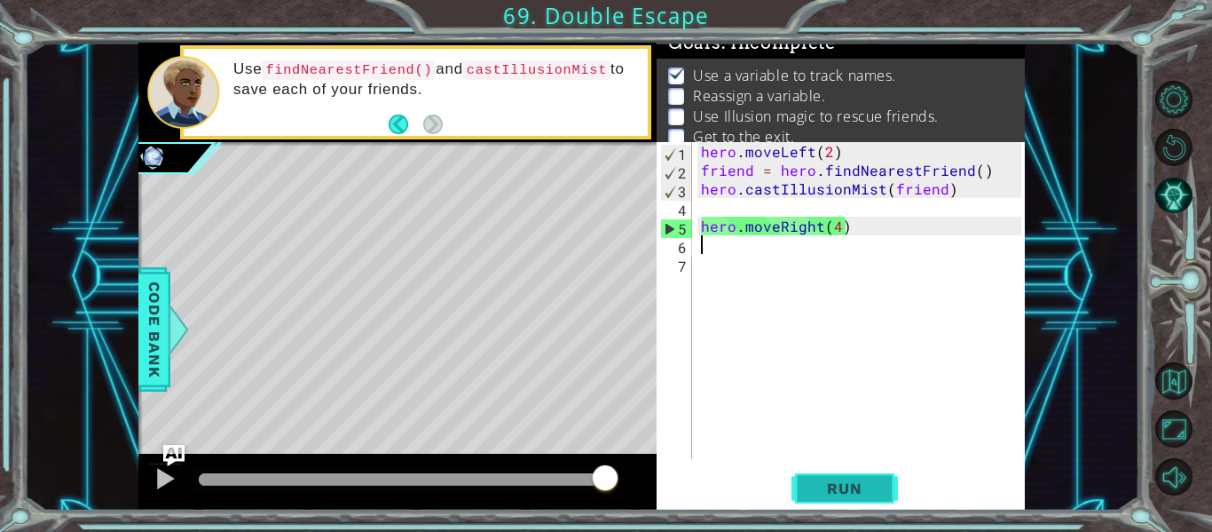
click at [839, 484] on span "Run" at bounding box center [844, 488] width 70 height 18
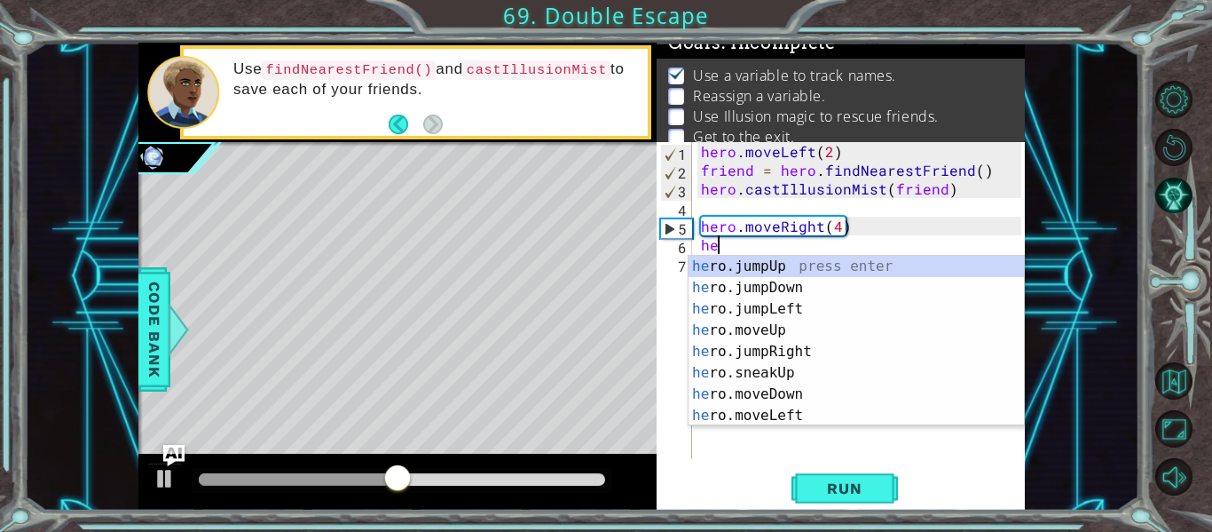
scroll to position [0, 1]
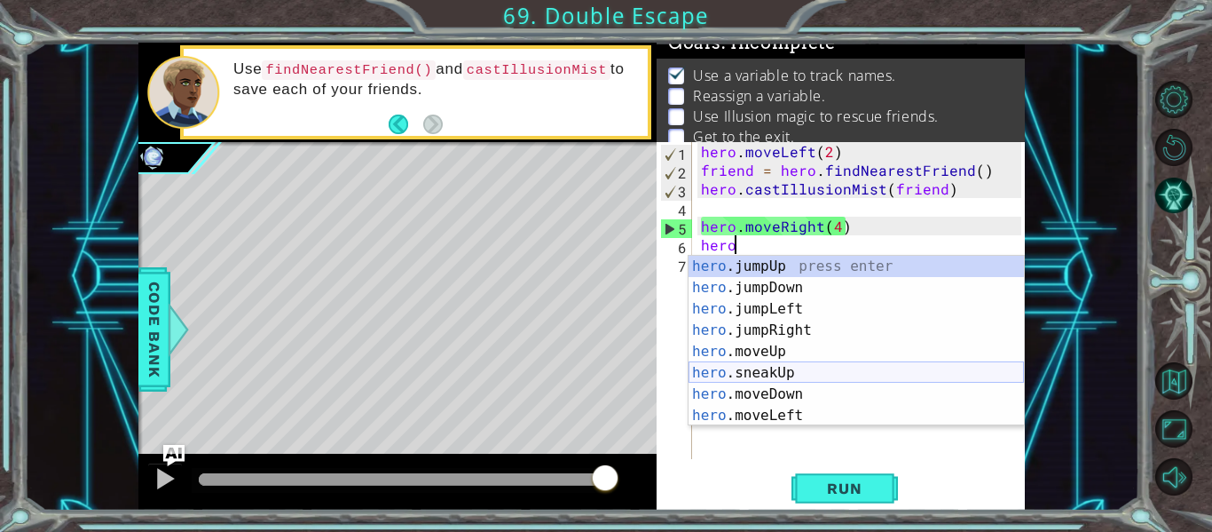
click at [784, 369] on div "hero .jumpUp press enter hero .jumpDown press enter hero .jumpLeft press enter …" at bounding box center [856, 362] width 335 height 213
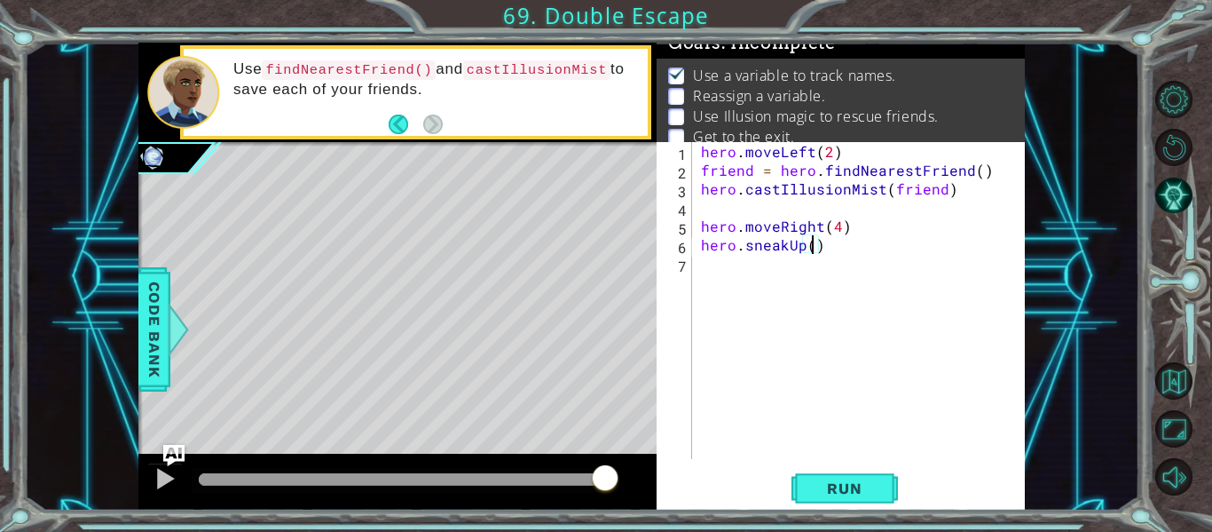
type textarea "hero.sneakUp(1)"
click at [798, 290] on div "hero . moveLeft ( 2 ) friend = hero . findNearestFriend ( ) hero . castIllusion…" at bounding box center [864, 319] width 333 height 354
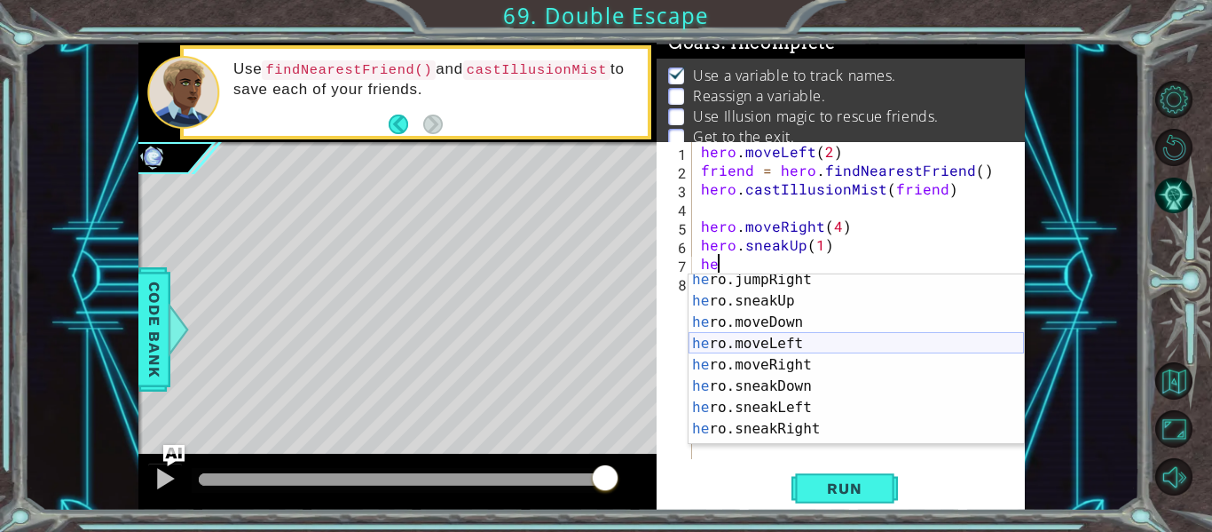
scroll to position [91, 0]
click at [823, 363] on div "he ro.jumpRight press enter he ro.sneakUp press enter he ro.moveDown press ente…" at bounding box center [856, 375] width 335 height 213
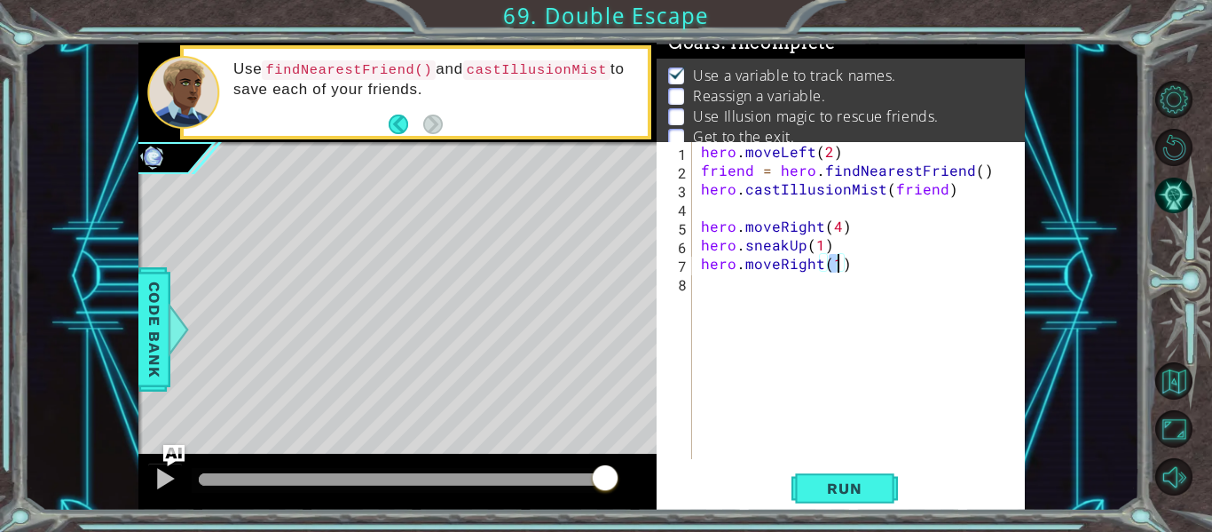
click at [850, 255] on div "hero . moveLeft ( 2 ) friend = hero . findNearestFriend ( ) hero . castIllusion…" at bounding box center [864, 319] width 333 height 354
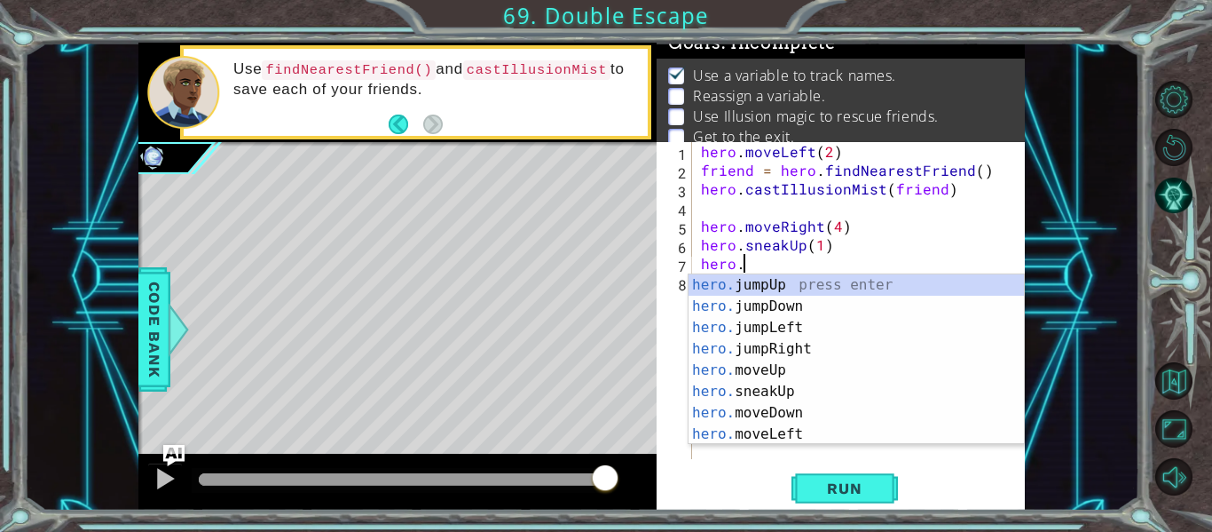
scroll to position [0, 0]
type textarea "h"
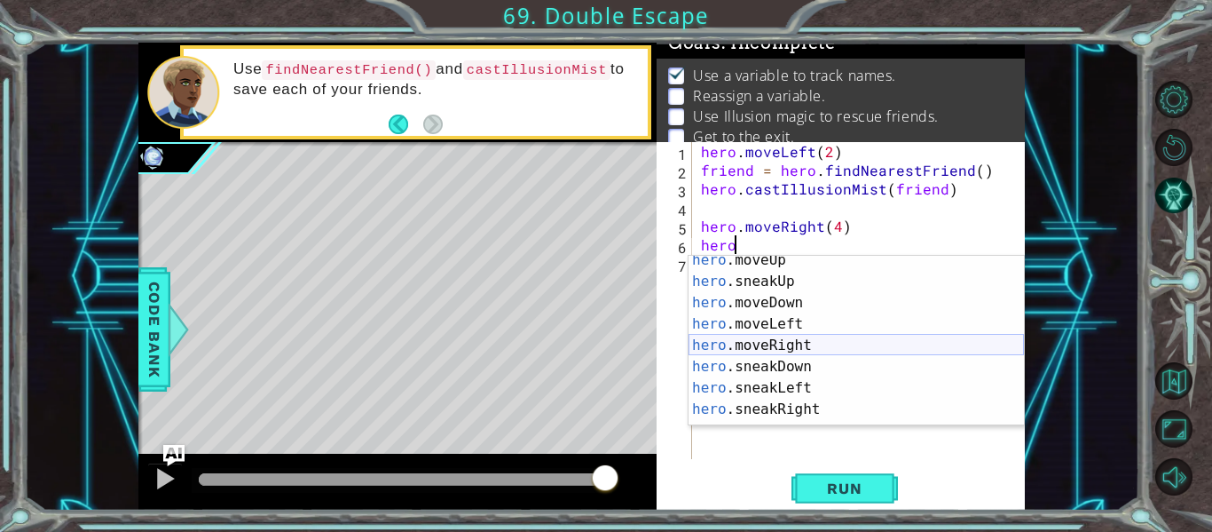
scroll to position [97, 0]
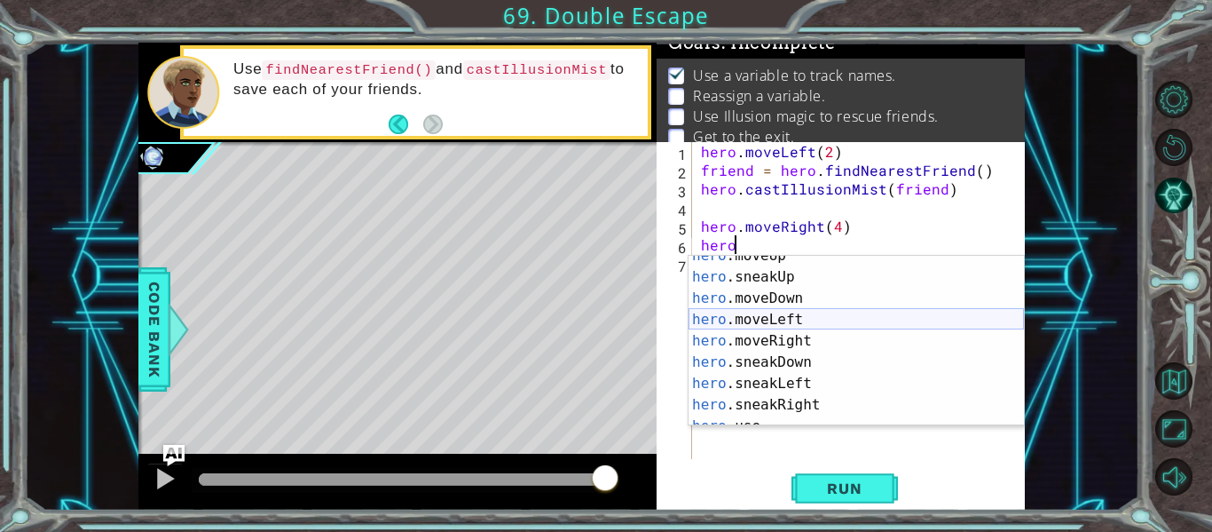
click at [824, 327] on div "hero .moveUp press enter hero .sneakUp press enter hero .moveDown press enter h…" at bounding box center [856, 351] width 335 height 213
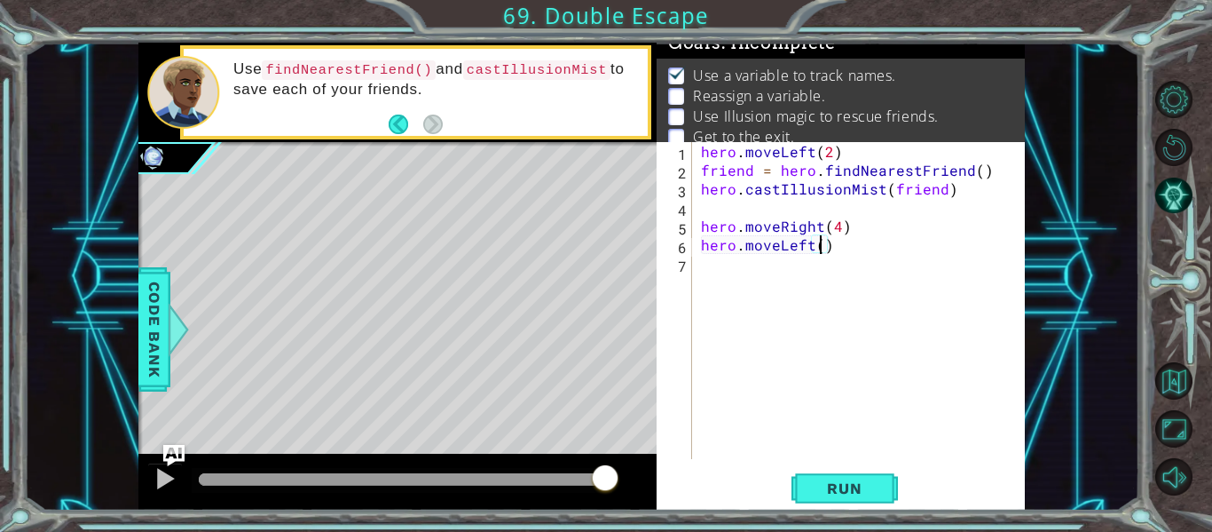
type textarea "hero.moveLeft(2)"
click at [776, 279] on div "hero . moveLeft ( 2 ) friend = hero . findNearestFriend ( ) hero . castIllusion…" at bounding box center [864, 319] width 333 height 354
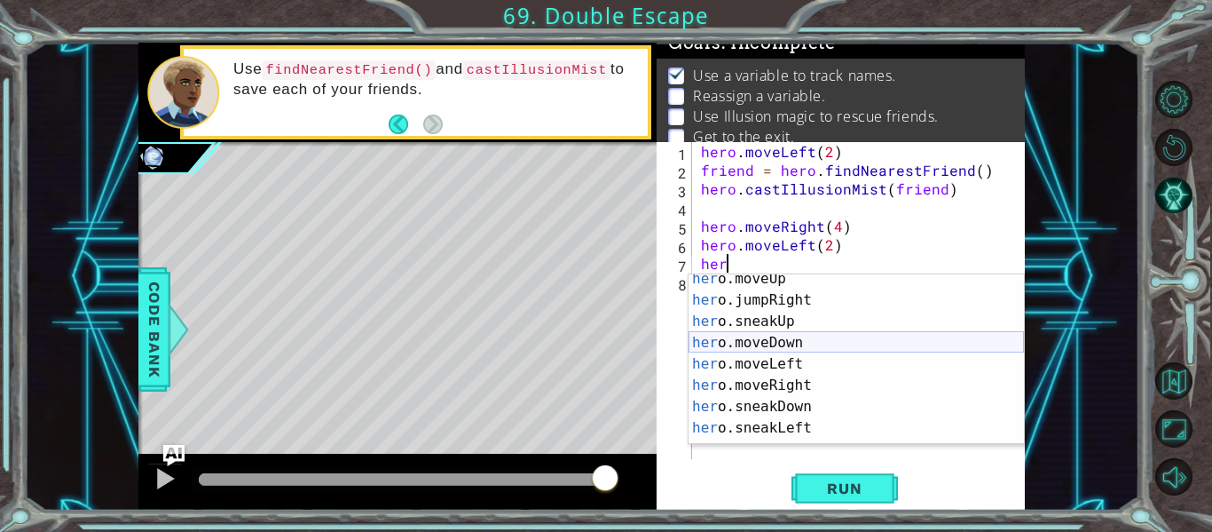
scroll to position [67, 0]
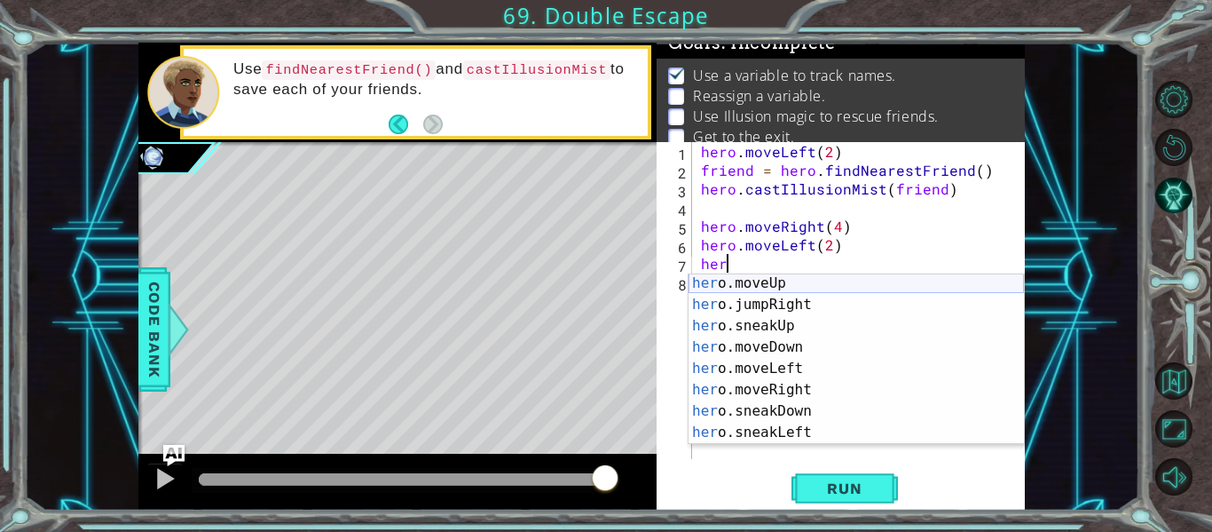
click at [776, 281] on div "her o.moveUp press enter her o.jumpRight press enter her o.sneakUp press enter …" at bounding box center [856, 378] width 335 height 213
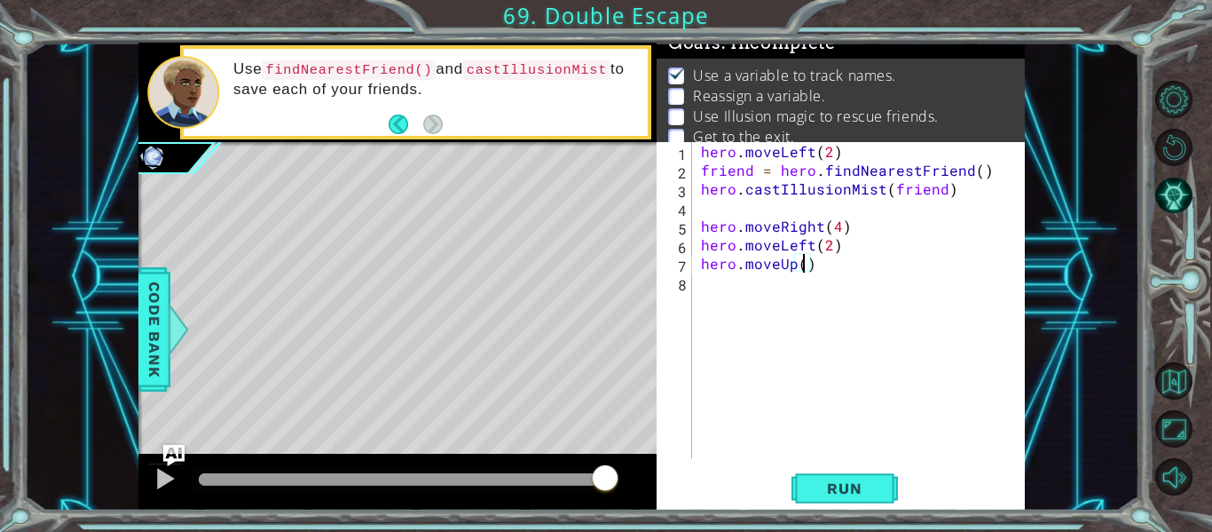
type textarea "hero.moveUp(4)"
click at [821, 489] on span "Run" at bounding box center [844, 488] width 70 height 18
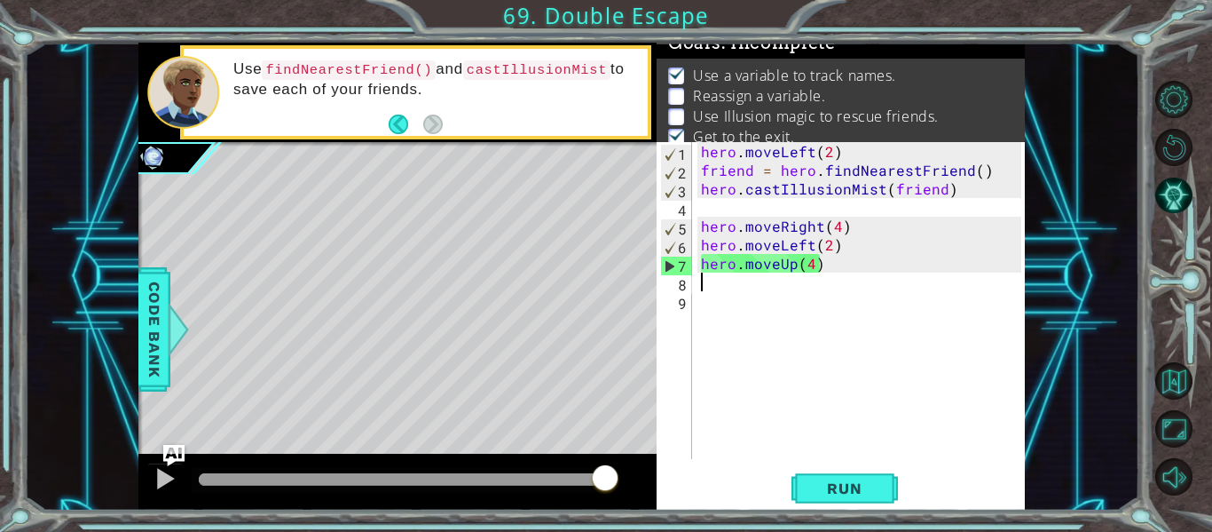
click at [858, 231] on div "hero . moveLeft ( 2 ) friend = hero . findNearestFriend ( ) hero . castIllusion…" at bounding box center [864, 319] width 333 height 354
click at [820, 486] on span "Run" at bounding box center [844, 488] width 70 height 18
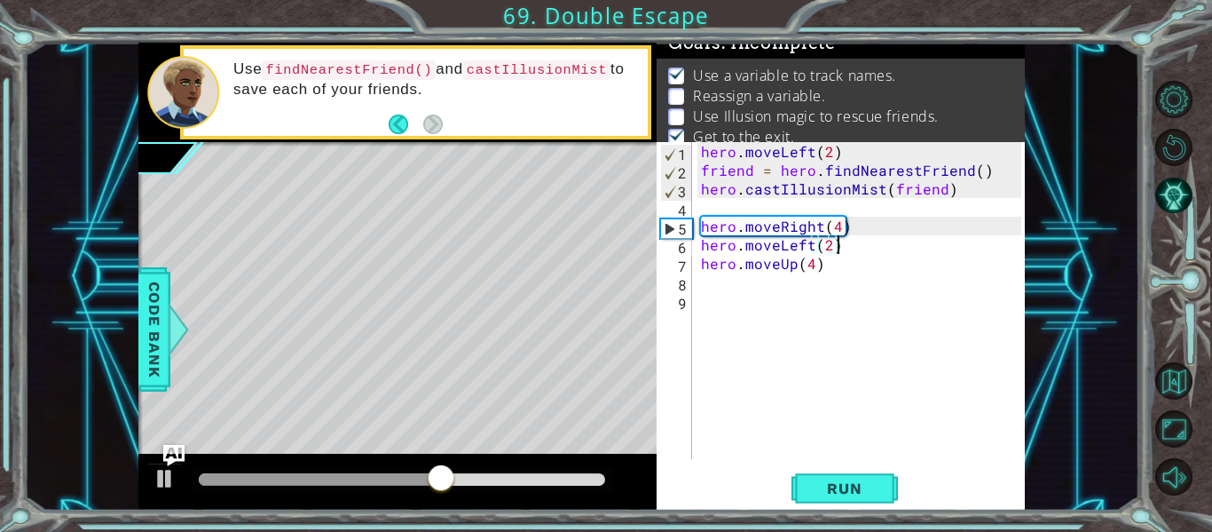
click at [856, 252] on div "hero . moveLeft ( 2 ) friend = hero . findNearestFriend ( ) hero . castIllusion…" at bounding box center [864, 319] width 333 height 354
type textarea "hero.moveLeft(2)"
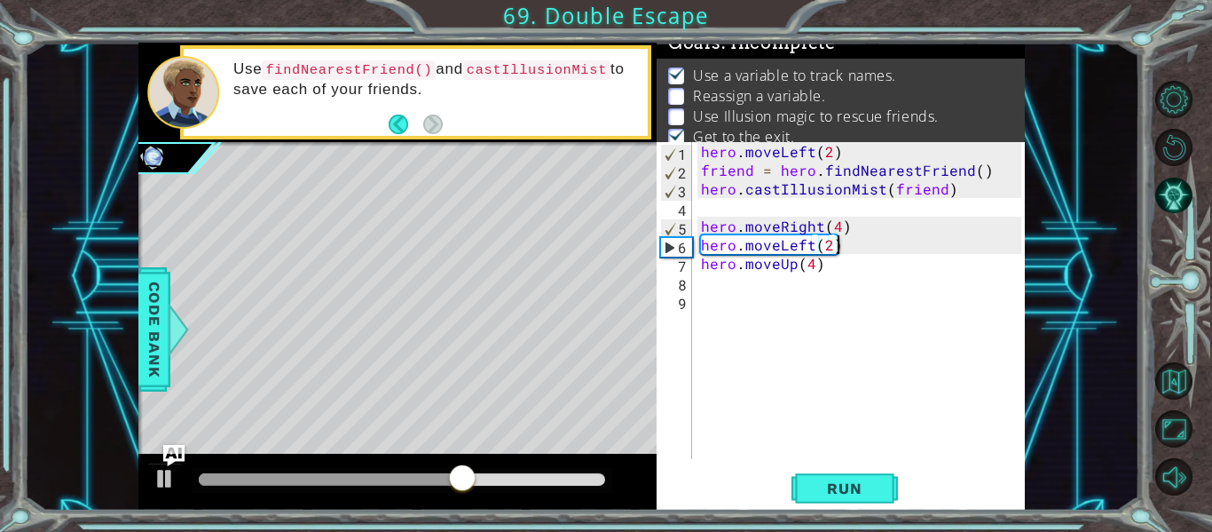
click at [699, 246] on div "hero . moveLeft ( 2 ) friend = hero . findNearestFriend ( ) hero . castIllusion…" at bounding box center [864, 319] width 333 height 354
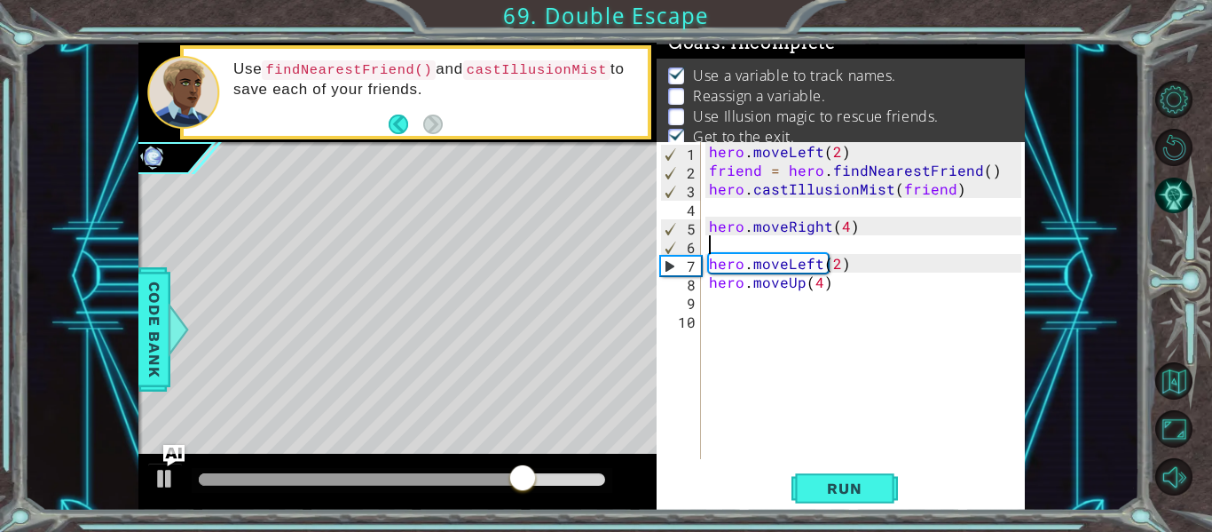
click at [847, 246] on div "hero . moveLeft ( 2 ) friend = hero . findNearestFriend ( ) hero . castIllusion…" at bounding box center [868, 319] width 325 height 354
type textarea "f"
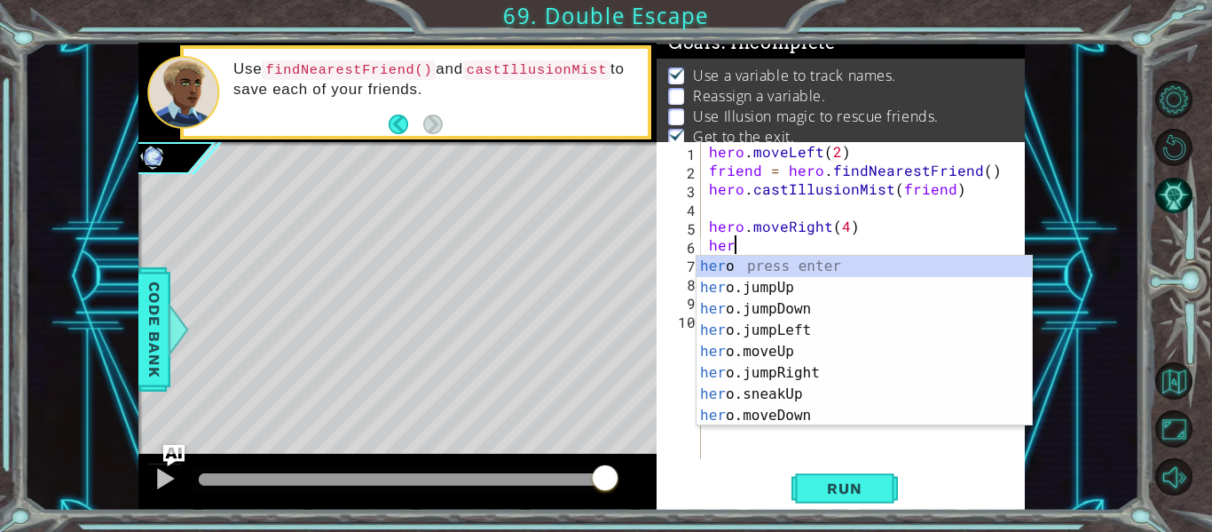
scroll to position [0, 1]
type textarea "here"
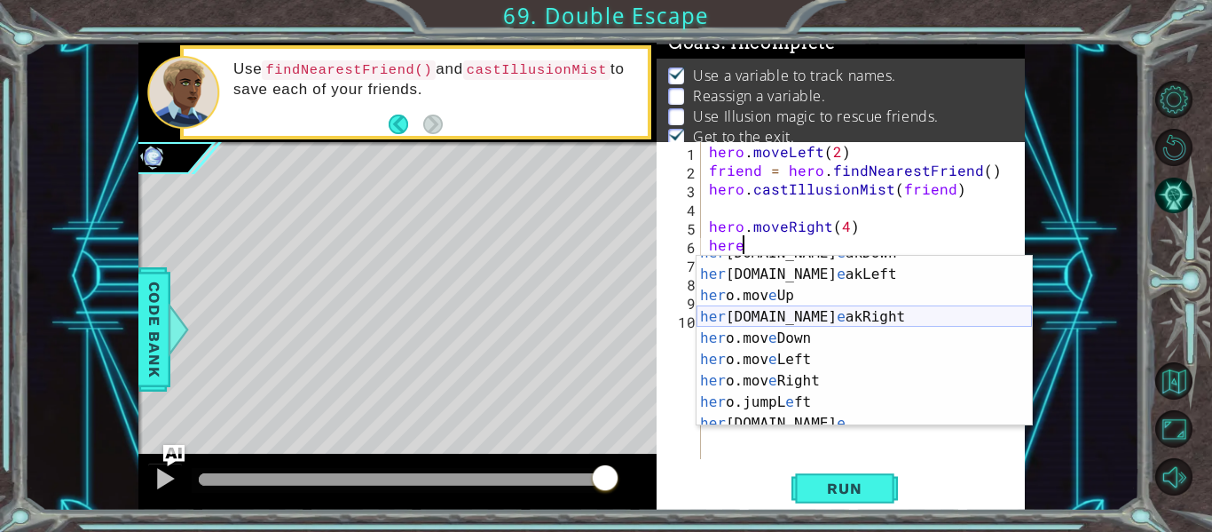
scroll to position [64, 0]
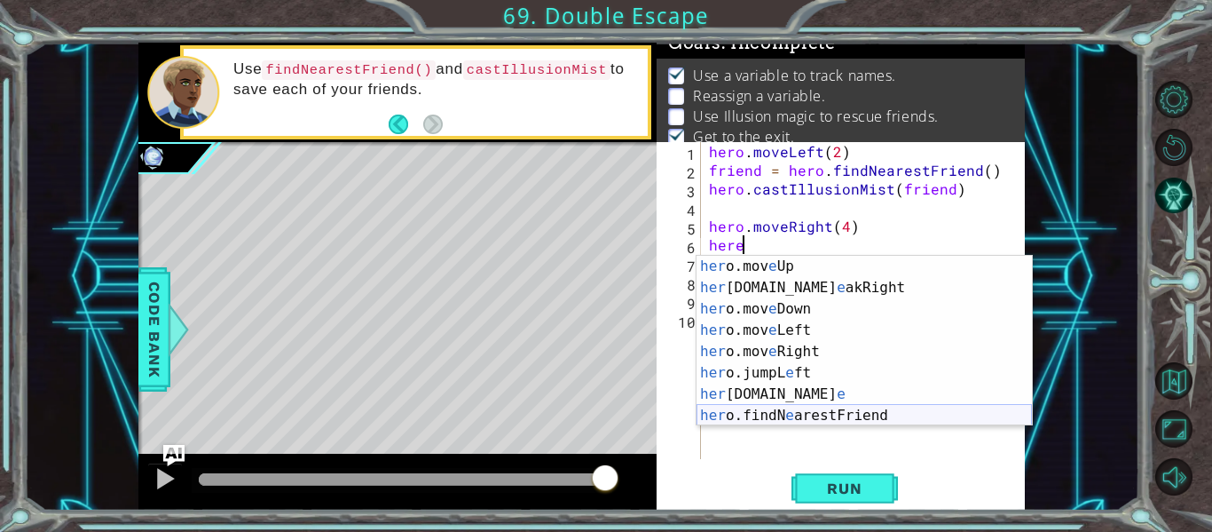
click at [871, 416] on div "her o.mov e Up press enter her [DOMAIN_NAME] e akRight press enter her o.mov e …" at bounding box center [864, 362] width 335 height 213
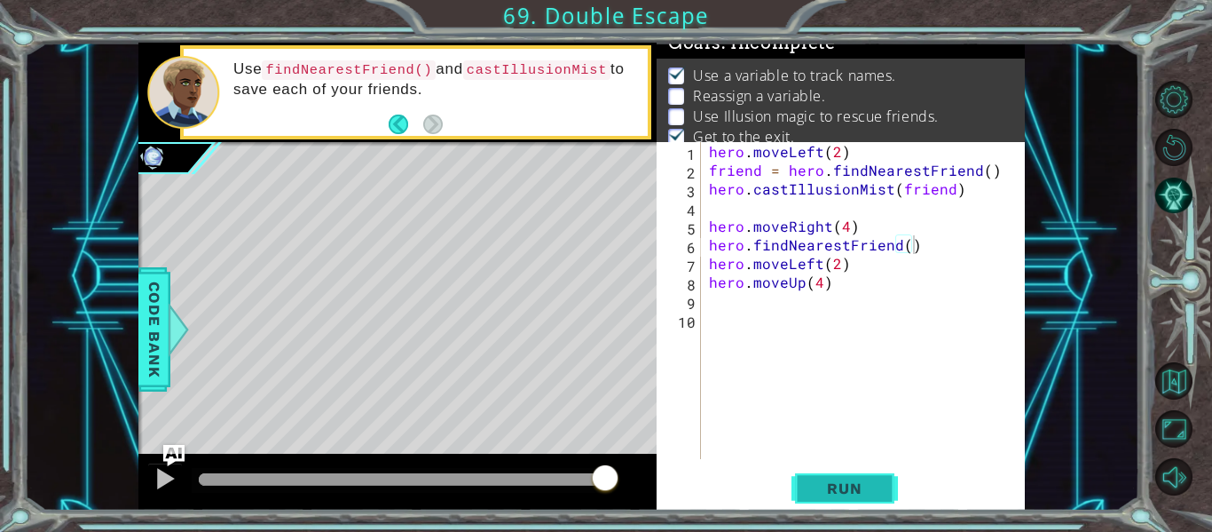
click at [860, 478] on button "Run" at bounding box center [845, 488] width 106 height 36
click at [837, 491] on span "Run" at bounding box center [844, 488] width 70 height 18
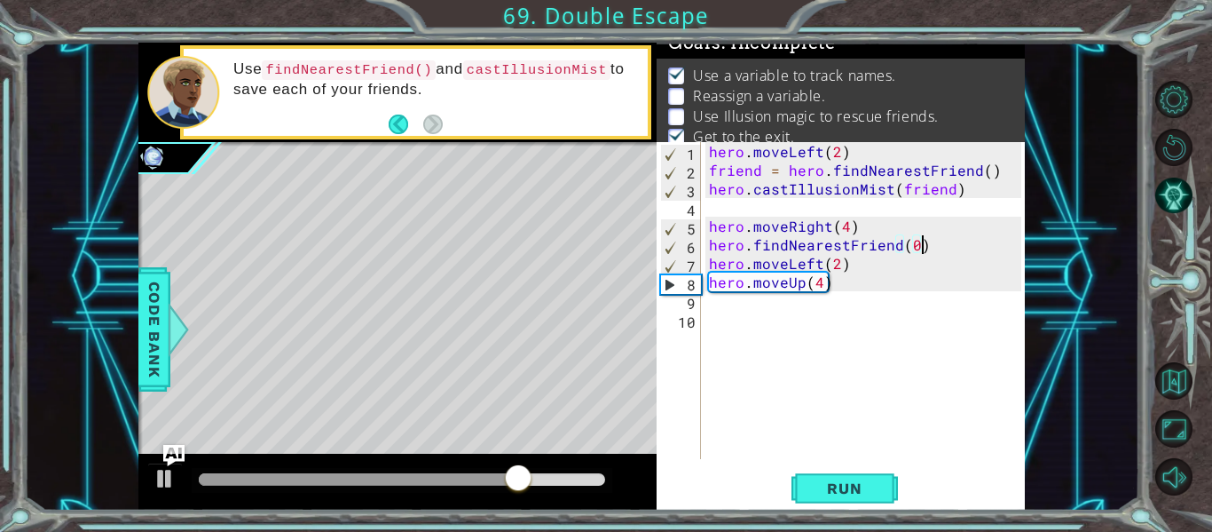
scroll to position [0, 12]
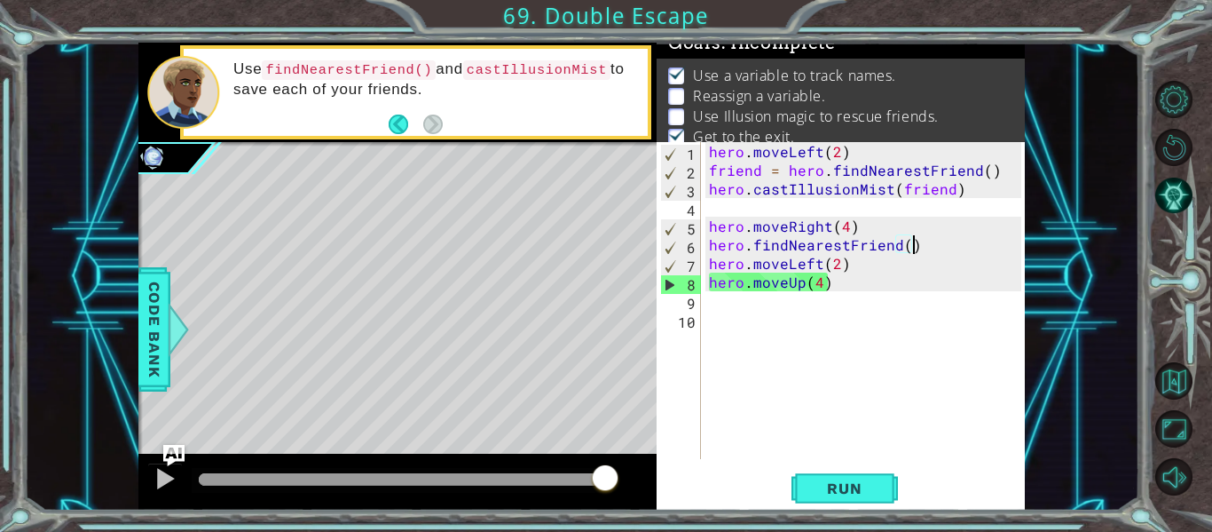
click at [871, 261] on div "hero . moveLeft ( 2 ) friend = hero . findNearestFriend ( ) hero . castIllusion…" at bounding box center [868, 319] width 325 height 354
click at [708, 252] on div "hero . moveLeft ( 2 ) friend = hero . findNearestFriend ( ) hero . castIllusion…" at bounding box center [868, 319] width 325 height 354
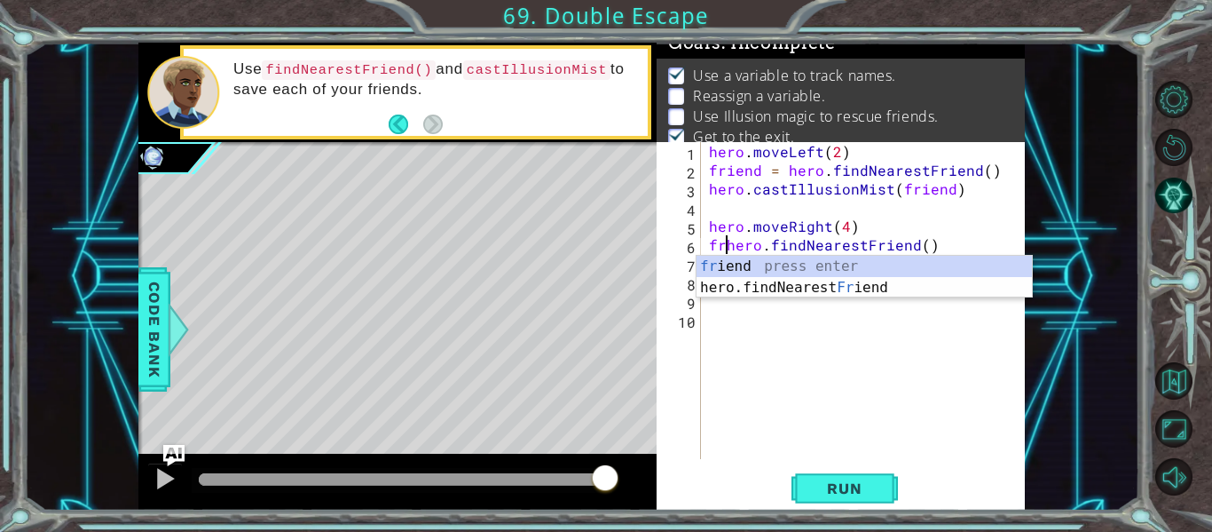
scroll to position [0, 2]
click at [724, 260] on div "fr i e nd press enter hero. f indNea re stFriend press enter" at bounding box center [864, 298] width 335 height 85
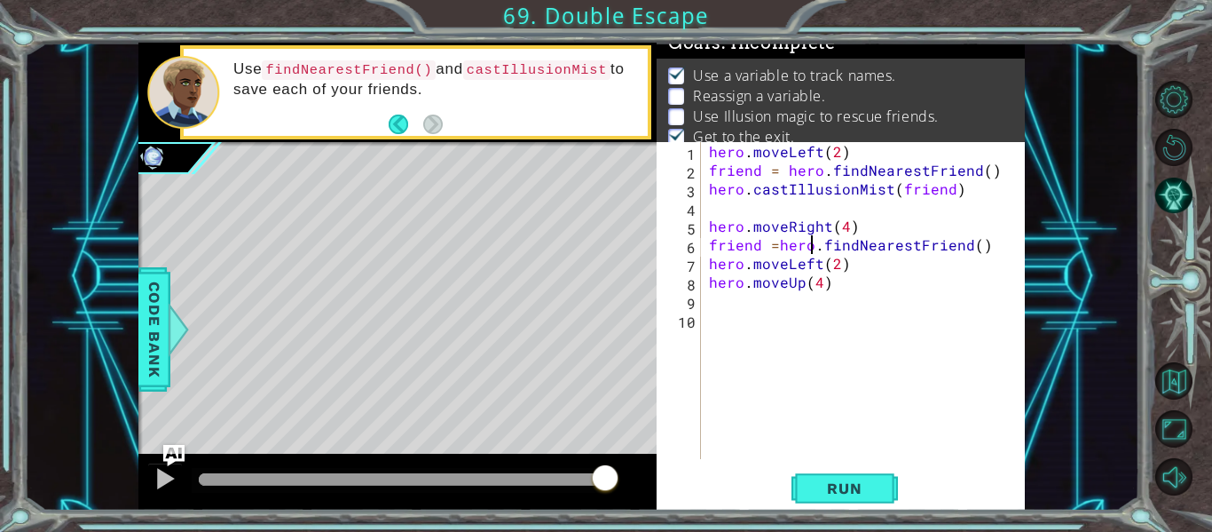
scroll to position [0, 7]
type textarea "friend =hero.findNearestFriend()"
click at [811, 477] on button "Run" at bounding box center [845, 488] width 106 height 36
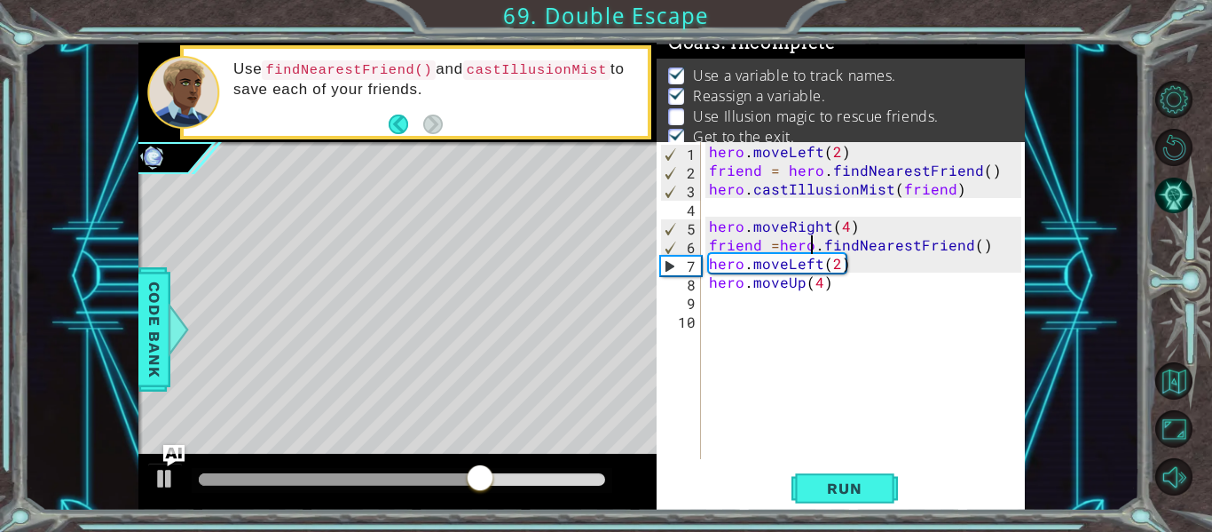
click at [993, 248] on div "hero . moveLeft ( 2 ) friend = hero . findNearestFriend ( ) hero . castIllusion…" at bounding box center [868, 319] width 325 height 354
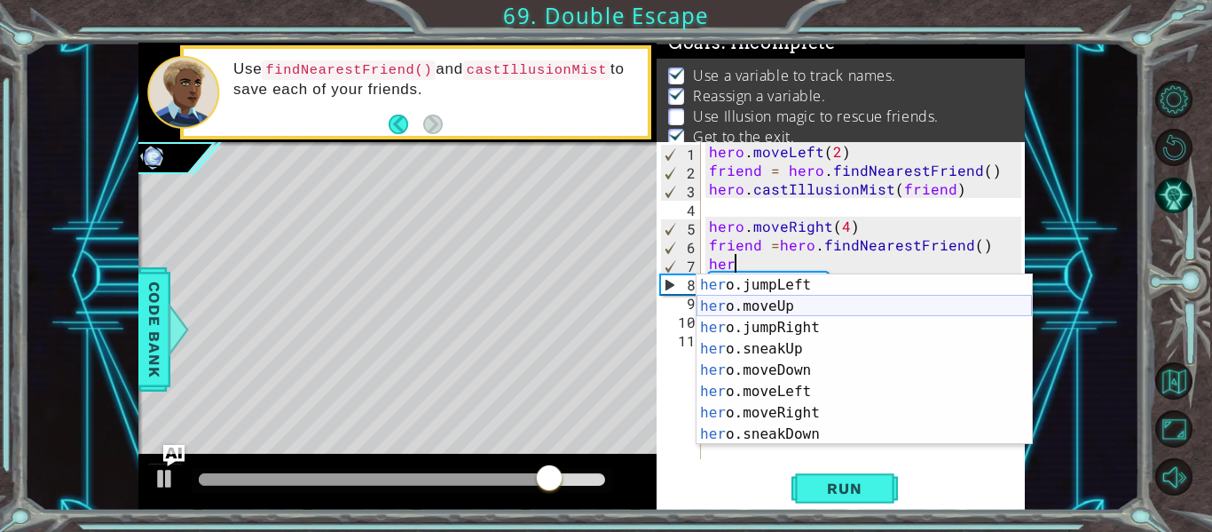
scroll to position [192, 0]
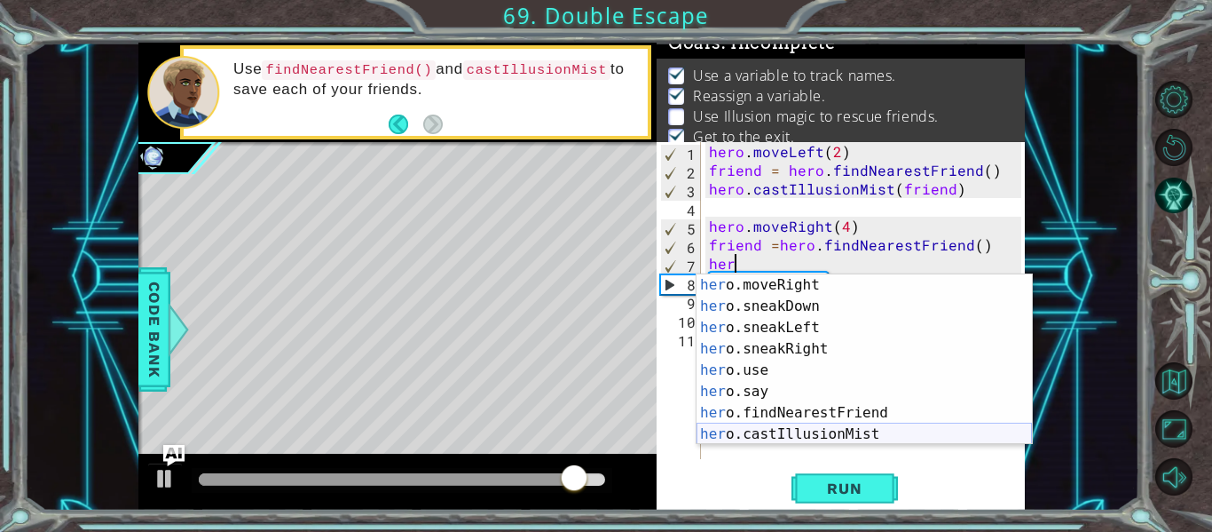
click at [859, 433] on div "her o.moveRight press enter her o.sneakDown press enter her o.sneakLeft press e…" at bounding box center [864, 380] width 335 height 213
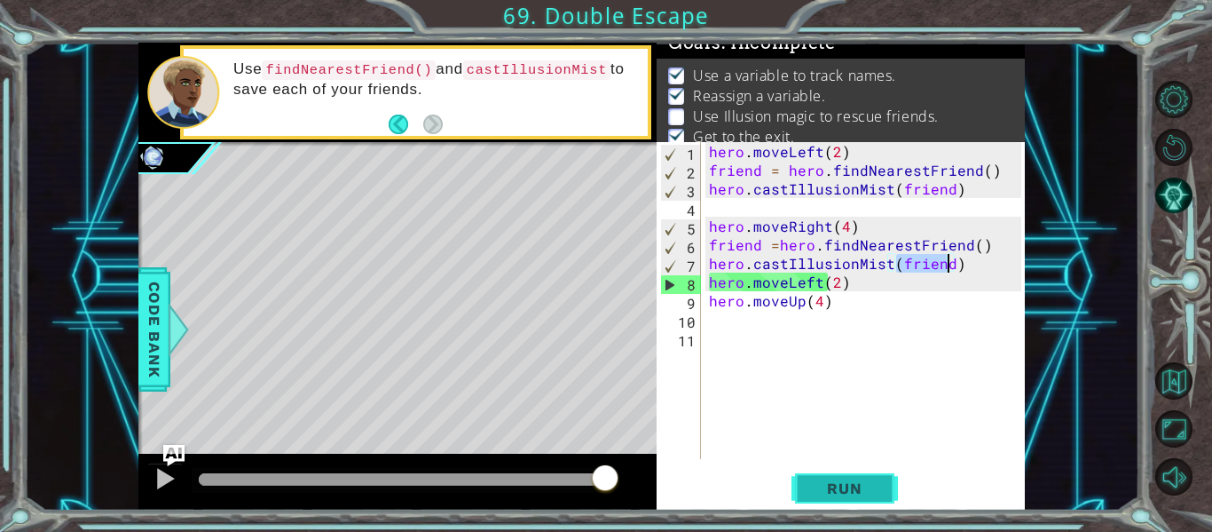
type textarea "hero.castIllusionMist(friend)"
click at [831, 482] on span "Run" at bounding box center [844, 488] width 70 height 18
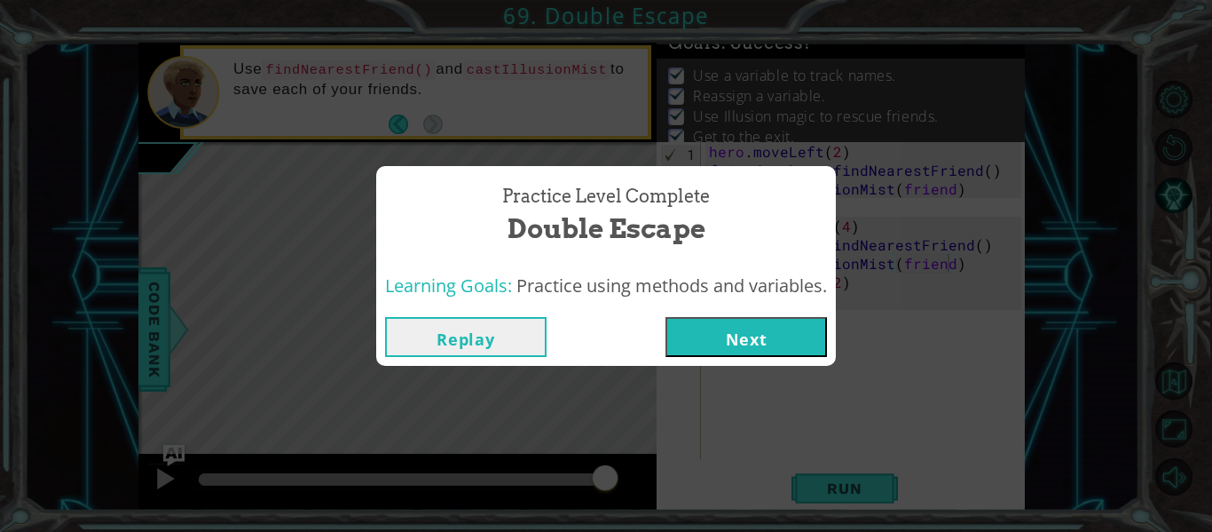
click at [698, 333] on button "Next" at bounding box center [747, 337] width 162 height 40
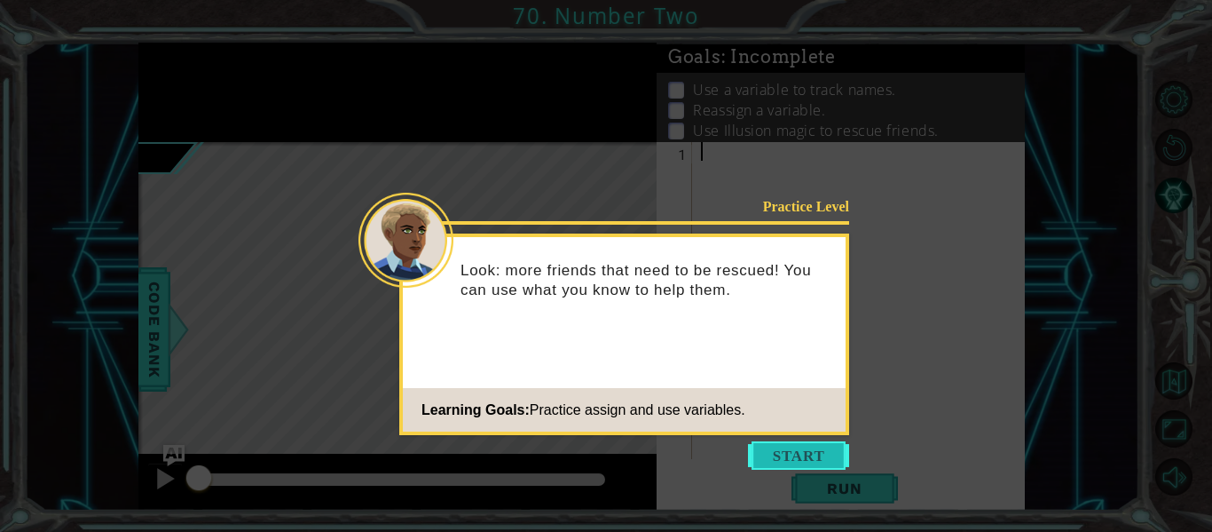
click at [781, 448] on button "Start" at bounding box center [798, 455] width 101 height 28
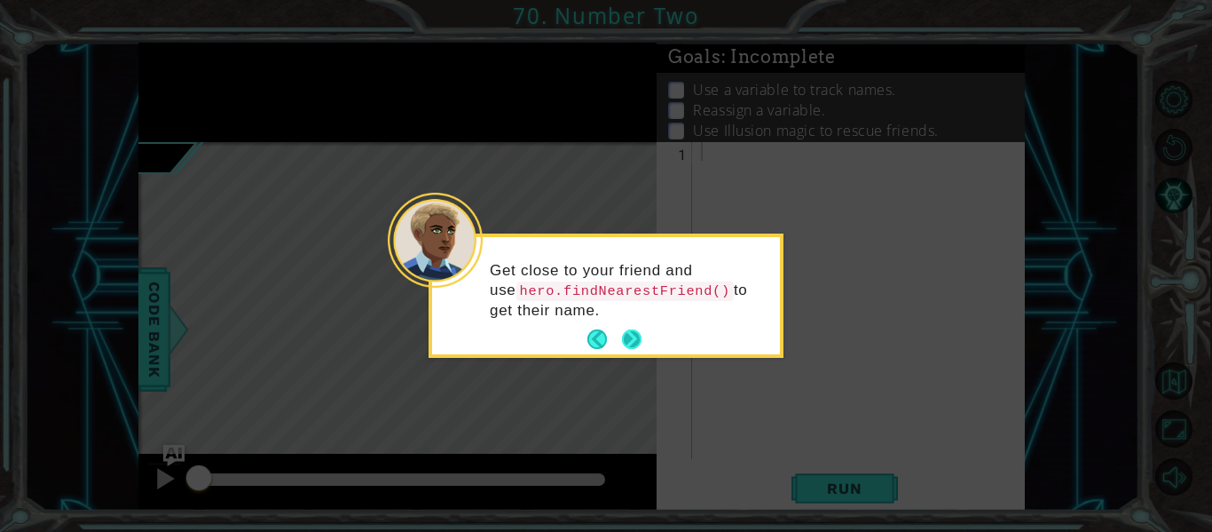
click at [634, 336] on button "Next" at bounding box center [632, 339] width 33 height 33
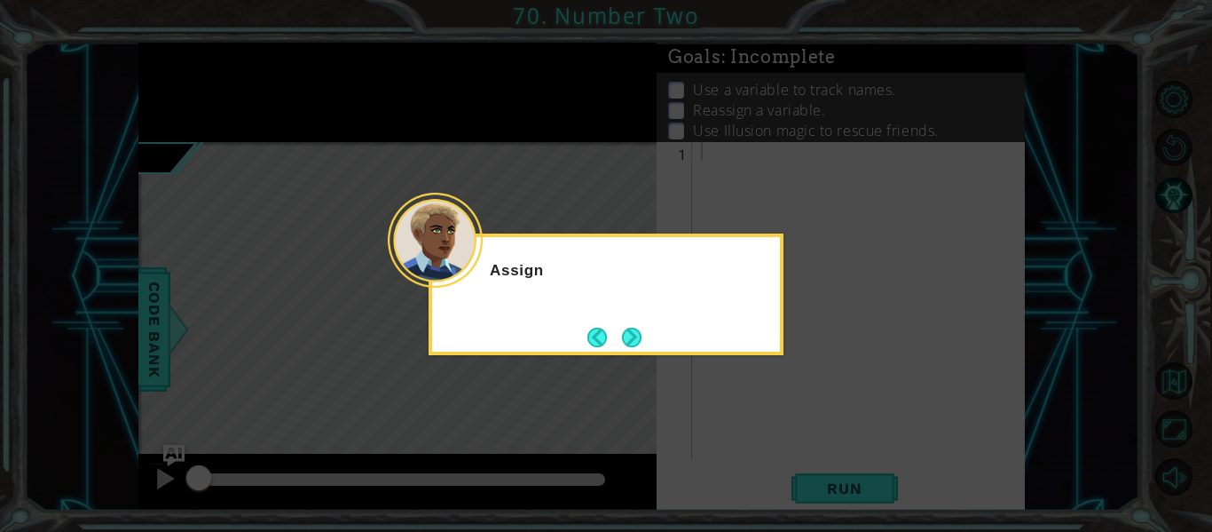
click at [634, 336] on button "Next" at bounding box center [632, 336] width 33 height 33
